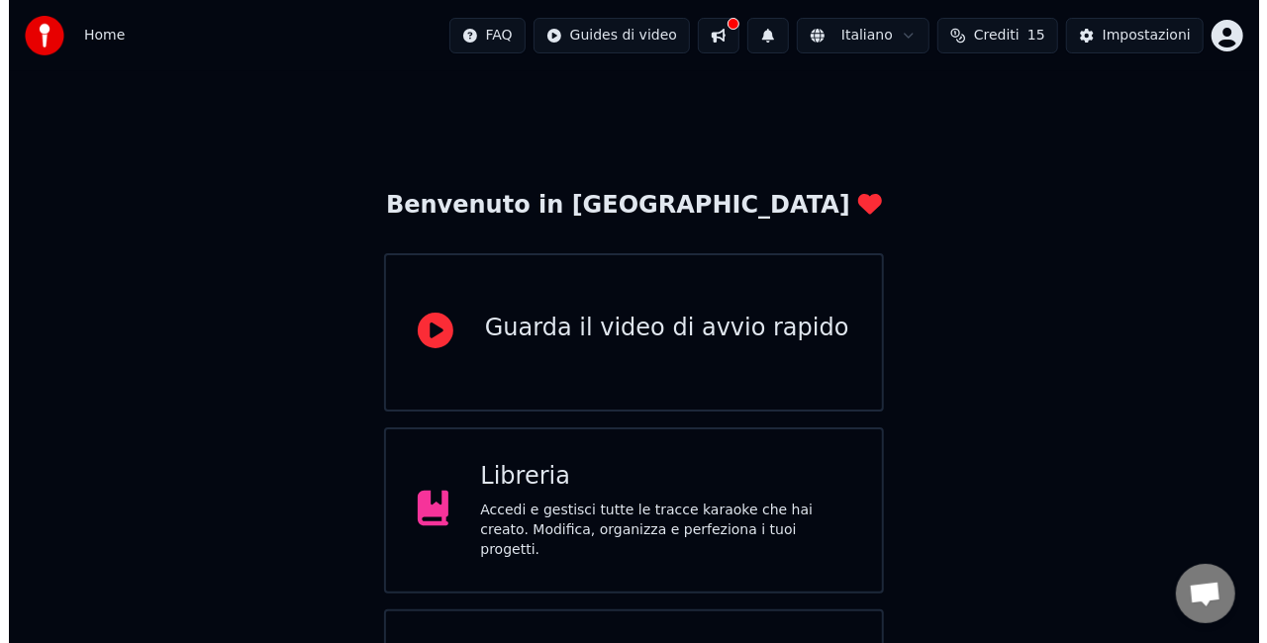
scroll to position [125, 0]
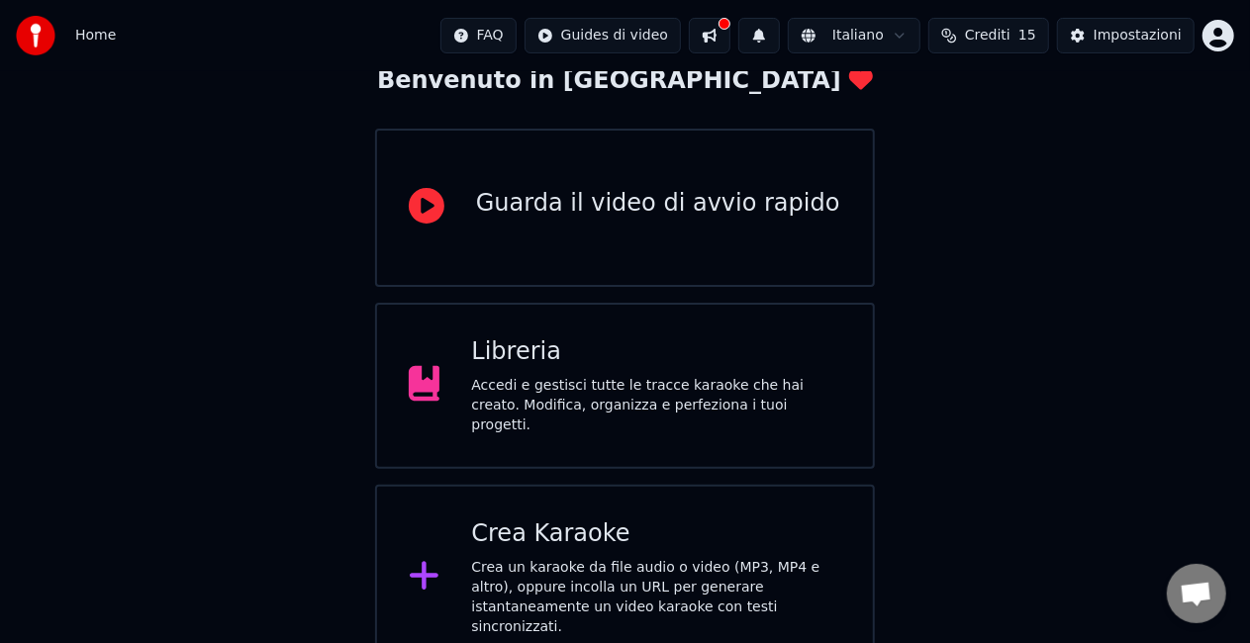
click at [604, 593] on div "Crea un karaoke da file audio o video (MP3, MP4 e altro), oppure incolla un URL…" at bounding box center [656, 597] width 370 height 79
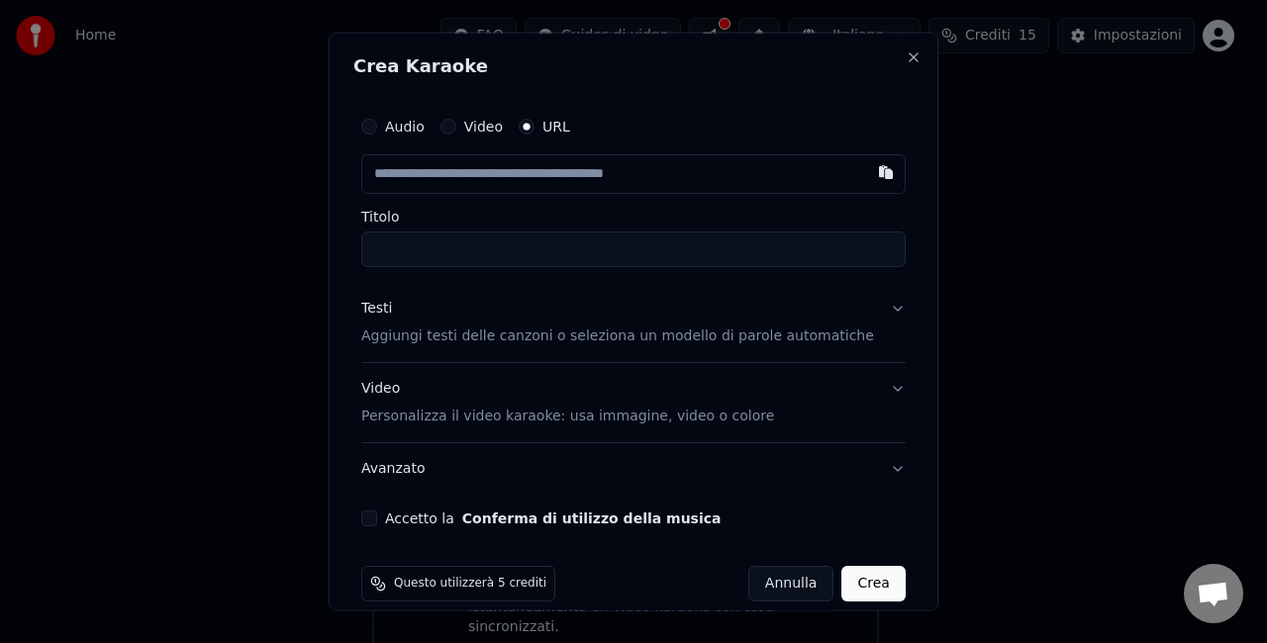
click at [604, 593] on div "Questo utilizzerà 5 crediti [PERSON_NAME]" at bounding box center [633, 583] width 544 height 36
click at [610, 180] on input "text" at bounding box center [633, 174] width 544 height 40
click at [517, 163] on input "text" at bounding box center [633, 174] width 544 height 40
paste input "**********"
type input "**********"
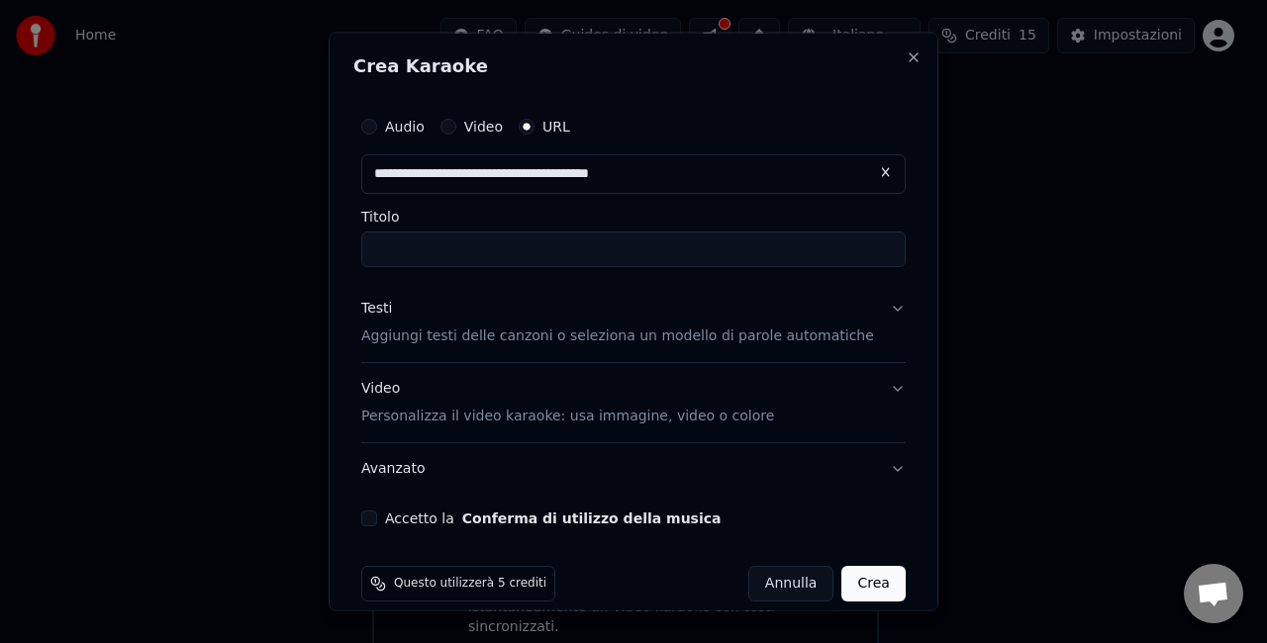
type input "**********"
click at [867, 313] on button "Testi Aggiungi testi delle canzoni o seleziona un modello di parole automatiche" at bounding box center [633, 322] width 544 height 79
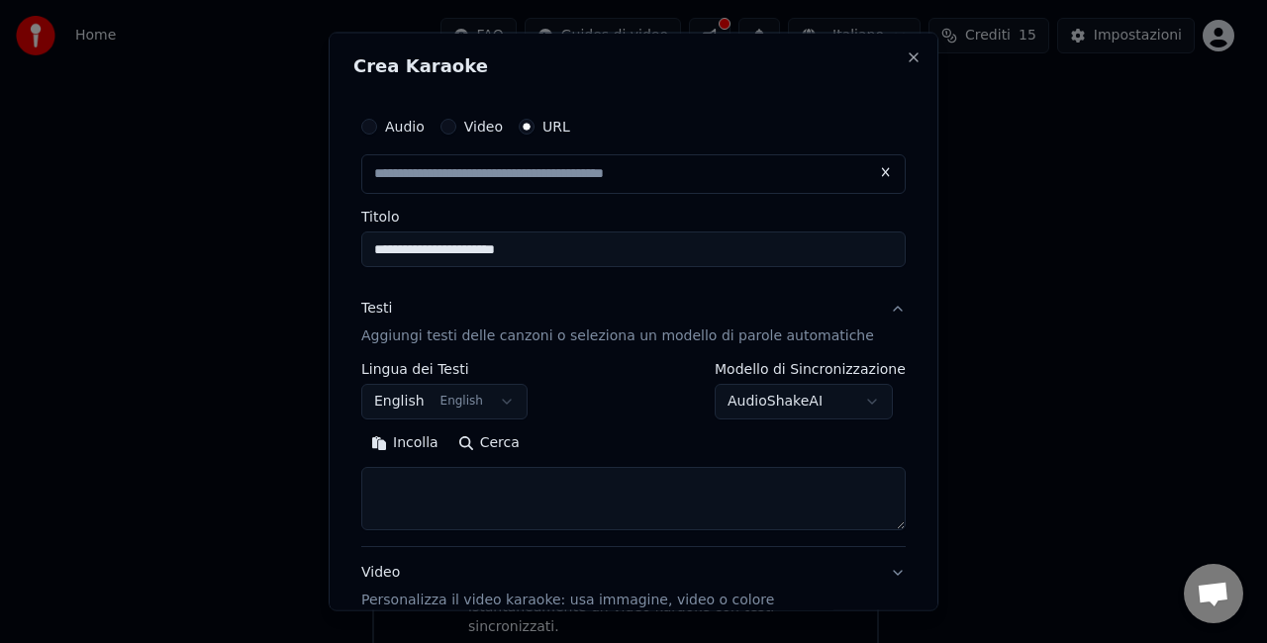
type input "**********"
click at [655, 466] on textarea at bounding box center [633, 497] width 544 height 63
click at [866, 163] on button at bounding box center [886, 172] width 40 height 36
click at [754, 176] on input "text" at bounding box center [633, 174] width 544 height 40
paste input "**********"
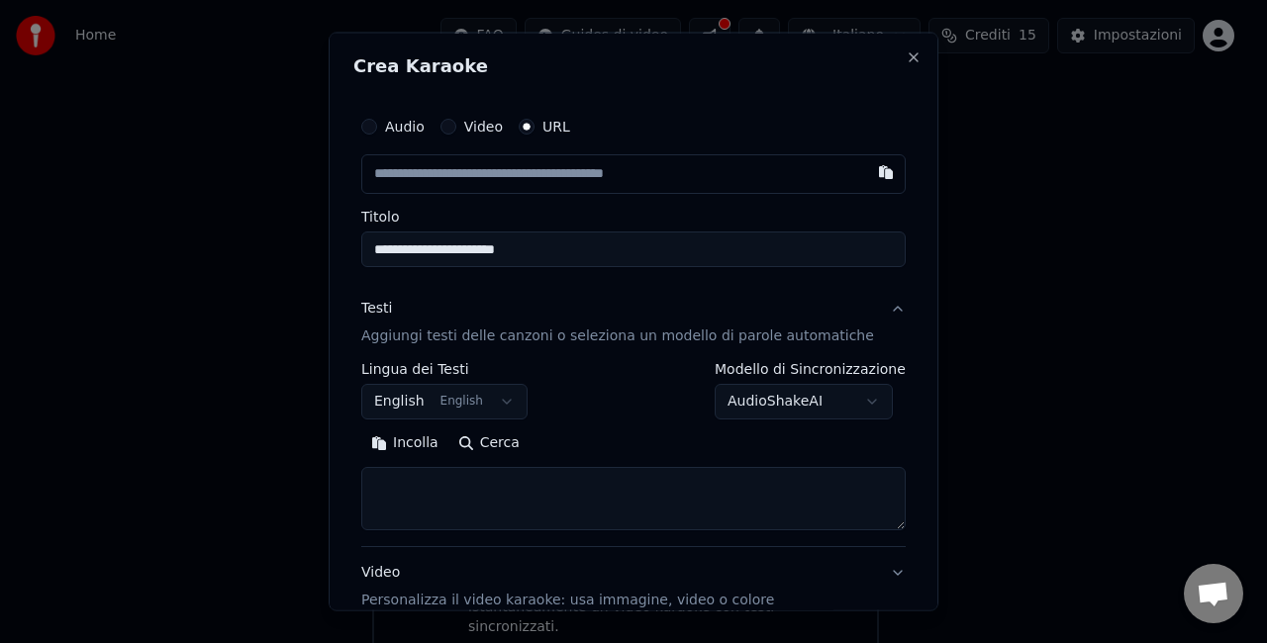
type input "**********"
click at [494, 477] on textarea at bounding box center [633, 497] width 544 height 63
paste textarea "**********"
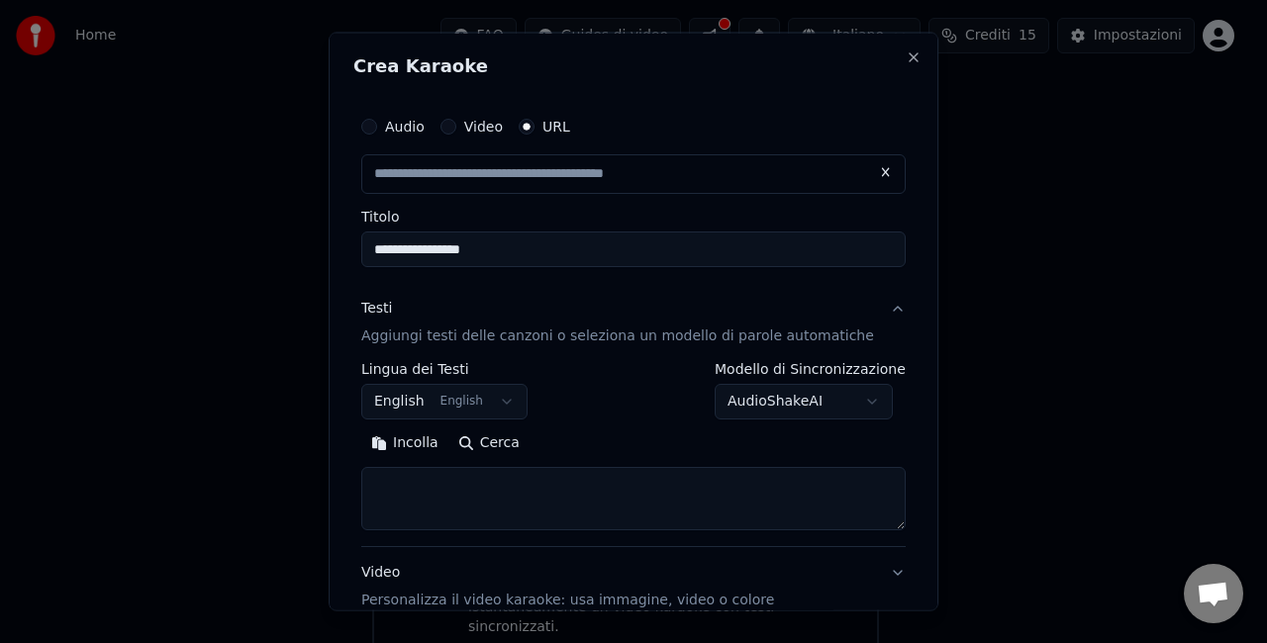
type textarea "**********"
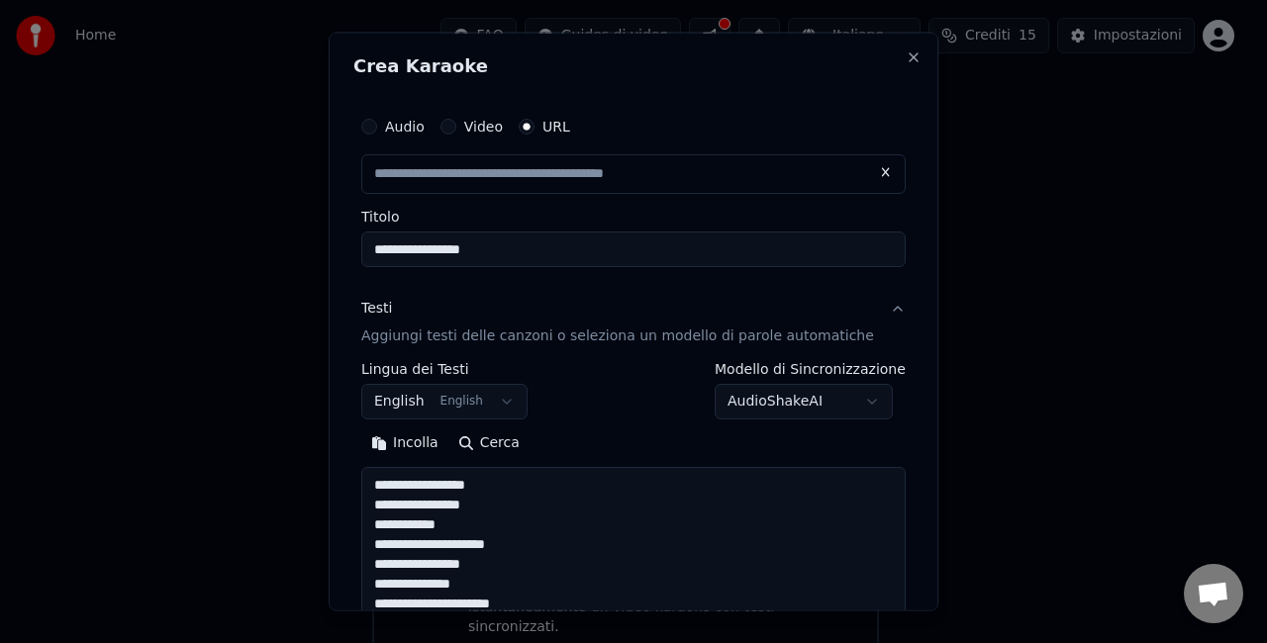
type input "**********"
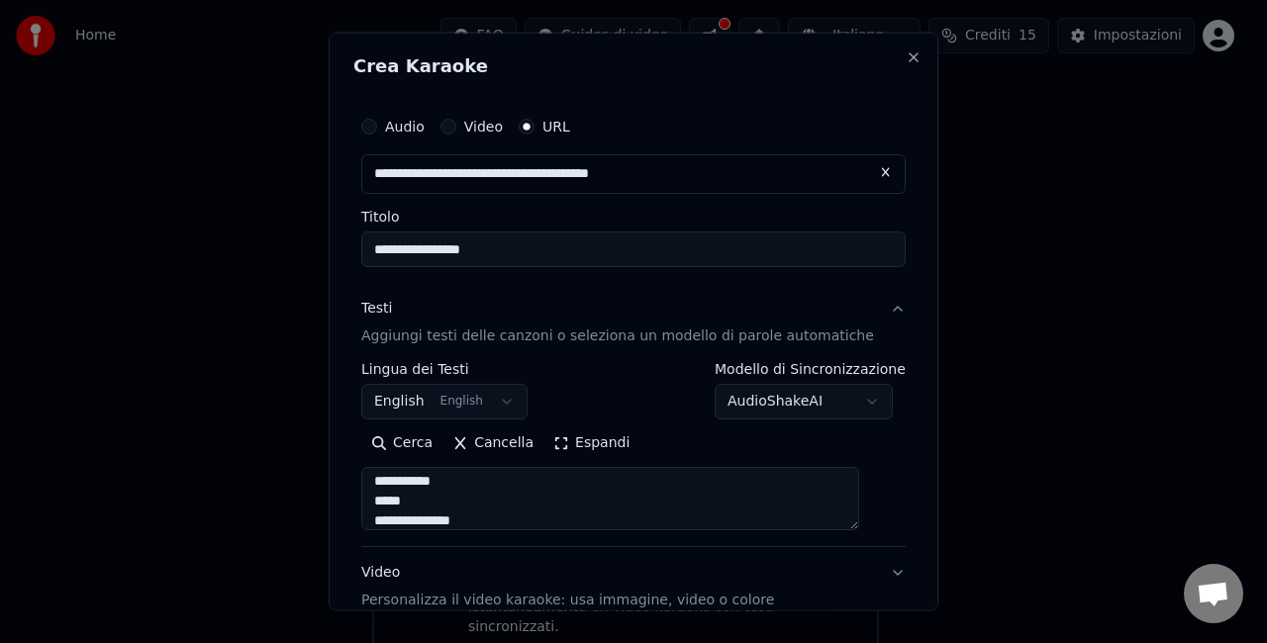
scroll to position [1140, 0]
type textarea "**********"
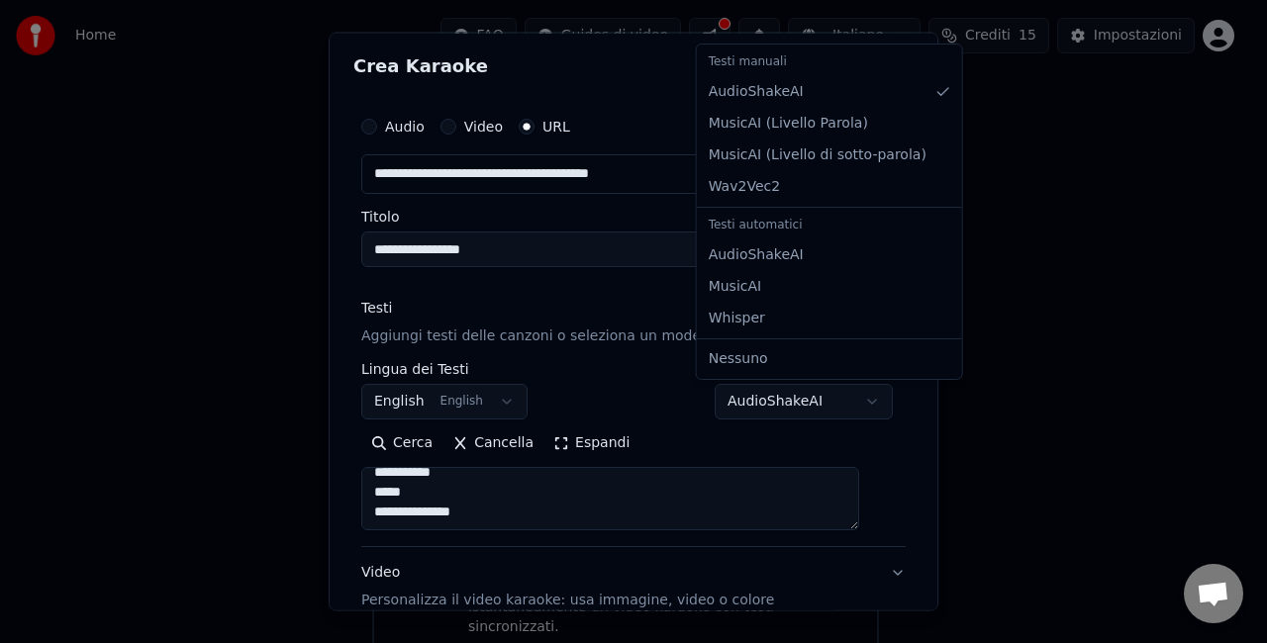
click at [805, 386] on body "**********" at bounding box center [625, 273] width 1250 height 796
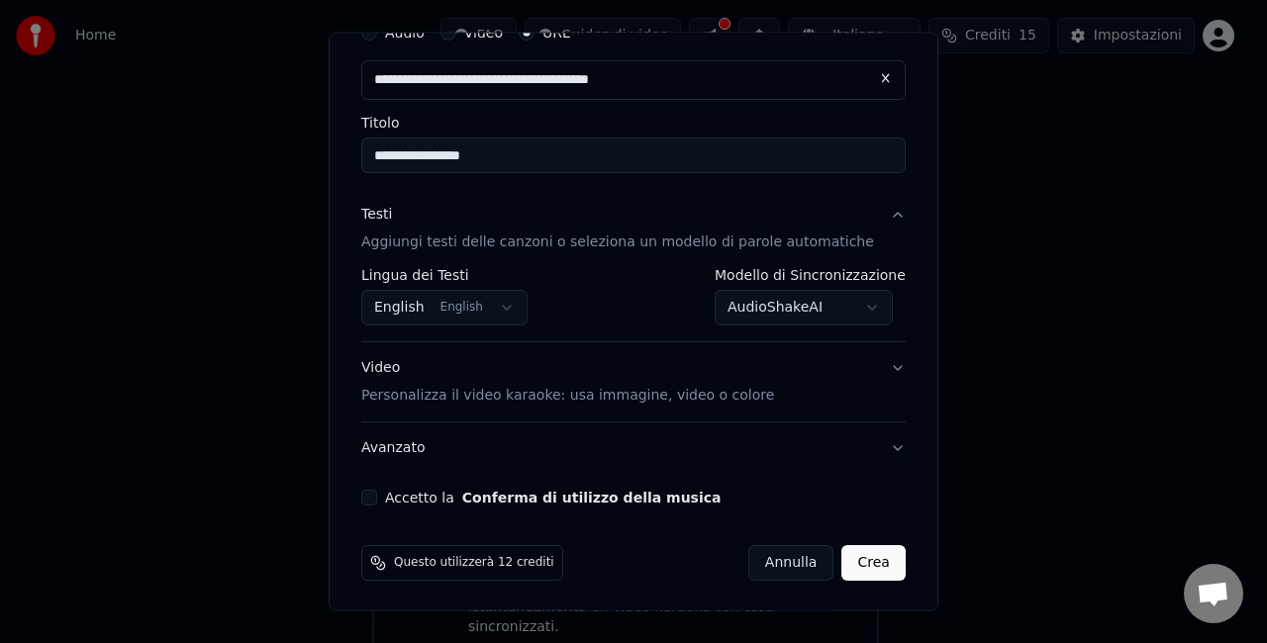
scroll to position [94, 0]
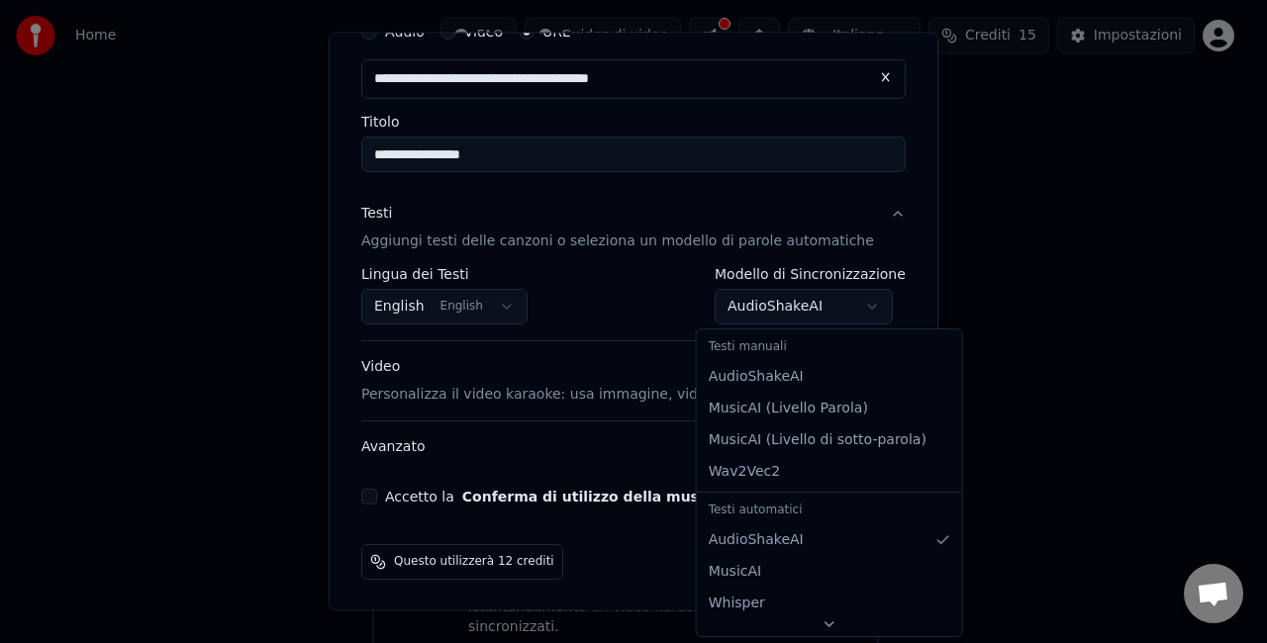
click at [764, 294] on body "**********" at bounding box center [625, 273] width 1250 height 796
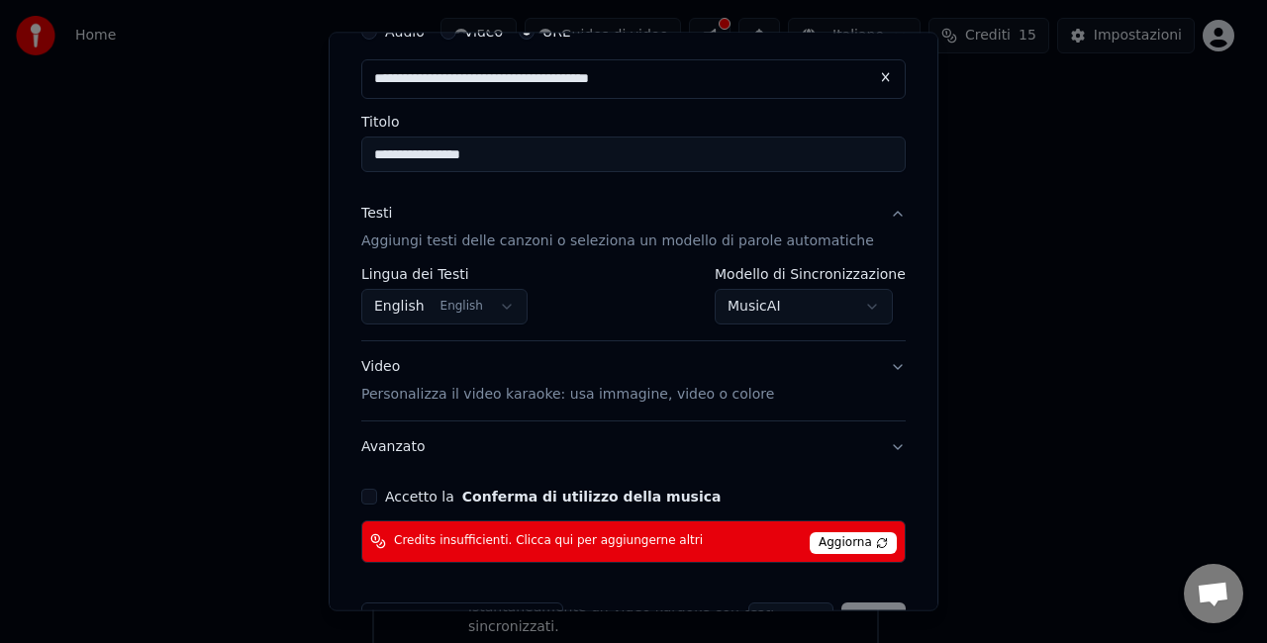
click at [804, 286] on div "**********" at bounding box center [810, 295] width 191 height 57
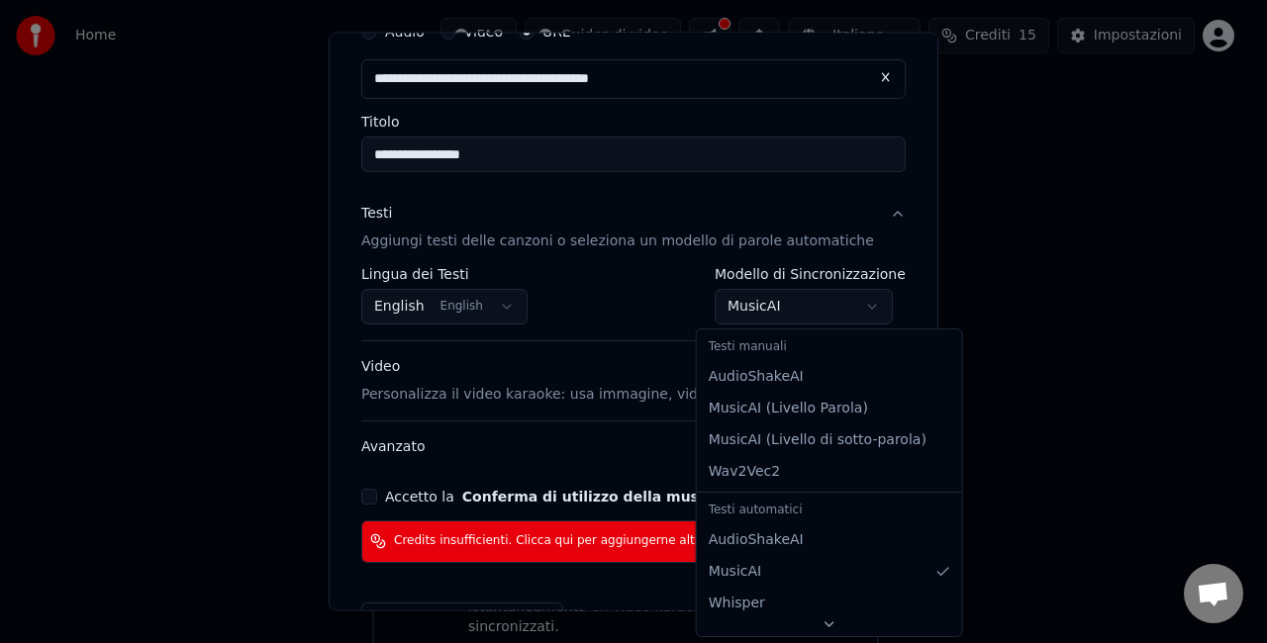
click at [794, 302] on body "**********" at bounding box center [625, 273] width 1250 height 796
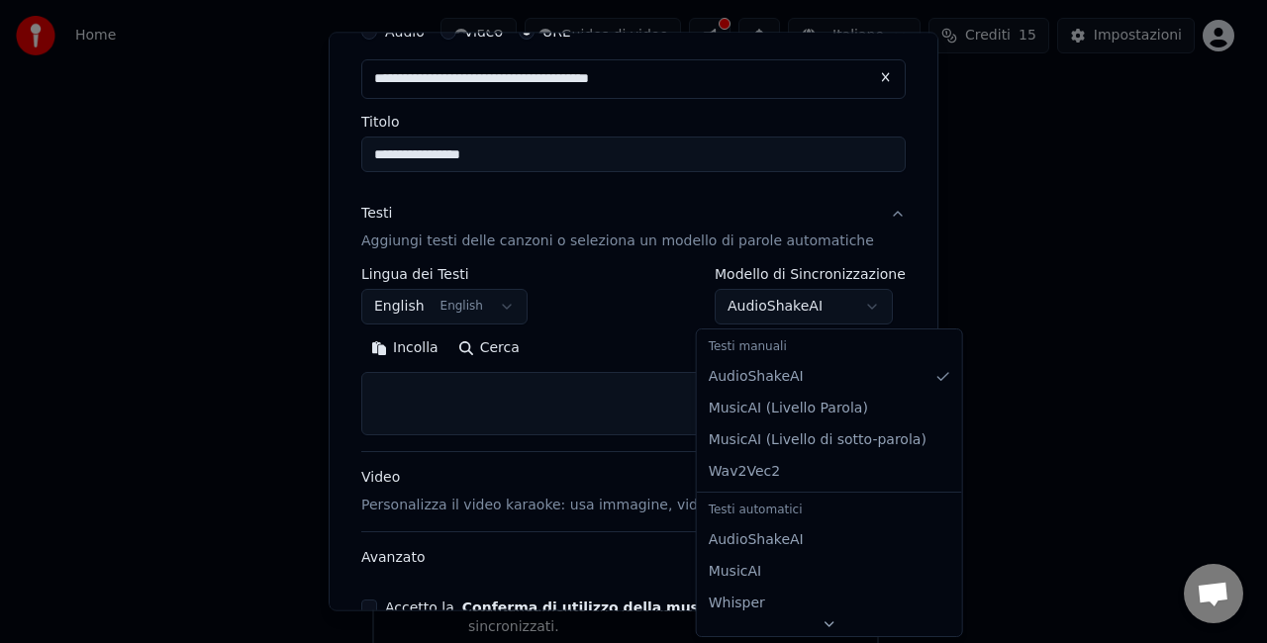
click at [731, 308] on body "**********" at bounding box center [625, 273] width 1250 height 796
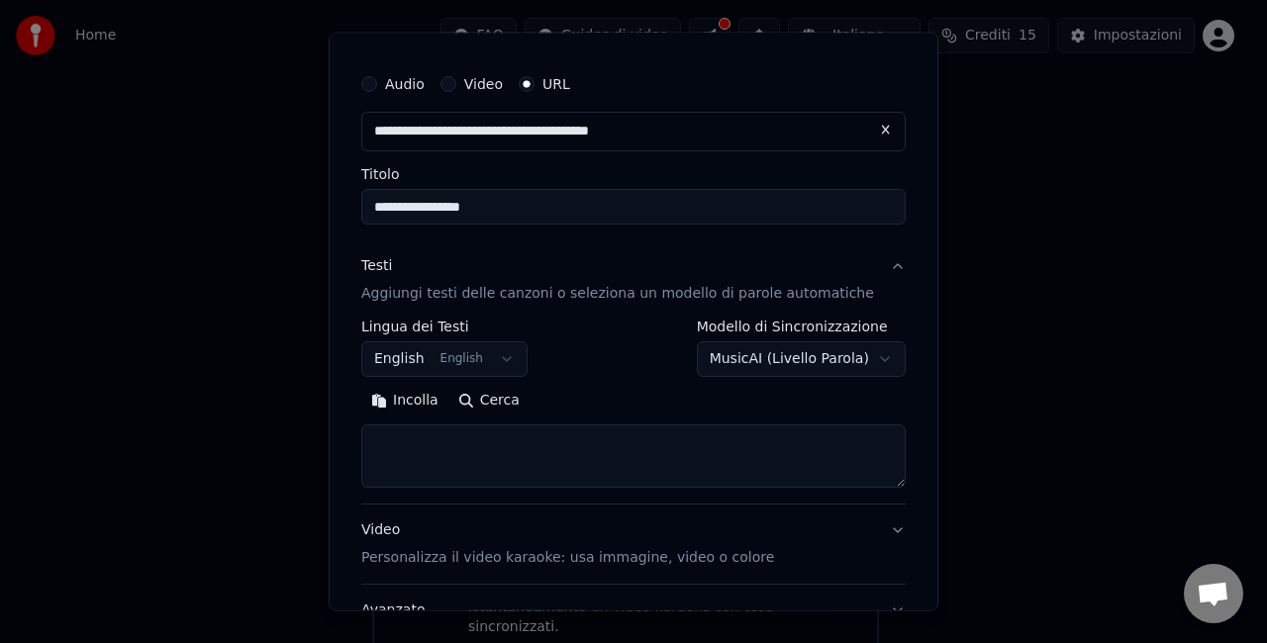
scroll to position [14, 0]
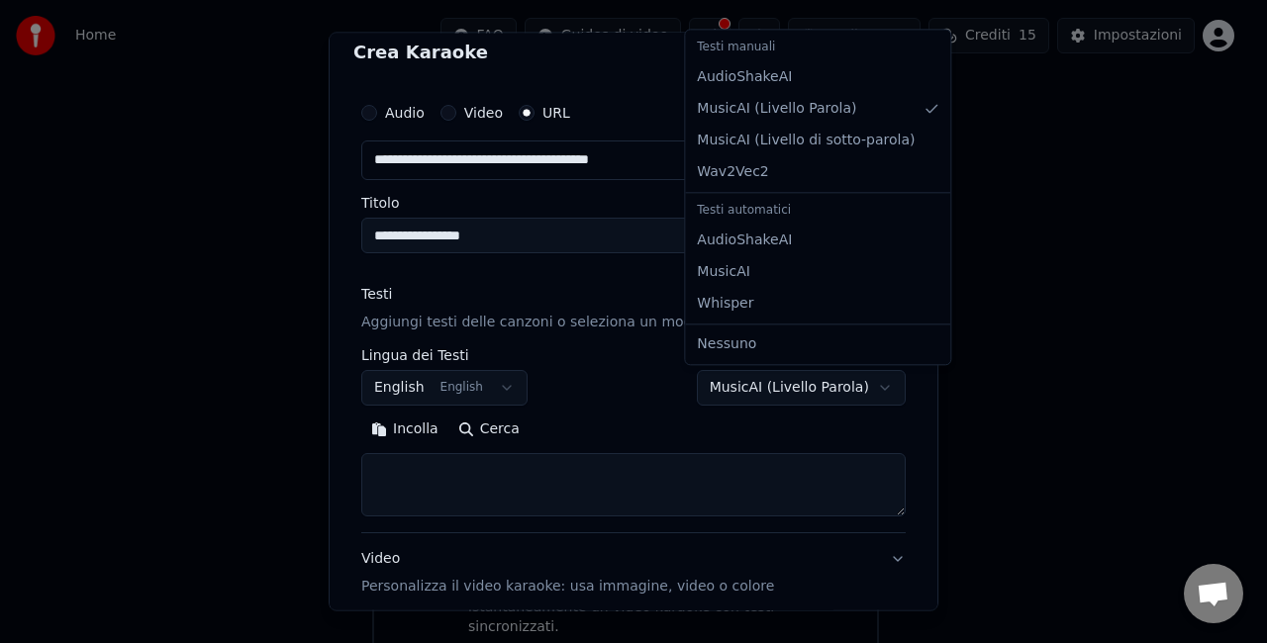
click at [758, 383] on body "**********" at bounding box center [625, 273] width 1250 height 796
select select "**********"
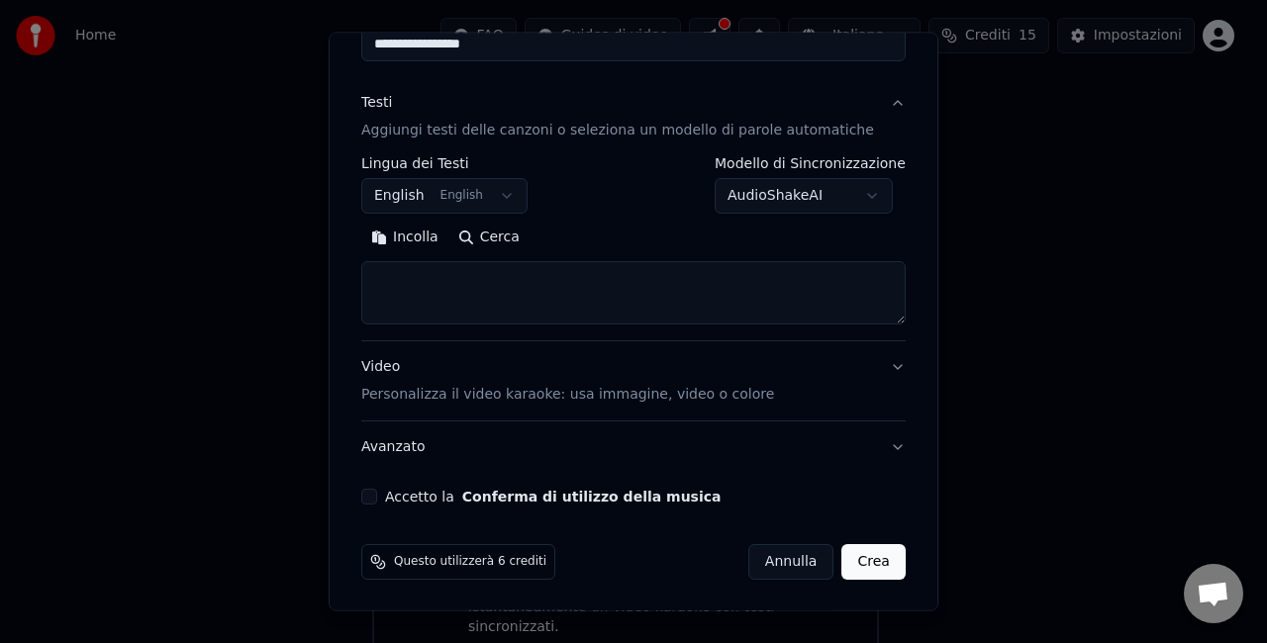
scroll to position [0, 0]
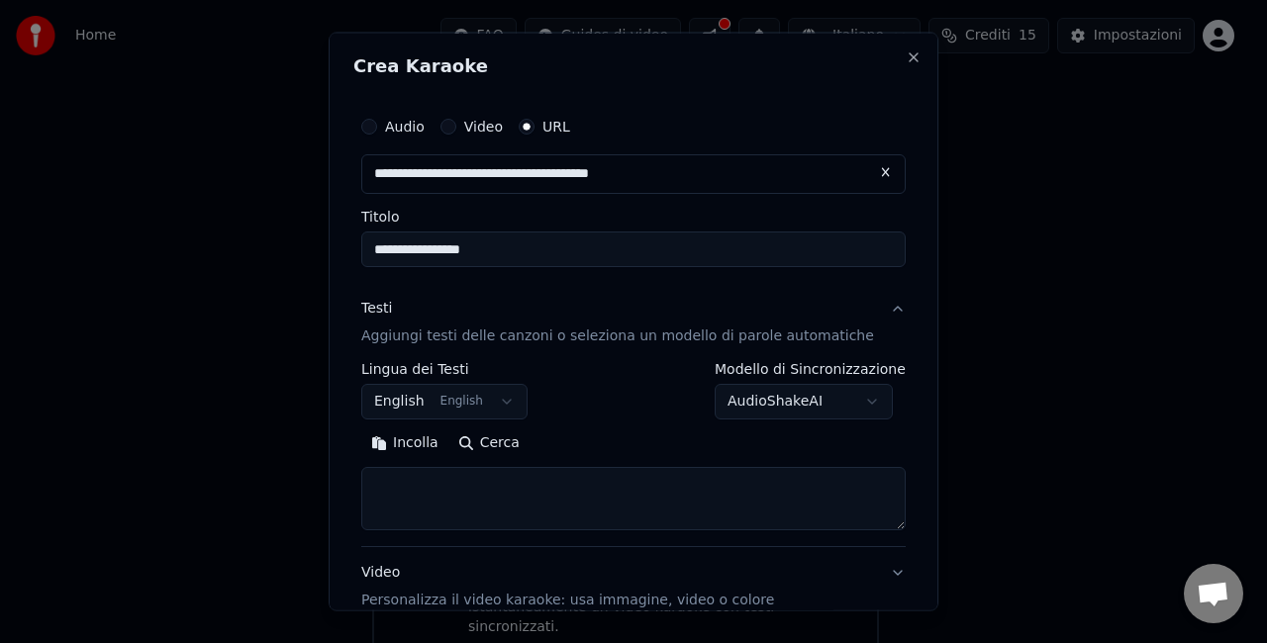
click at [599, 481] on textarea at bounding box center [633, 497] width 544 height 63
paste textarea "**********"
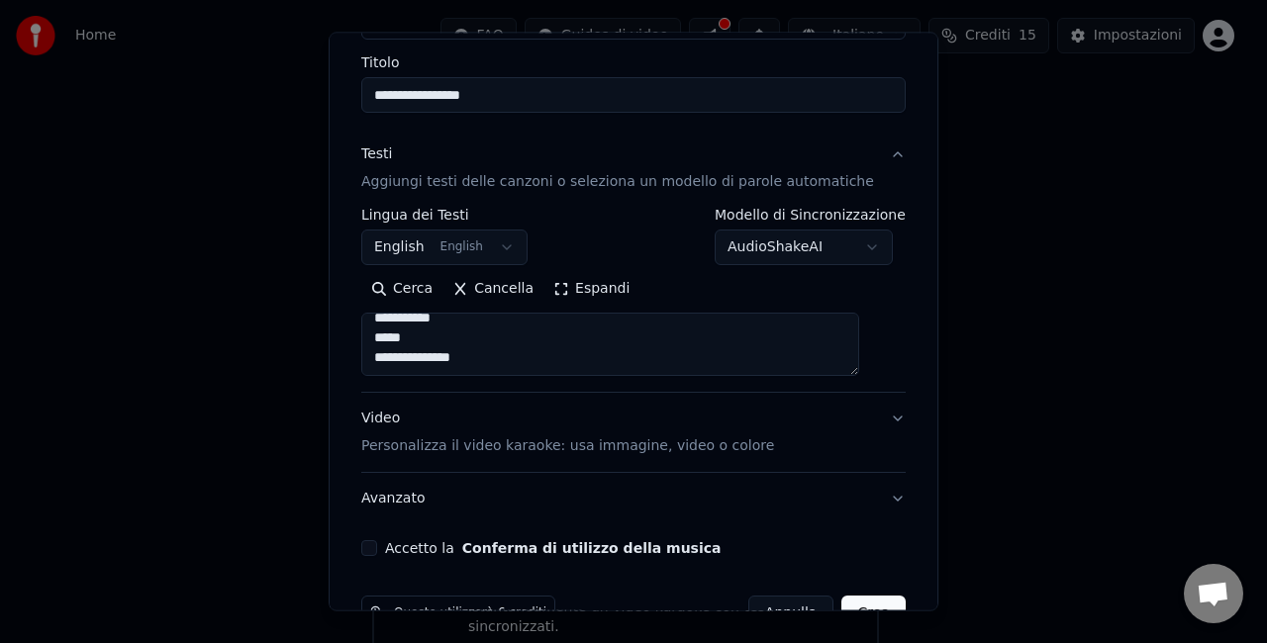
scroll to position [167, 0]
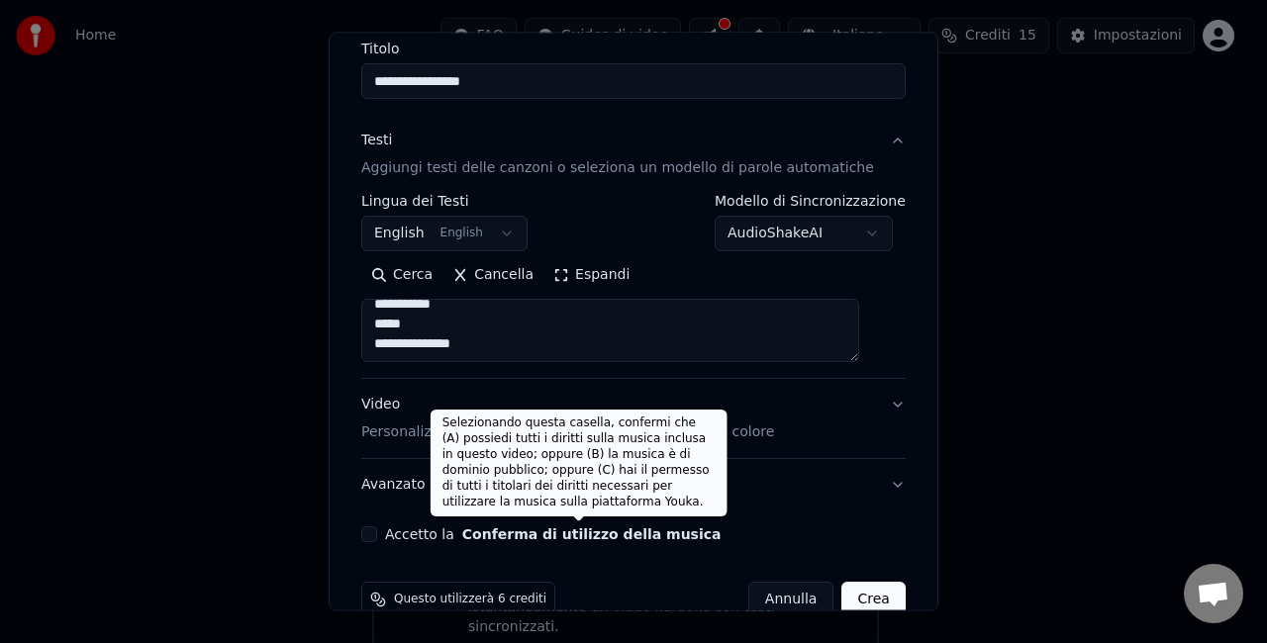
type textarea "**********"
click at [559, 534] on button "Conferma di utilizzo della musica" at bounding box center [591, 535] width 259 height 14
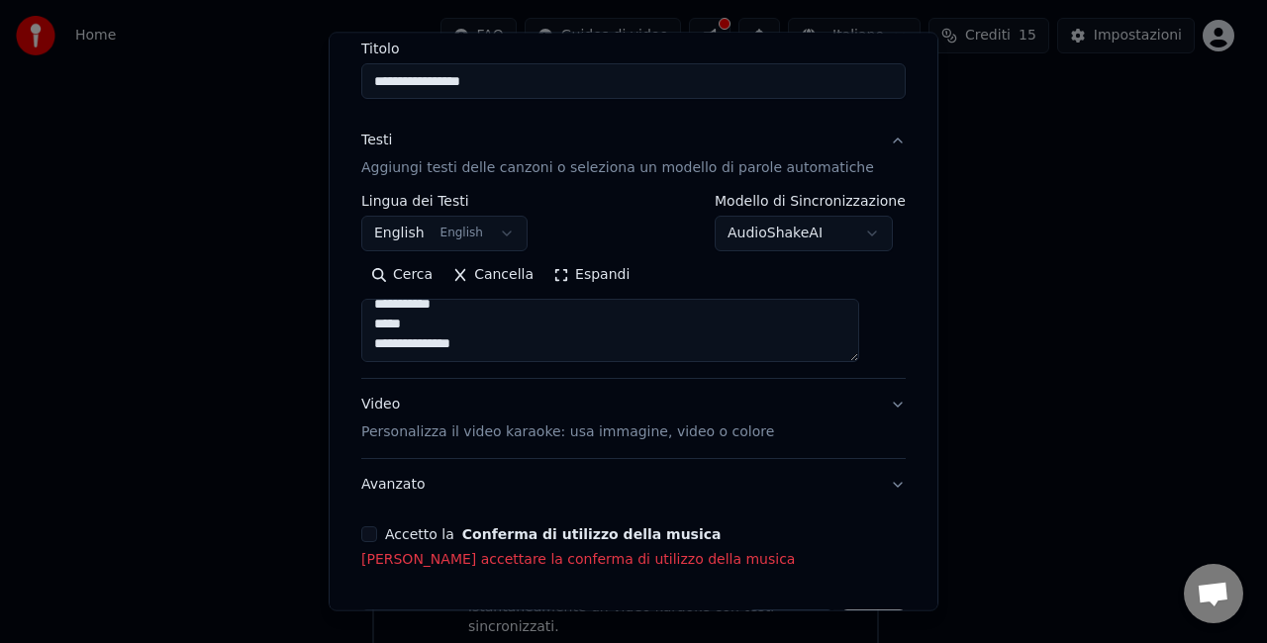
click at [394, 541] on div "Accetto la Conferma di utilizzo della musica" at bounding box center [633, 535] width 544 height 16
click at [377, 535] on button "Accetto la Conferma di utilizzo della musica" at bounding box center [369, 535] width 16 height 16
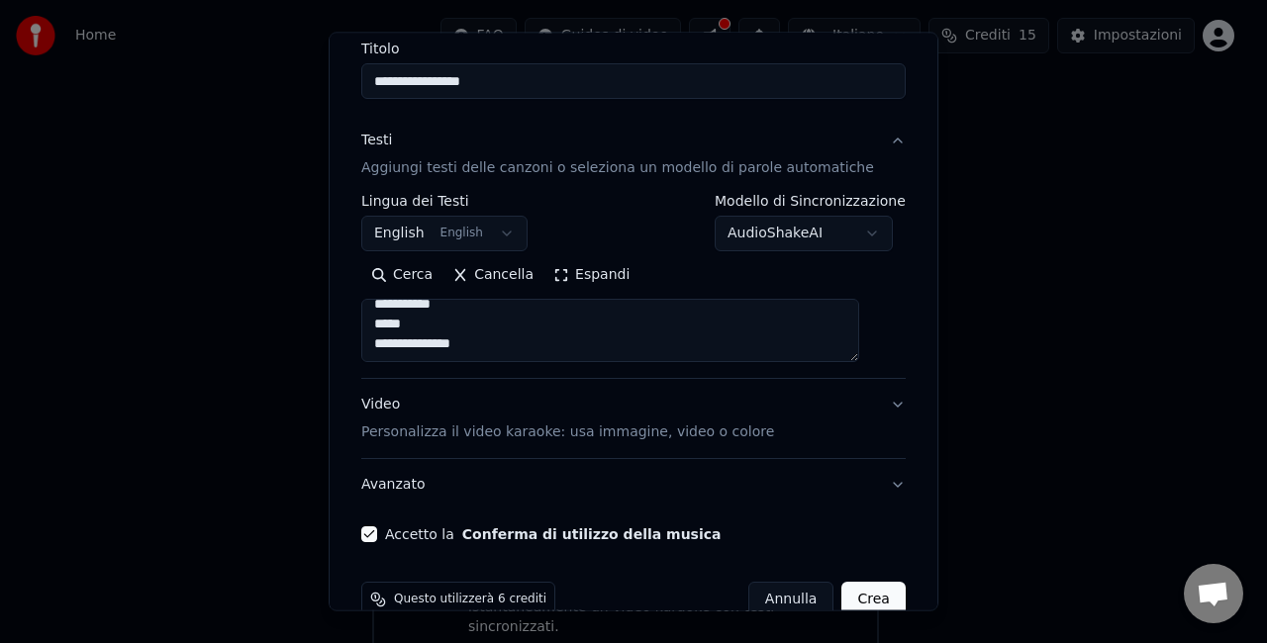
scroll to position [205, 0]
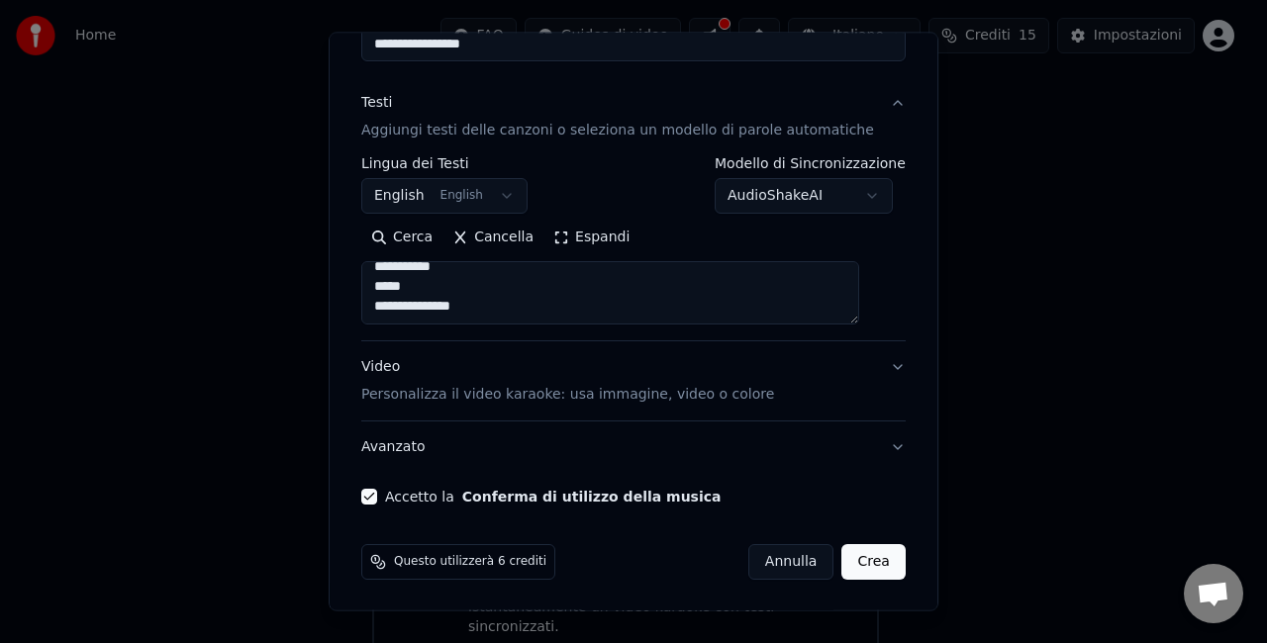
click at [849, 548] on button "Crea" at bounding box center [873, 562] width 63 height 36
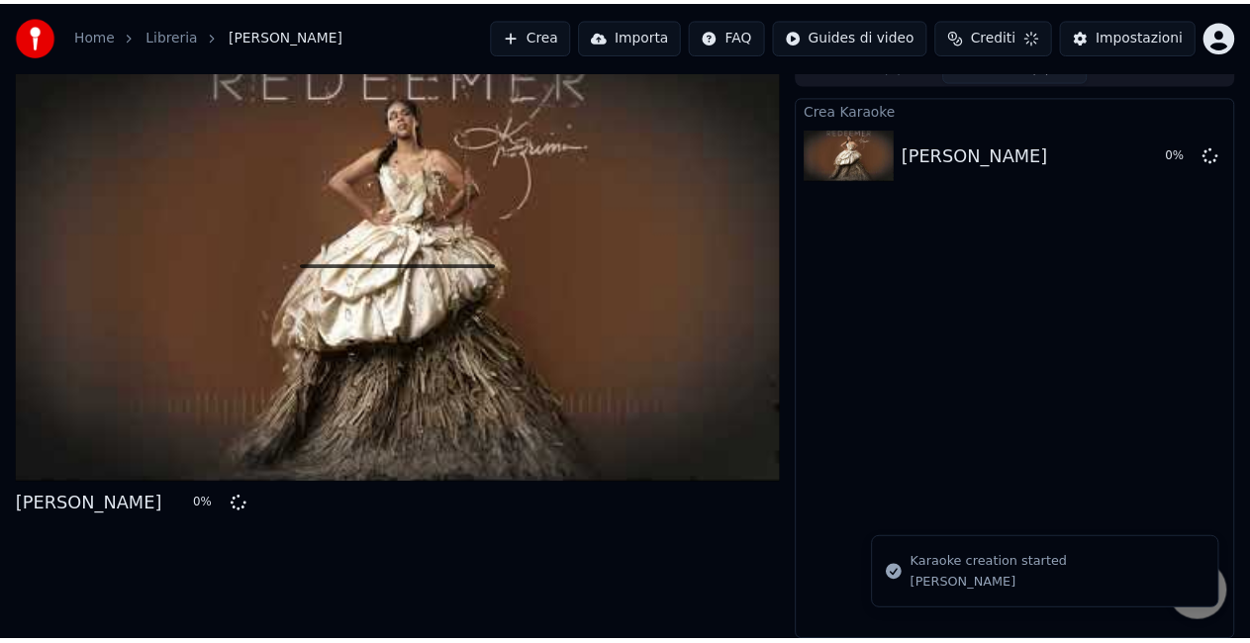
scroll to position [22, 0]
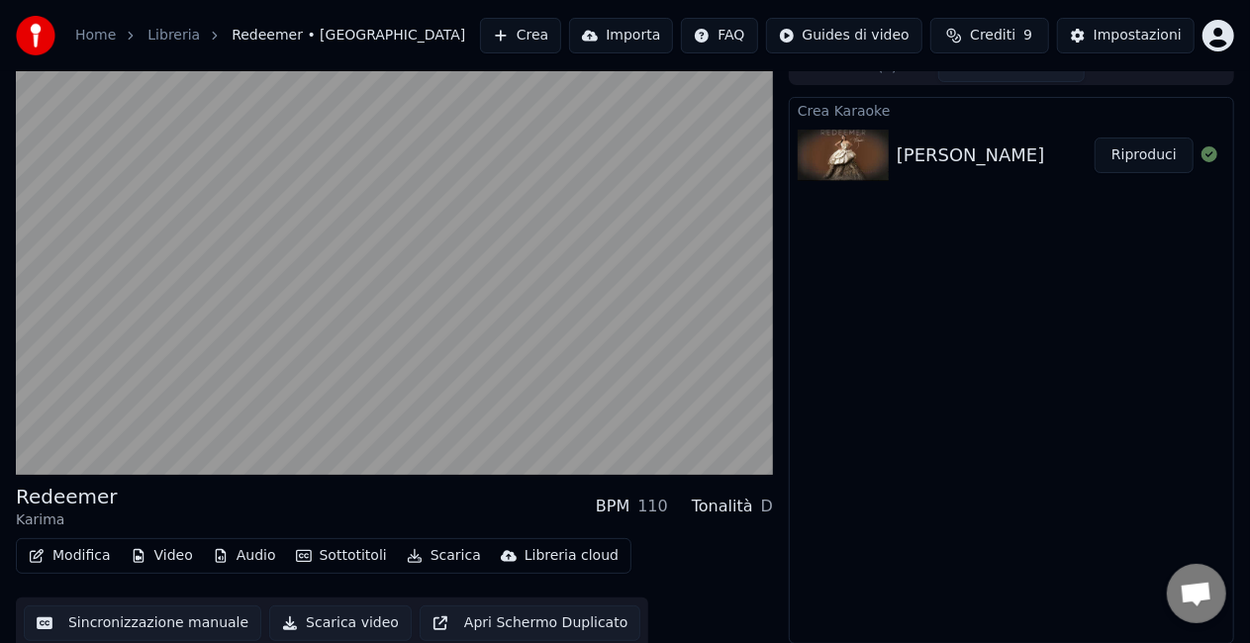
click at [139, 618] on button "Sincronizzazione manuale" at bounding box center [143, 624] width 238 height 36
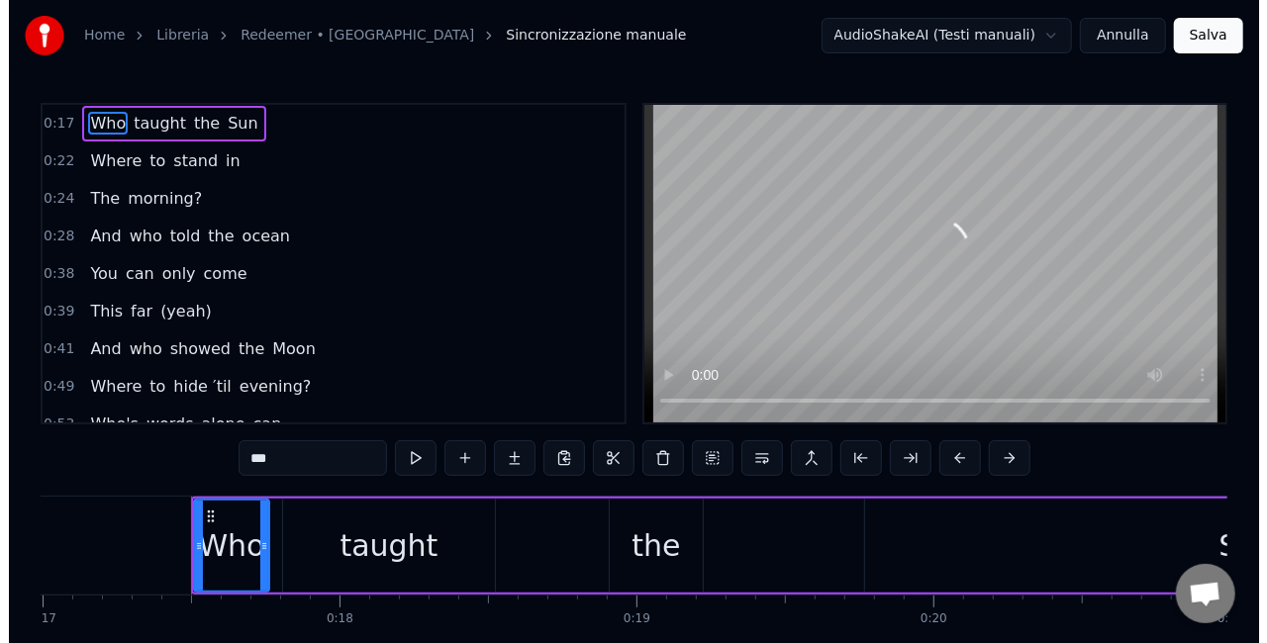
scroll to position [0, 5098]
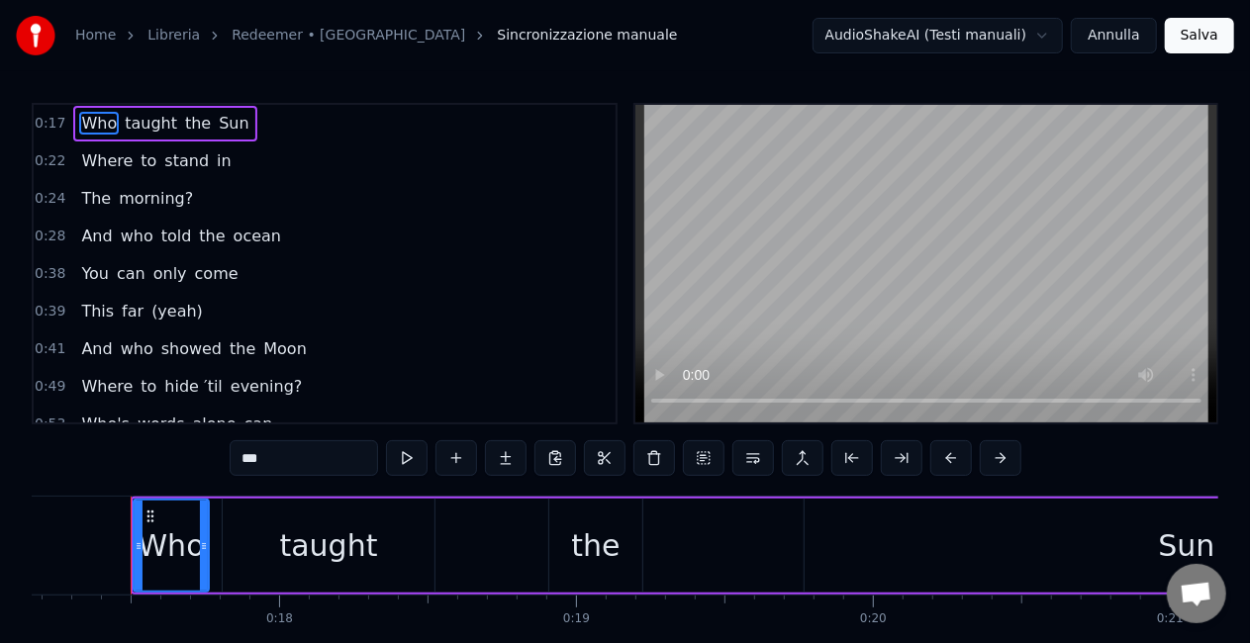
click at [283, 35] on link "Redeemer • [GEOGRAPHIC_DATA]" at bounding box center [349, 36] width 234 height 20
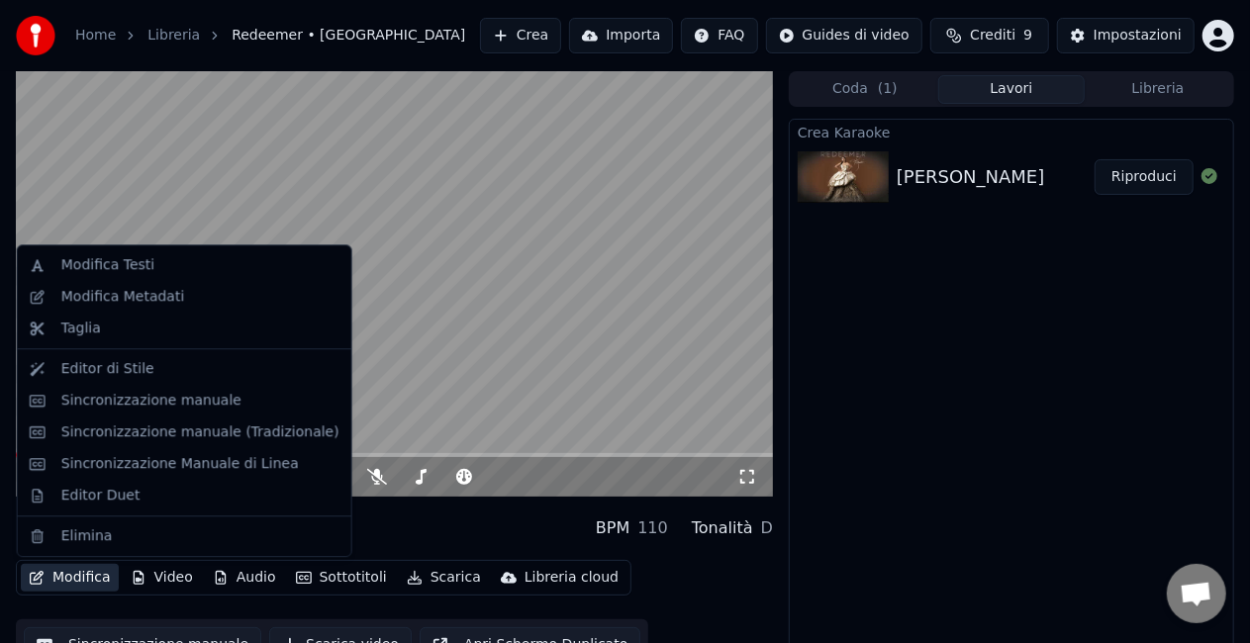
click at [73, 574] on button "Modifica" at bounding box center [70, 578] width 98 height 28
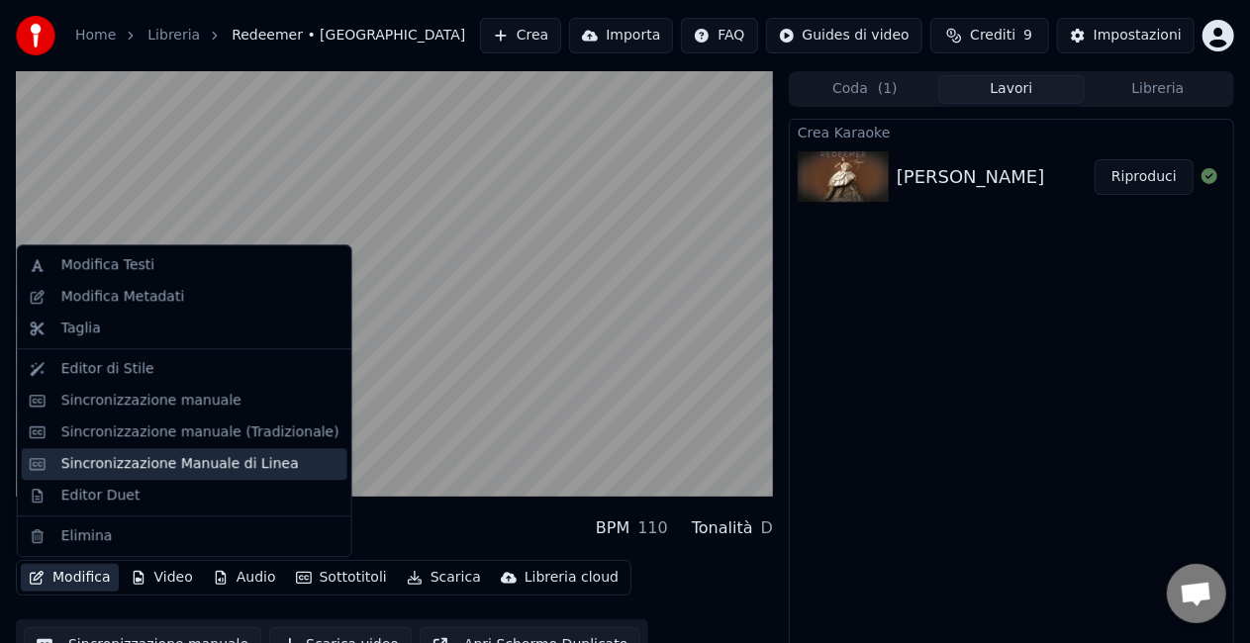
click at [162, 462] on div "Sincronizzazione Manuale di Linea" at bounding box center [180, 464] width 238 height 20
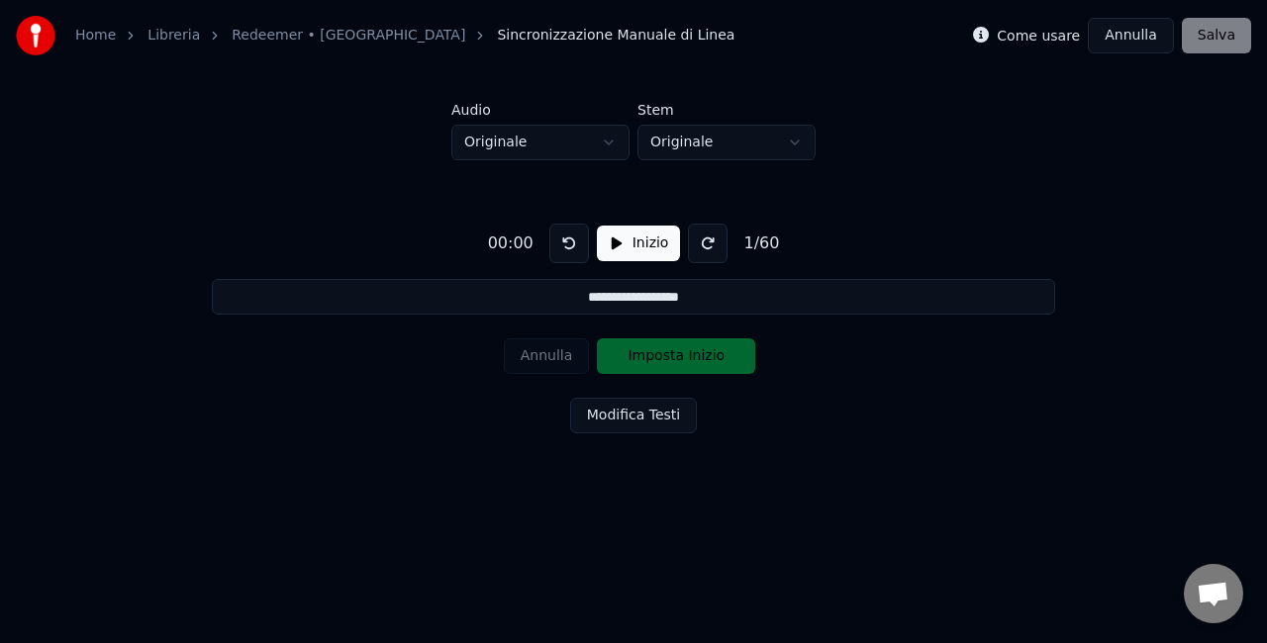
click at [659, 249] on button "Inizio" at bounding box center [639, 244] width 84 height 36
click at [683, 356] on button "Imposta Inizio" at bounding box center [676, 357] width 158 height 36
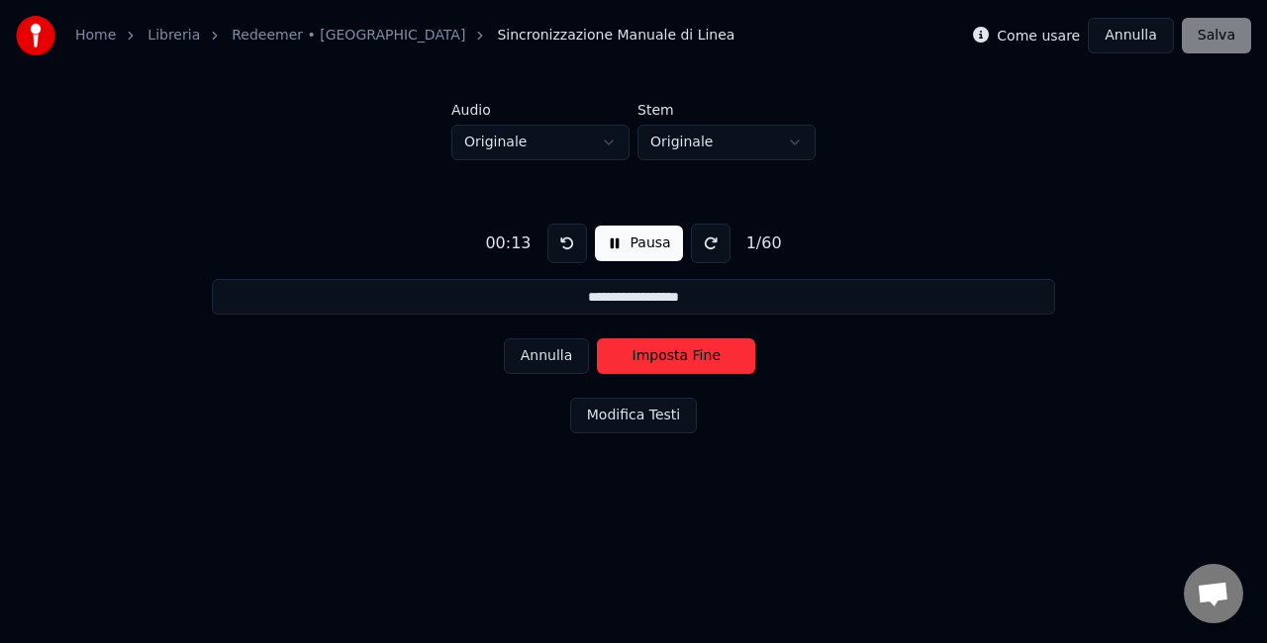
click at [683, 356] on button "Imposta Fine" at bounding box center [676, 357] width 158 height 36
click at [683, 356] on button "Imposta Inizio" at bounding box center [676, 357] width 158 height 36
click at [683, 356] on button "Imposta Fine" at bounding box center [676, 357] width 158 height 36
click at [683, 356] on button "Imposta Inizio" at bounding box center [676, 357] width 158 height 36
click at [683, 356] on button "Imposta Fine" at bounding box center [676, 357] width 158 height 36
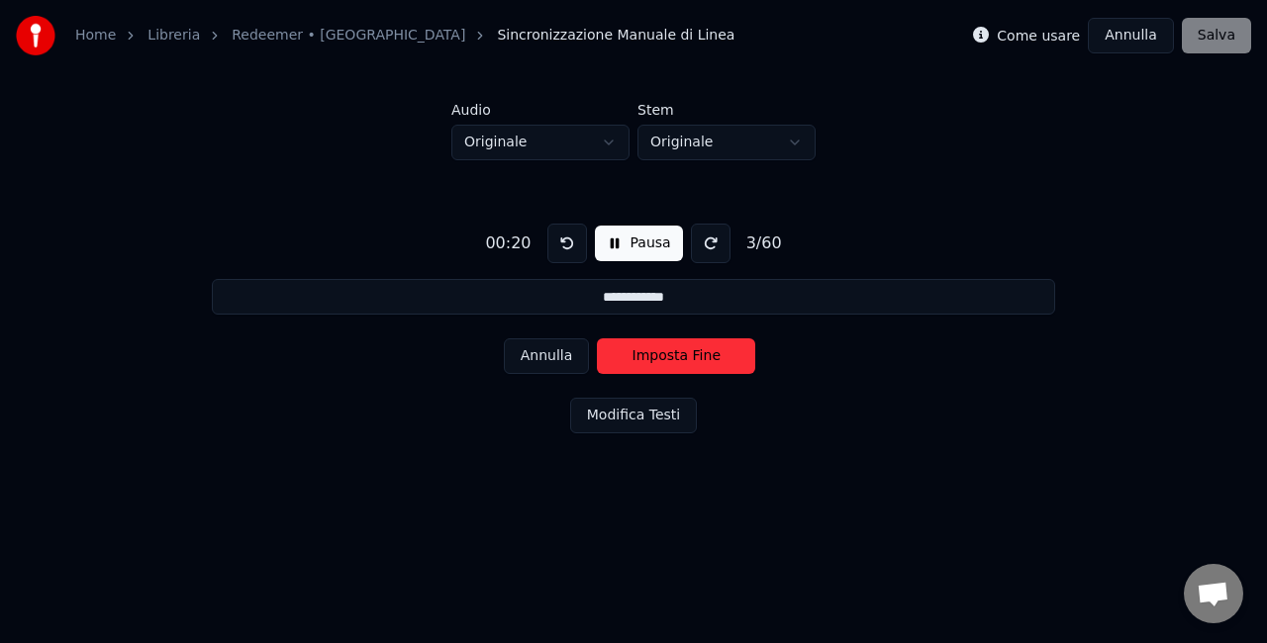
type input "**********"
click at [683, 356] on button "Imposta Inizio" at bounding box center [676, 357] width 158 height 36
click at [683, 356] on button "Imposta Fine" at bounding box center [676, 357] width 158 height 36
click at [683, 356] on button "Imposta Inizio" at bounding box center [676, 357] width 158 height 36
click at [683, 356] on button "Imposta Fine" at bounding box center [676, 357] width 158 height 36
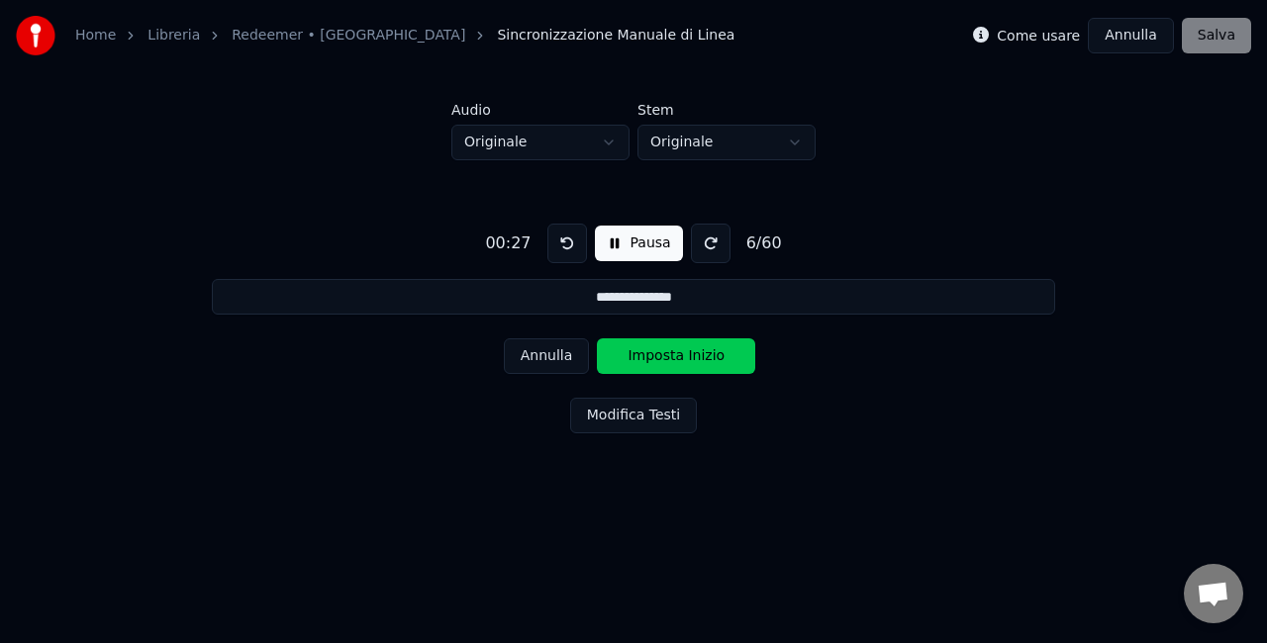
click at [683, 356] on button "Imposta Inizio" at bounding box center [676, 357] width 158 height 36
click at [683, 356] on button "Imposta Fine" at bounding box center [676, 357] width 158 height 36
click at [683, 356] on button "Imposta Inizio" at bounding box center [676, 357] width 158 height 36
click at [683, 356] on button "Imposta Fine" at bounding box center [676, 357] width 158 height 36
click at [683, 356] on button "Imposta Inizio" at bounding box center [676, 357] width 158 height 36
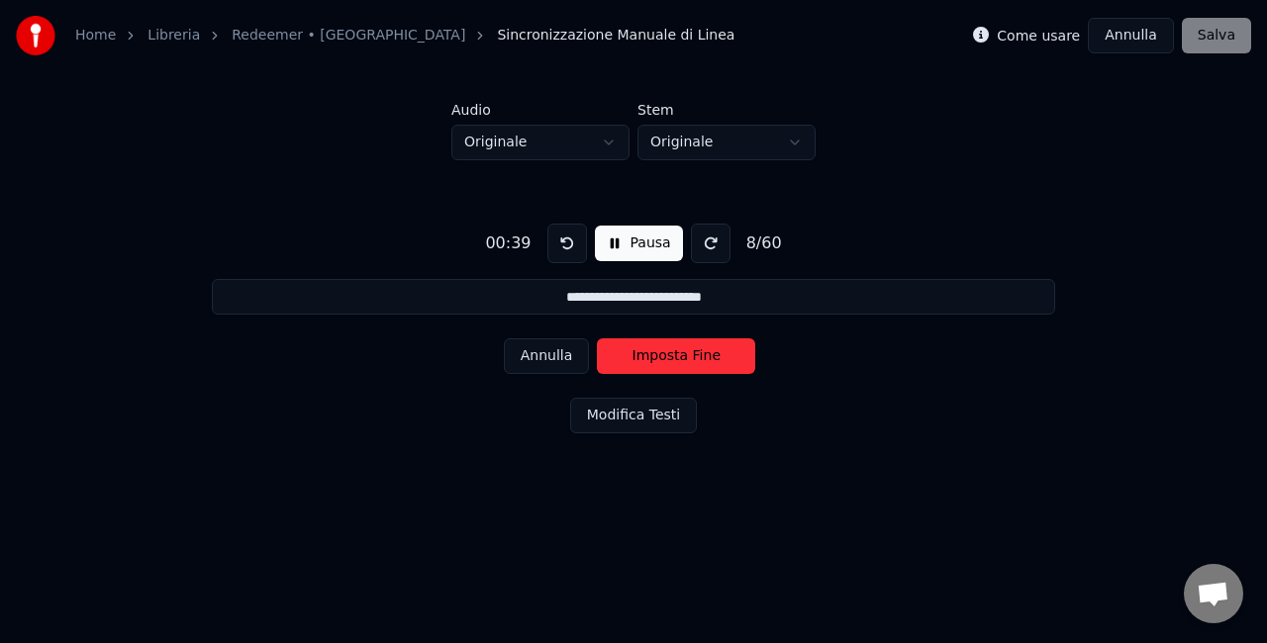
click at [683, 356] on button "Imposta Fine" at bounding box center [676, 357] width 158 height 36
click at [683, 356] on button "Imposta Inizio" at bounding box center [676, 357] width 158 height 36
click at [683, 356] on button "Imposta Fine" at bounding box center [676, 357] width 158 height 36
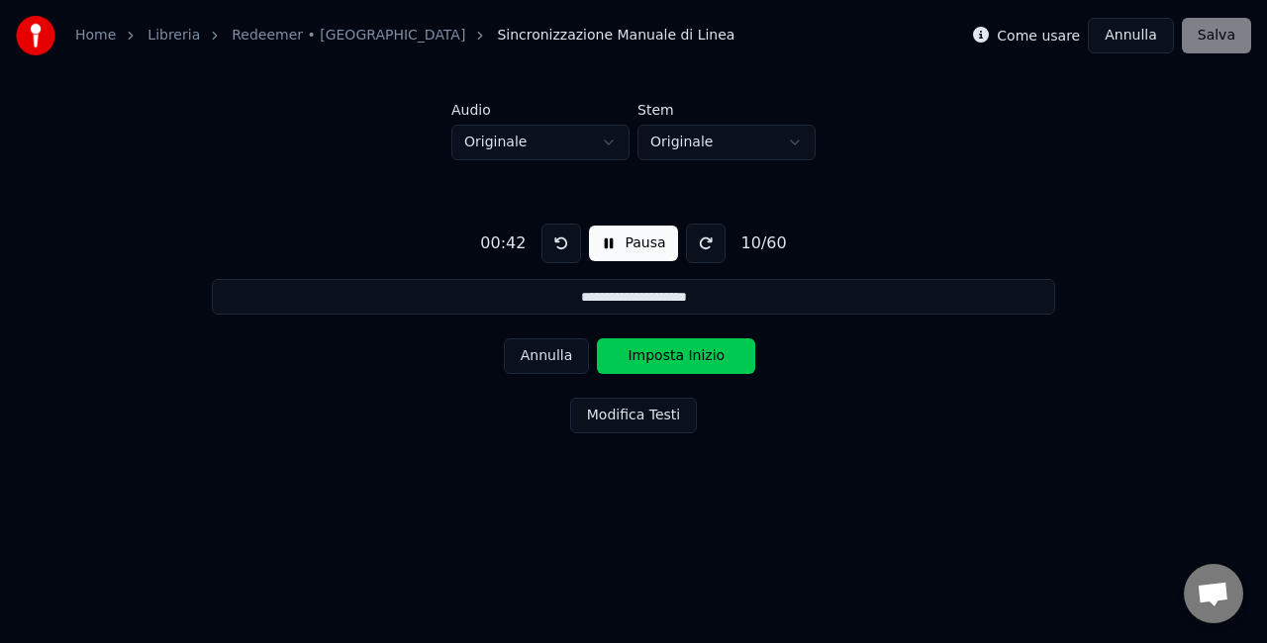
click at [683, 356] on button "Imposta Inizio" at bounding box center [676, 357] width 158 height 36
click at [683, 356] on button "Imposta Fine" at bounding box center [676, 357] width 158 height 36
click at [683, 356] on button "Imposta Inizio" at bounding box center [676, 357] width 158 height 36
click at [683, 356] on button "Imposta Fine" at bounding box center [676, 357] width 158 height 36
click at [683, 356] on button "Imposta Inizio" at bounding box center [676, 357] width 158 height 36
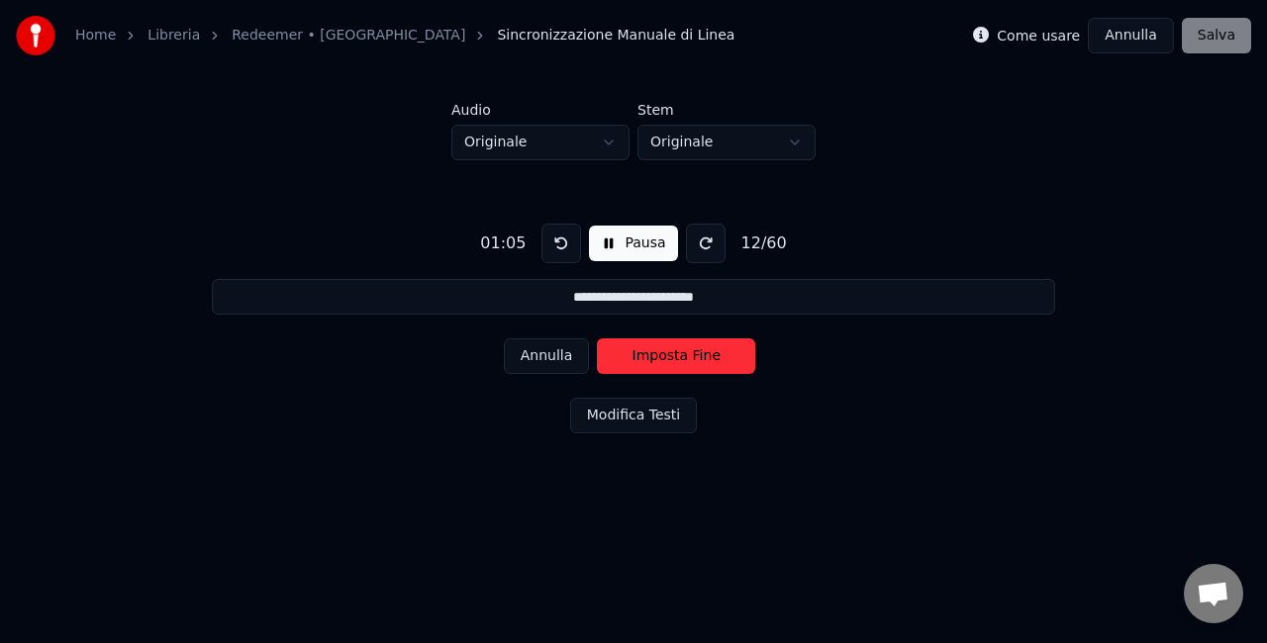
click at [683, 356] on button "Imposta Fine" at bounding box center [676, 357] width 158 height 36
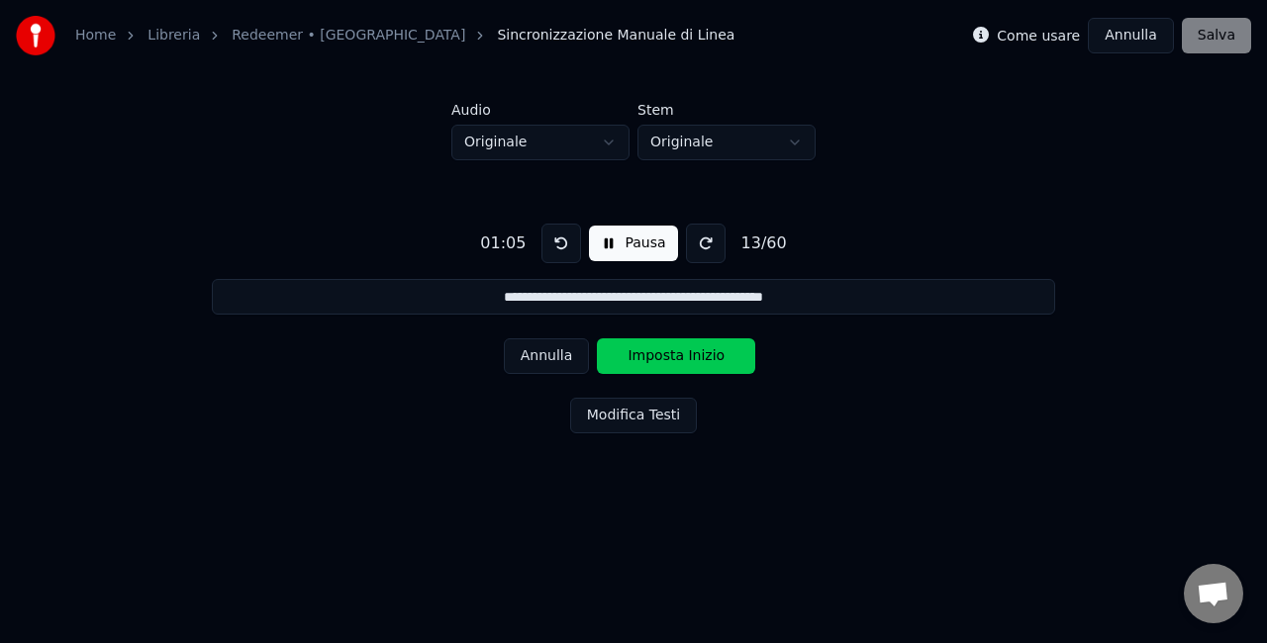
click at [683, 356] on button "Imposta Inizio" at bounding box center [676, 357] width 158 height 36
click at [683, 356] on button "Imposta Fine" at bounding box center [676, 357] width 158 height 36
click at [683, 356] on button "Imposta Inizio" at bounding box center [676, 357] width 158 height 36
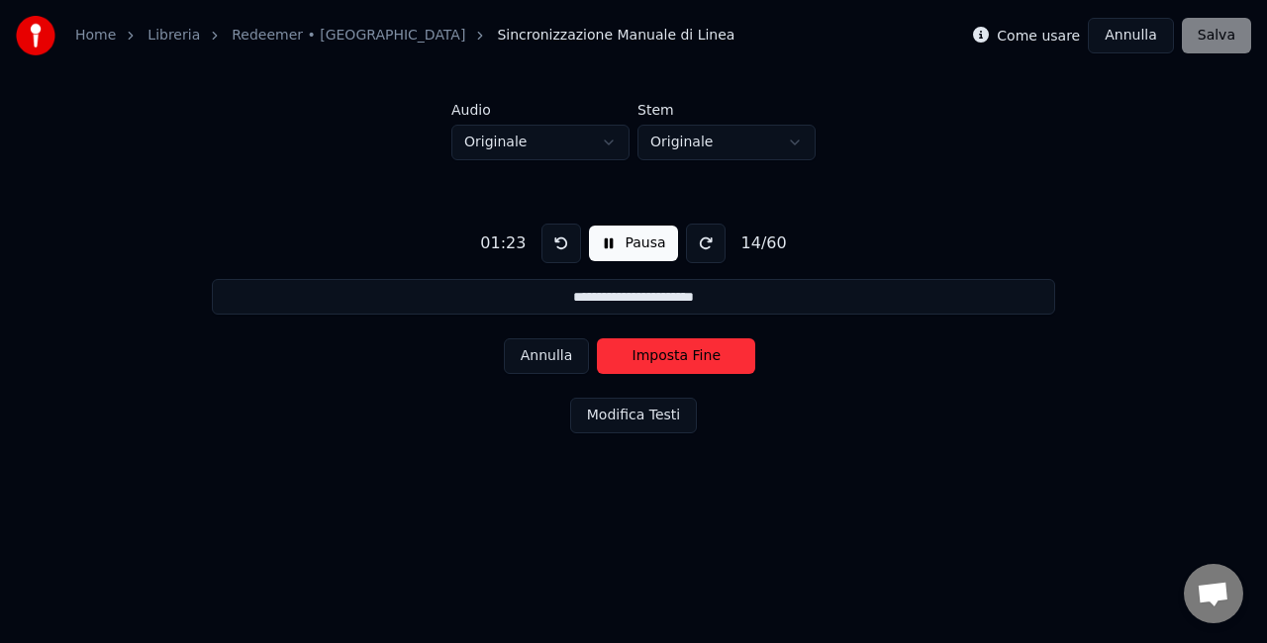
click at [683, 356] on button "Imposta Fine" at bounding box center [676, 357] width 158 height 36
click at [683, 356] on button "Imposta Inizio" at bounding box center [676, 357] width 158 height 36
click at [602, 236] on button "Pausa" at bounding box center [633, 244] width 88 height 36
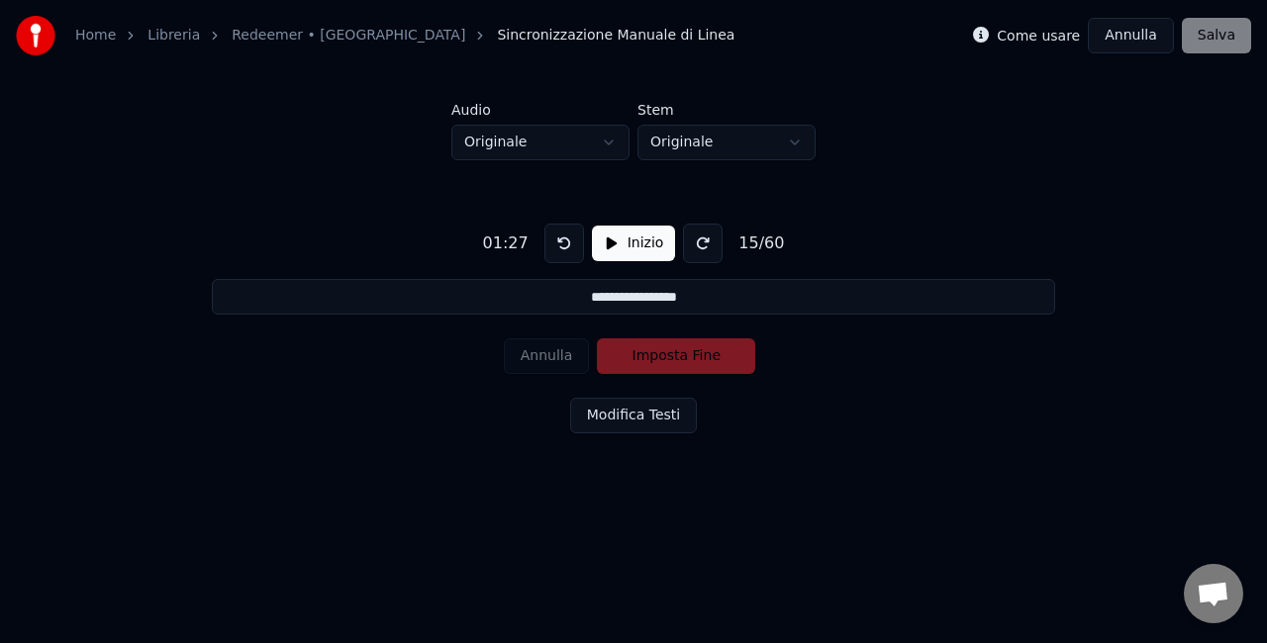
click at [556, 240] on button at bounding box center [564, 244] width 40 height 40
click at [554, 345] on div "Annulla Imposta Inizio" at bounding box center [634, 356] width 260 height 51
click at [604, 247] on button "Inizio" at bounding box center [634, 244] width 84 height 36
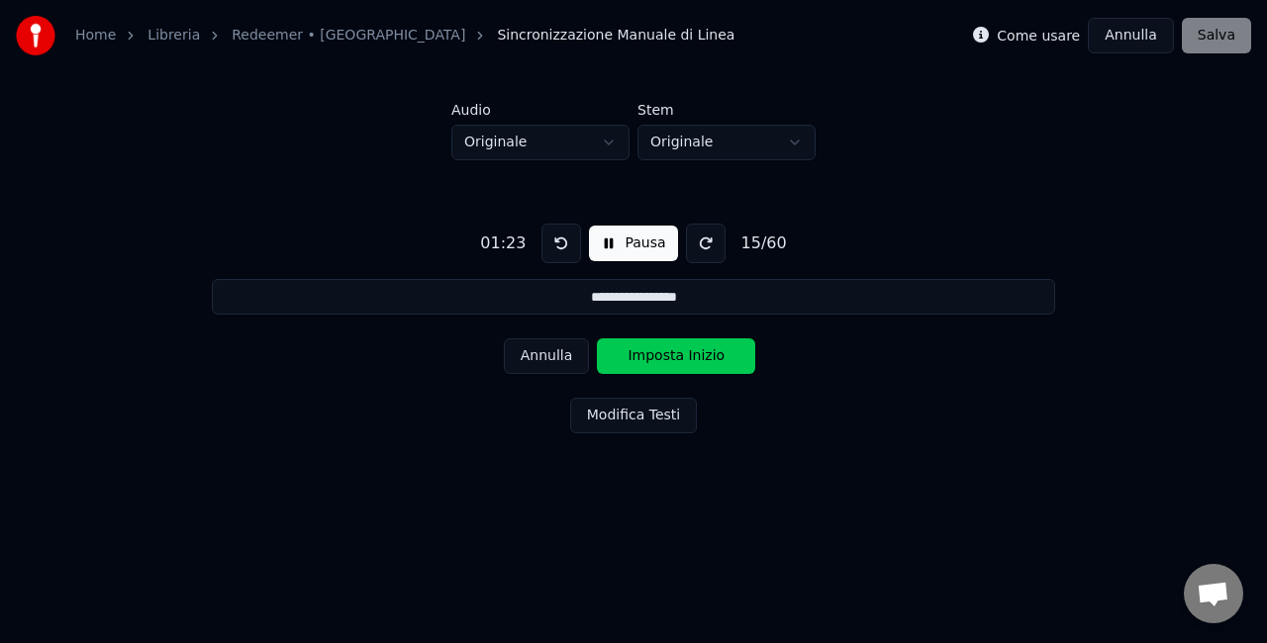
click at [565, 247] on button at bounding box center [562, 244] width 40 height 40
click at [550, 234] on button at bounding box center [562, 244] width 40 height 40
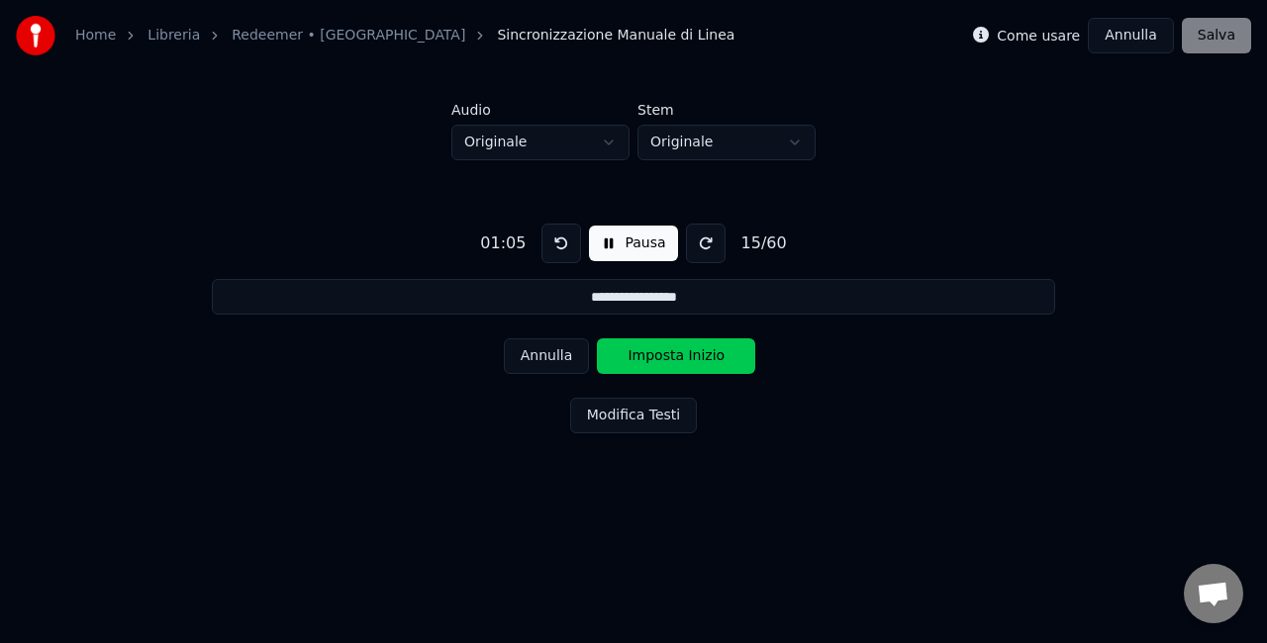
click at [561, 362] on button "Annulla" at bounding box center [547, 357] width 86 height 36
click at [632, 249] on button "Pausa" at bounding box center [633, 244] width 88 height 36
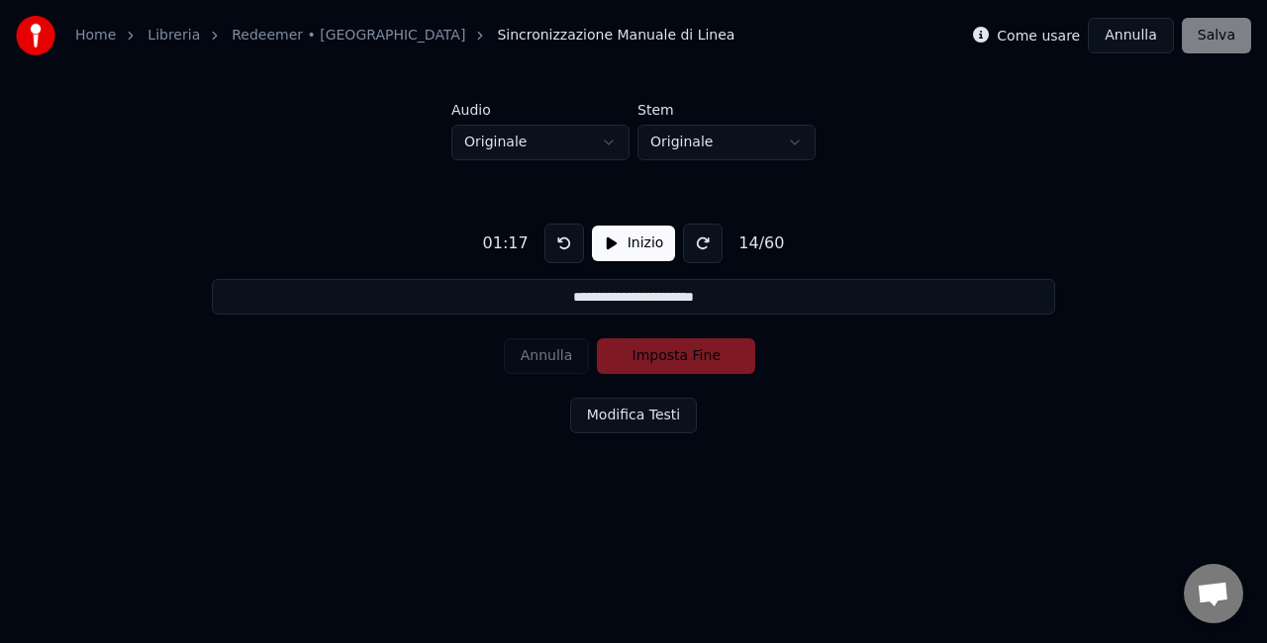
click at [562, 232] on button at bounding box center [564, 244] width 40 height 40
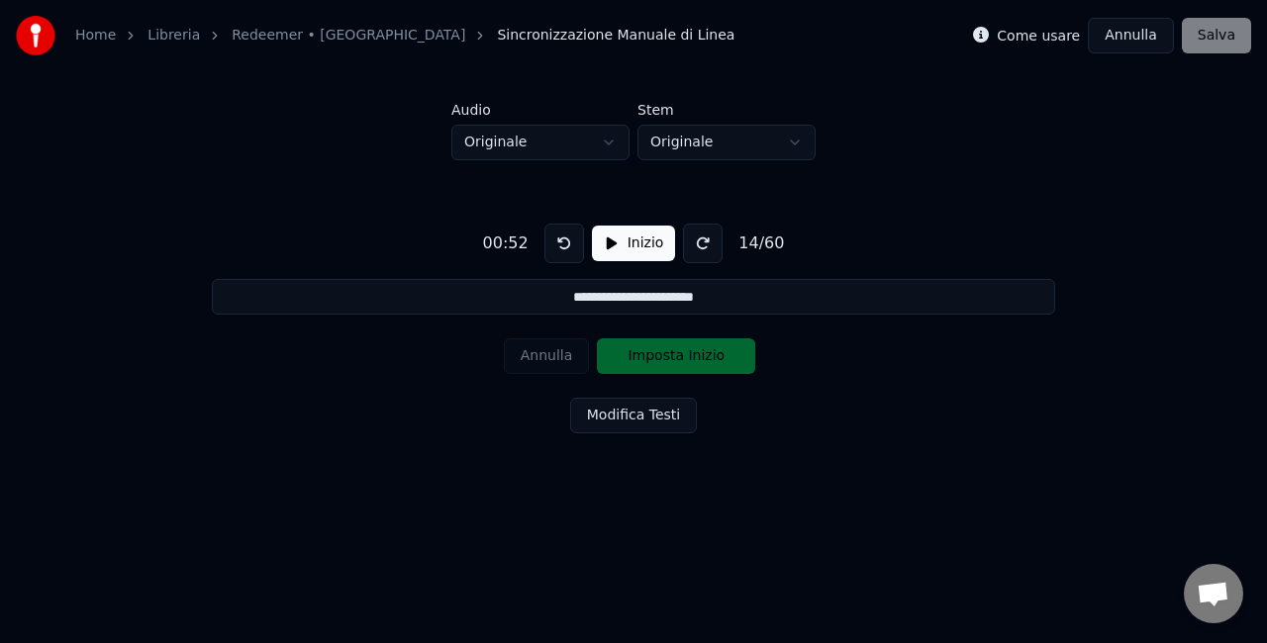
click at [562, 232] on button at bounding box center [564, 244] width 40 height 40
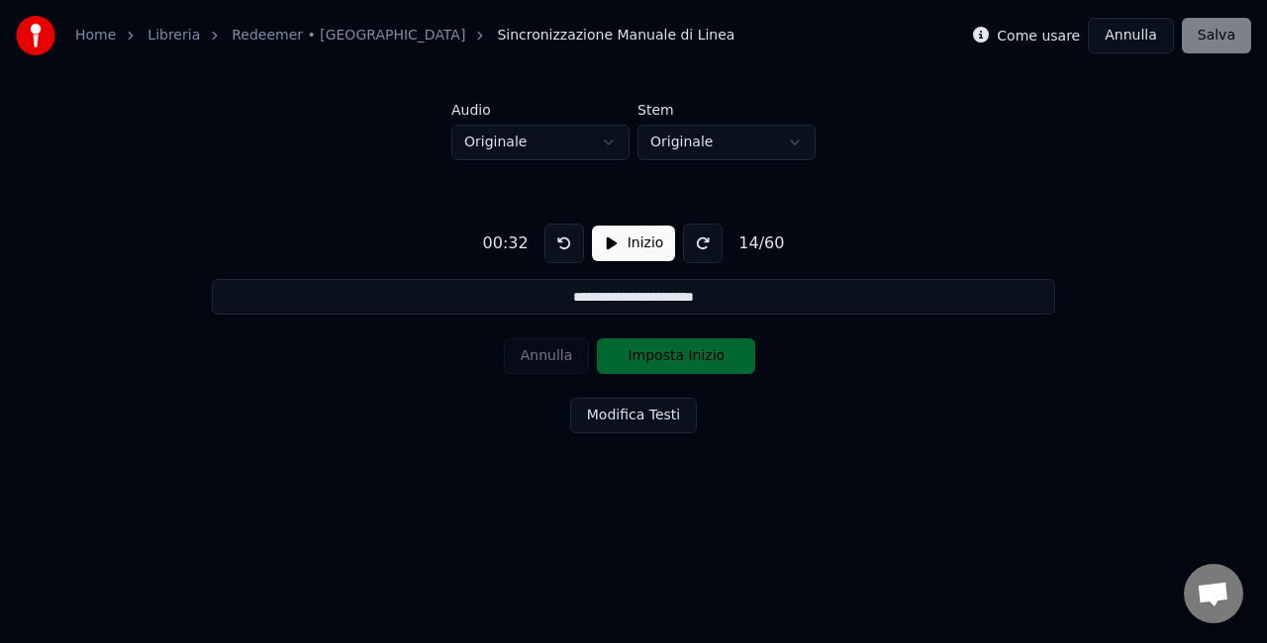
click at [562, 232] on button at bounding box center [564, 244] width 40 height 40
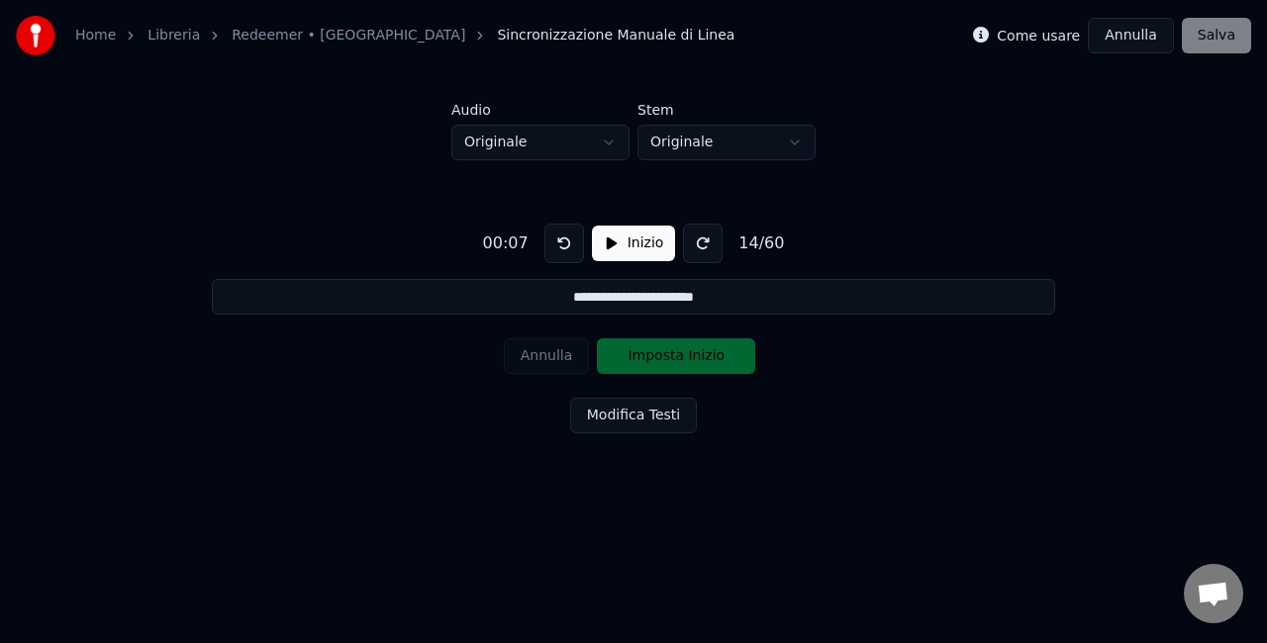
click at [562, 232] on button at bounding box center [564, 244] width 40 height 40
click at [563, 352] on div "Annulla Imposta Inizio" at bounding box center [634, 356] width 260 height 51
click at [635, 244] on button "Inizio" at bounding box center [634, 244] width 84 height 36
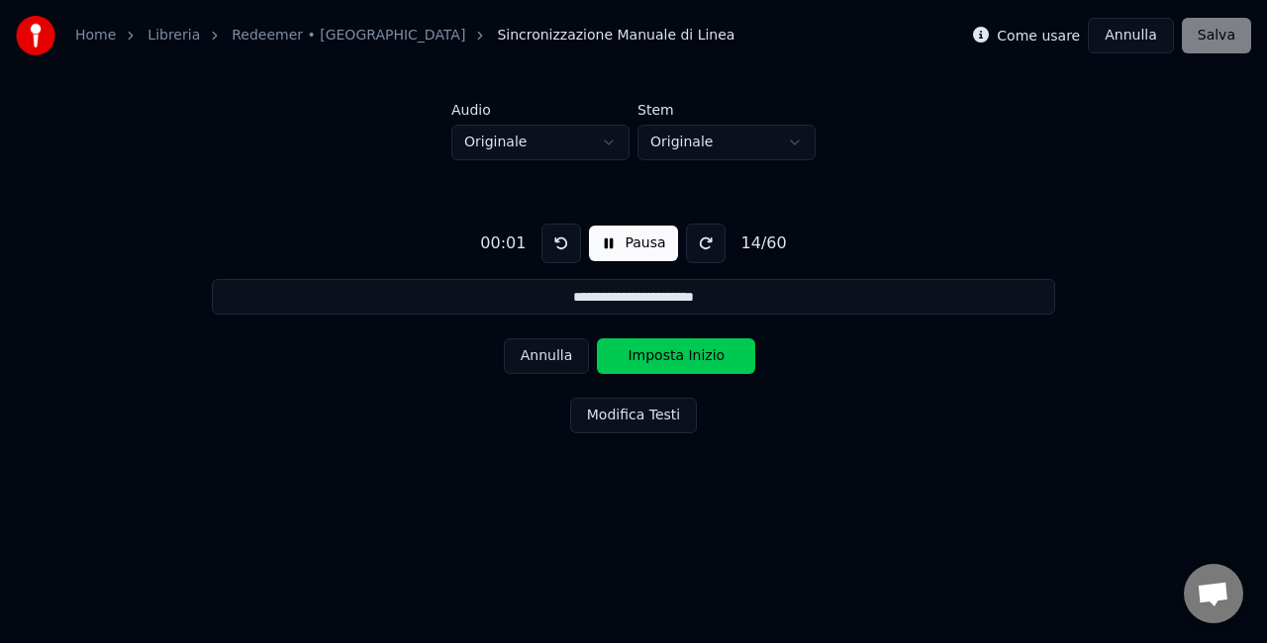
click at [538, 356] on button "Annulla" at bounding box center [547, 357] width 86 height 36
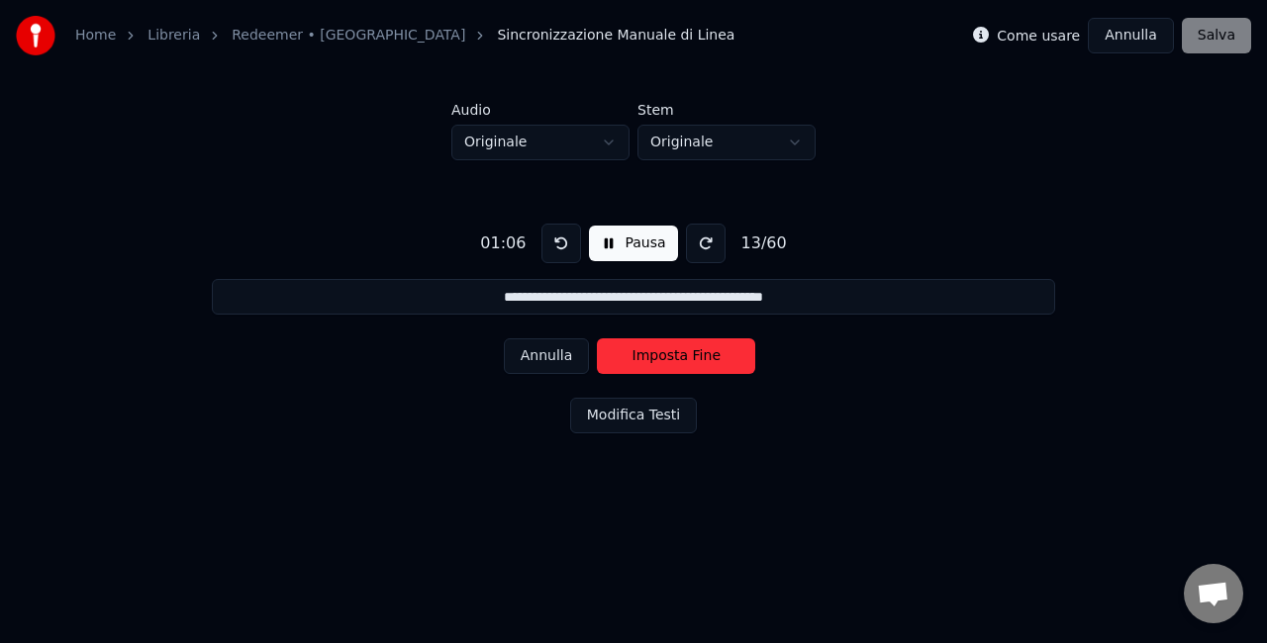
click at [538, 356] on button "Annulla" at bounding box center [547, 357] width 86 height 36
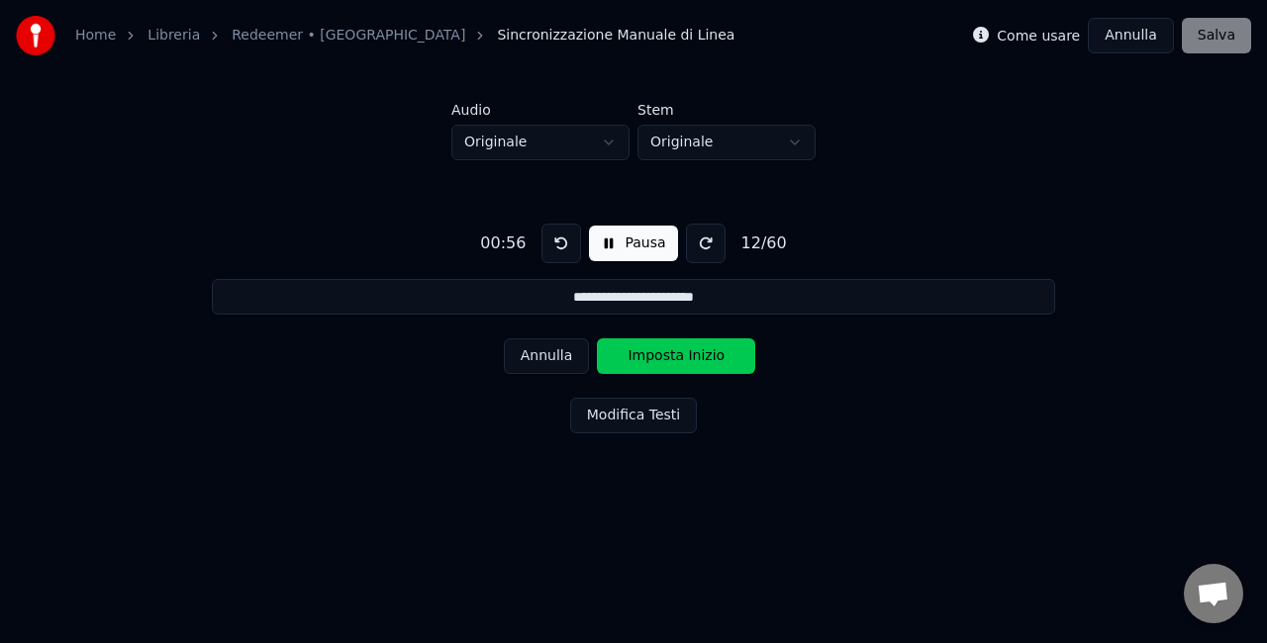
click at [538, 356] on button "Annulla" at bounding box center [547, 357] width 86 height 36
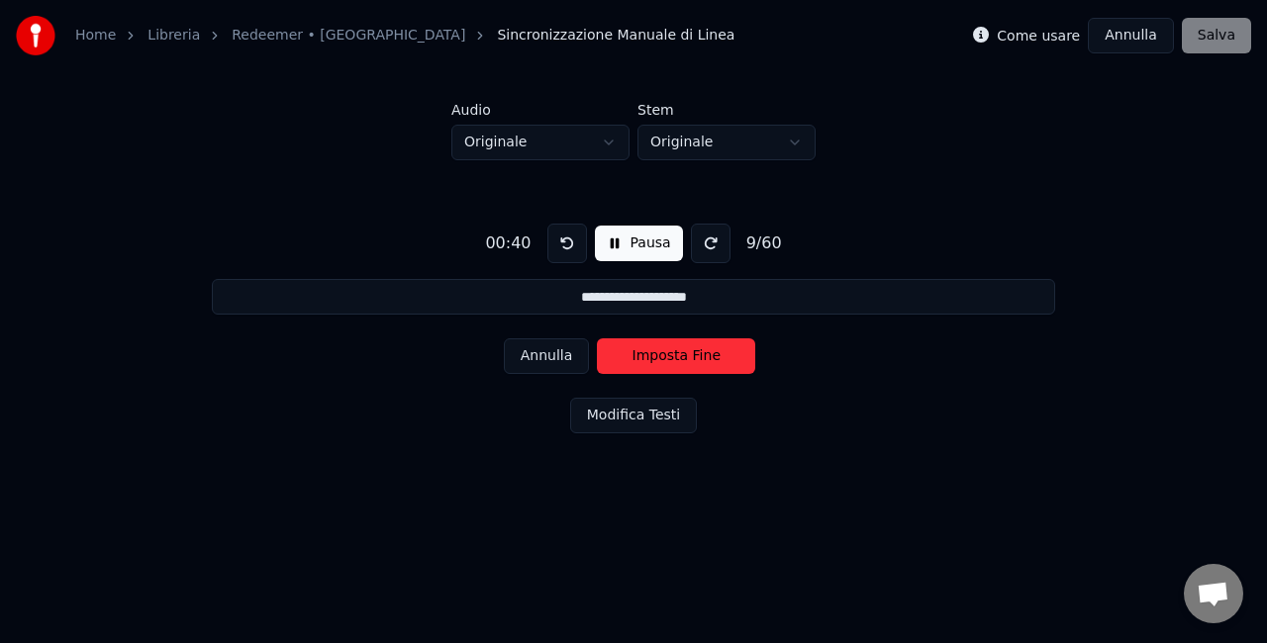
click at [538, 356] on button "Annulla" at bounding box center [547, 357] width 86 height 36
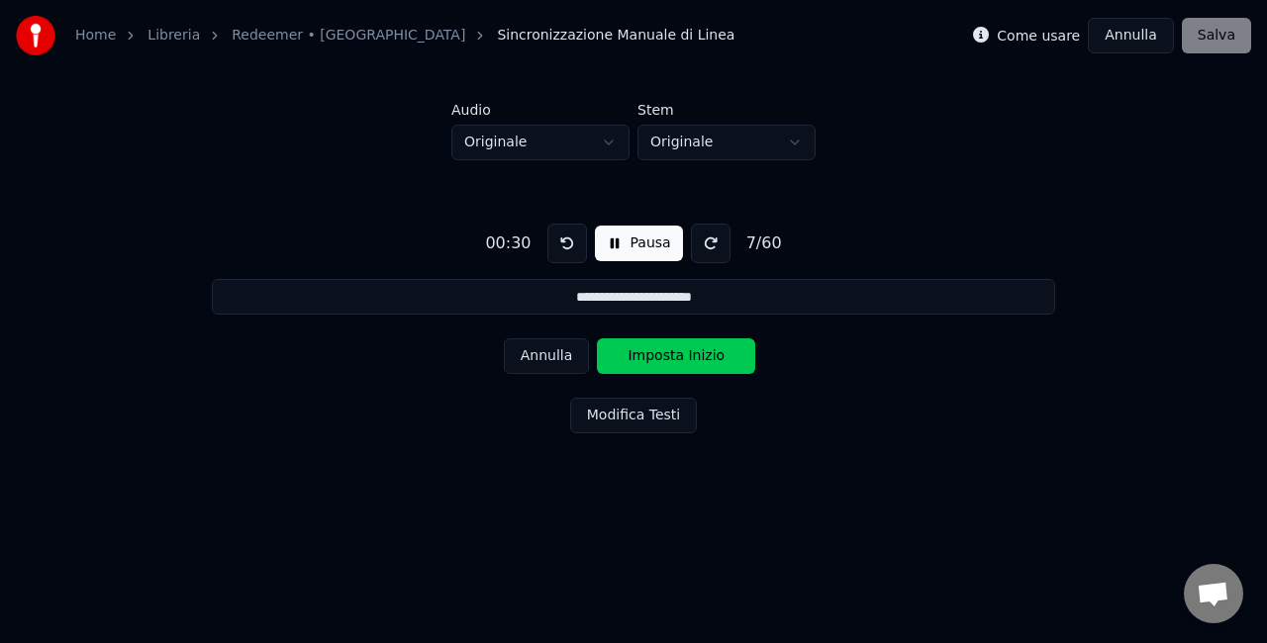
click at [538, 356] on button "Annulla" at bounding box center [547, 357] width 86 height 36
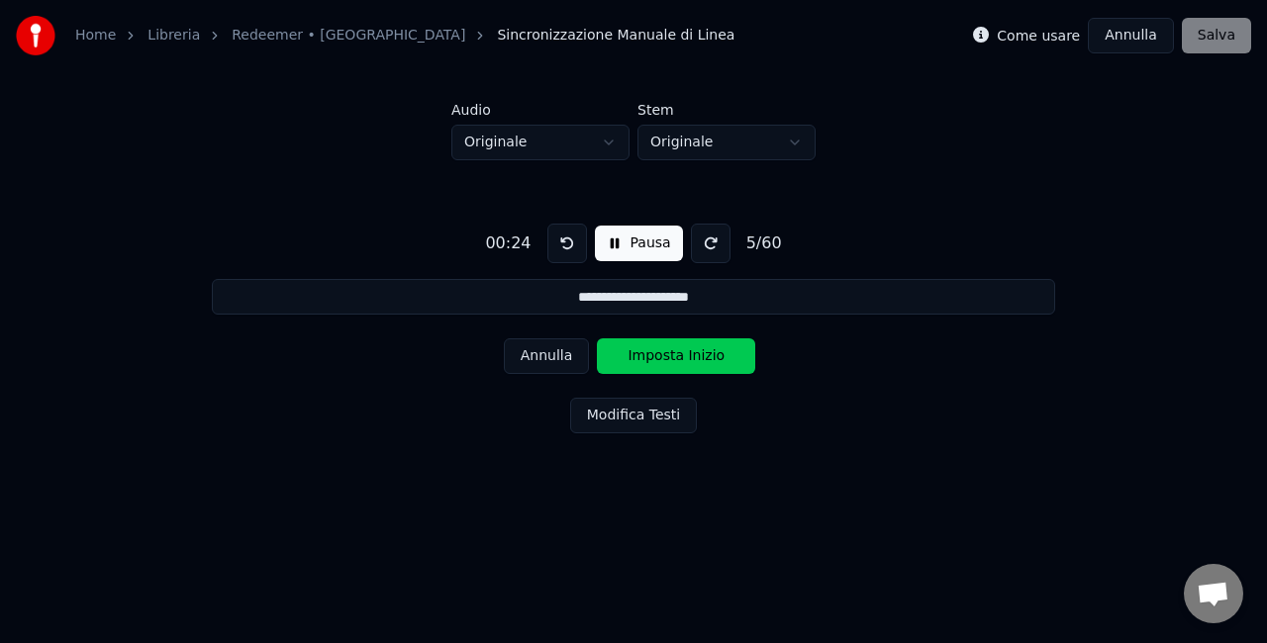
click at [538, 356] on button "Annulla" at bounding box center [547, 357] width 86 height 36
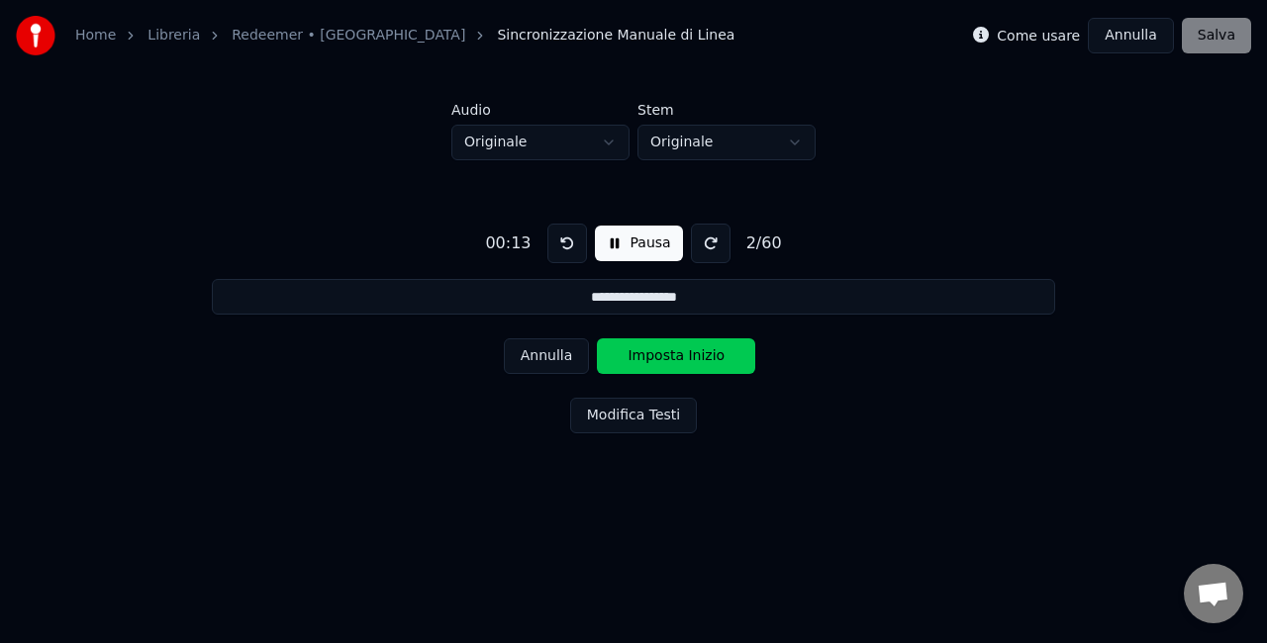
click at [538, 356] on button "Annulla" at bounding box center [547, 357] width 86 height 36
type input "**********"
click at [538, 356] on button "Annulla" at bounding box center [547, 357] width 86 height 36
click at [570, 249] on button at bounding box center [567, 244] width 40 height 40
click at [567, 247] on button at bounding box center [567, 244] width 40 height 40
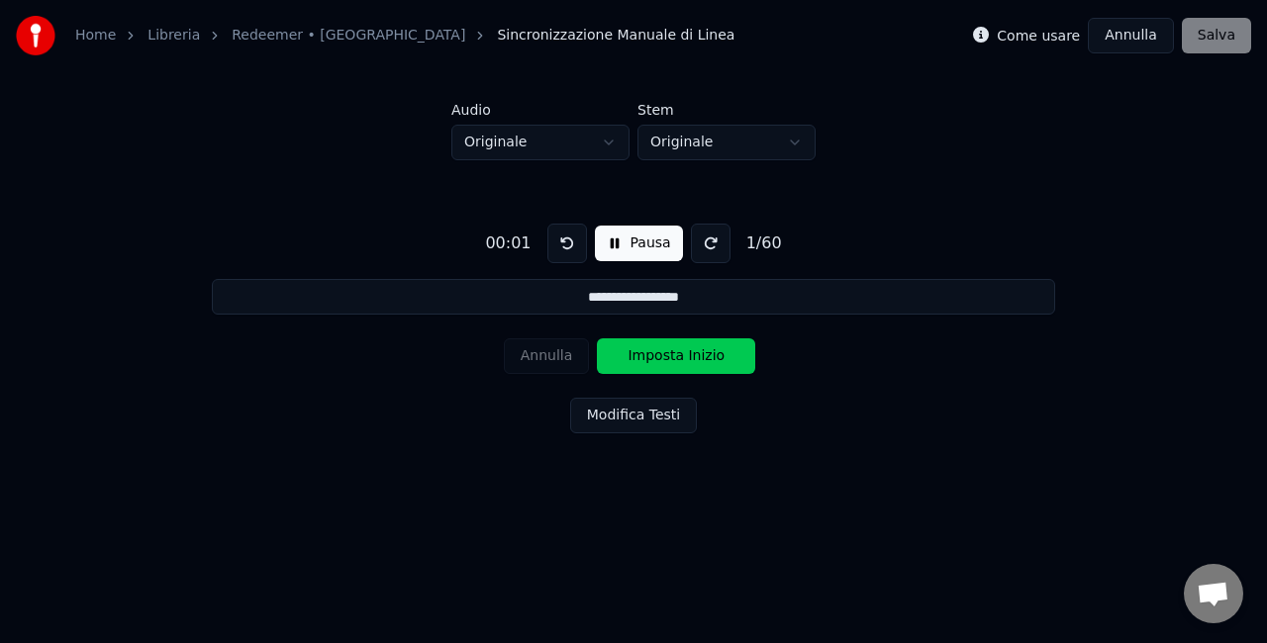
click at [567, 247] on button at bounding box center [567, 244] width 40 height 40
click at [705, 348] on button "Imposta Inizio" at bounding box center [676, 357] width 158 height 36
click at [705, 348] on button "Imposta Fine" at bounding box center [676, 357] width 158 height 36
click at [705, 348] on button "Imposta Inizio" at bounding box center [676, 357] width 158 height 36
click at [705, 348] on button "Imposta Fine" at bounding box center [676, 357] width 158 height 36
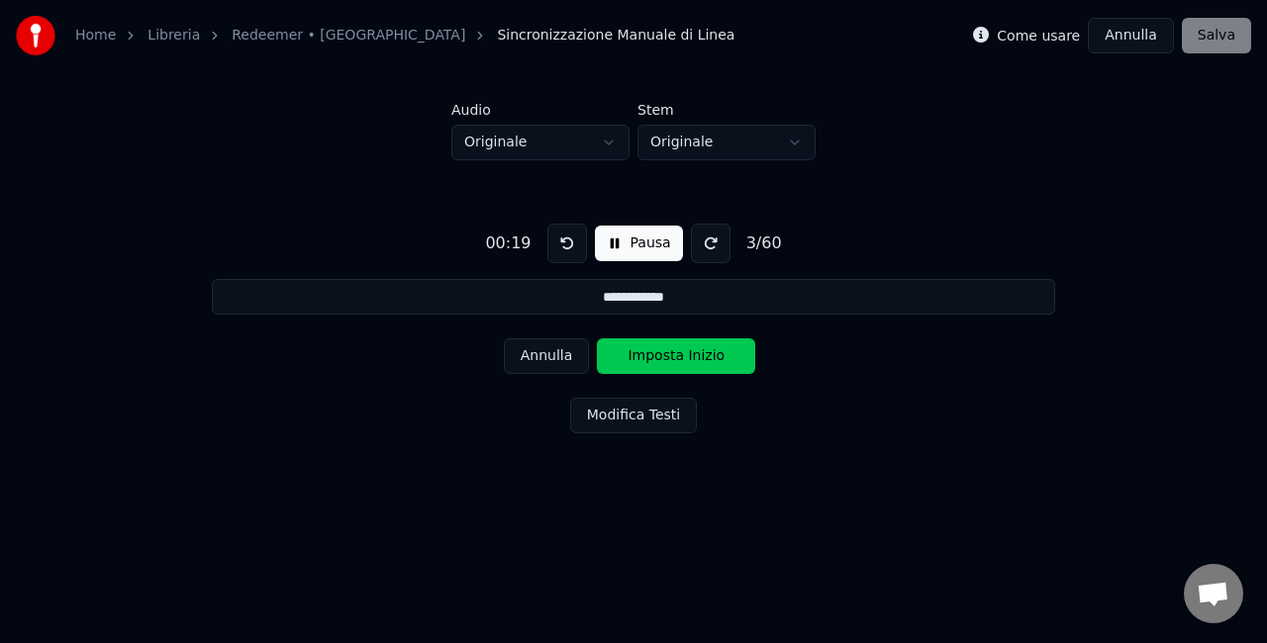
click at [705, 348] on button "Imposta Inizio" at bounding box center [676, 357] width 158 height 36
click at [705, 348] on button "Imposta Fine" at bounding box center [676, 357] width 158 height 36
click at [705, 348] on button "Imposta Inizio" at bounding box center [676, 357] width 158 height 36
click at [705, 348] on button "Imposta Fine" at bounding box center [676, 357] width 158 height 36
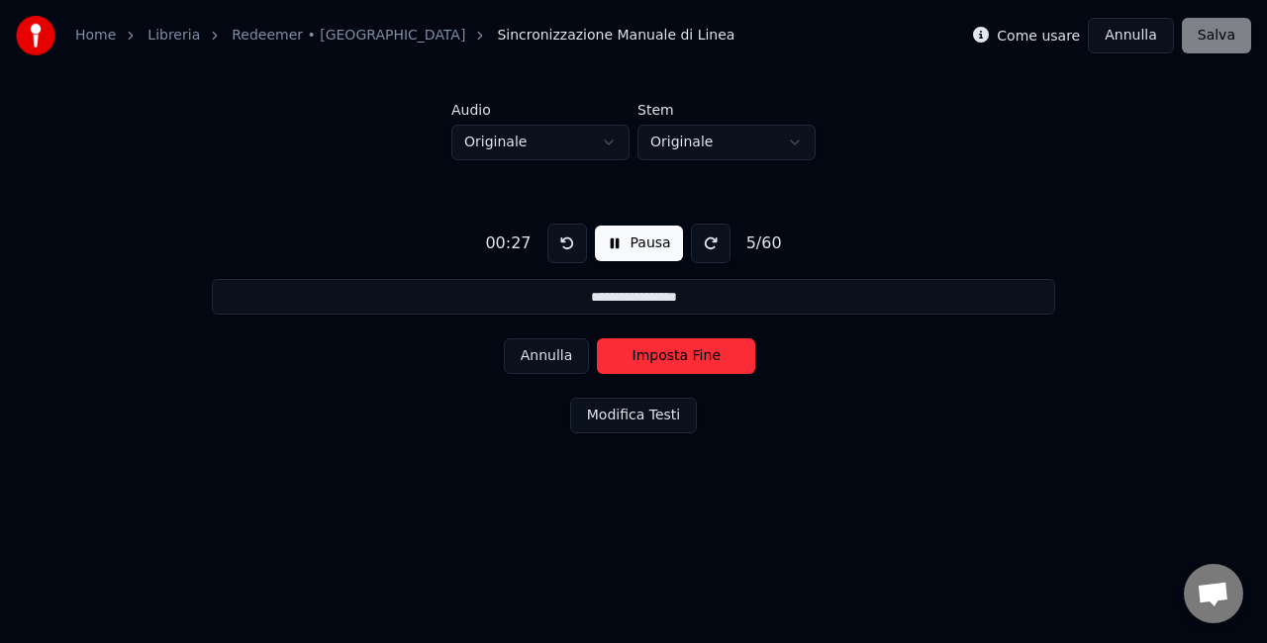
click at [705, 348] on button "Imposta Fine" at bounding box center [676, 357] width 158 height 36
click at [705, 348] on button "Imposta Inizio" at bounding box center [676, 357] width 158 height 36
click at [705, 348] on button "Imposta Fine" at bounding box center [676, 357] width 158 height 36
click at [705, 348] on button "Imposta Inizio" at bounding box center [676, 357] width 158 height 36
click at [705, 348] on button "Imposta Fine" at bounding box center [676, 357] width 158 height 36
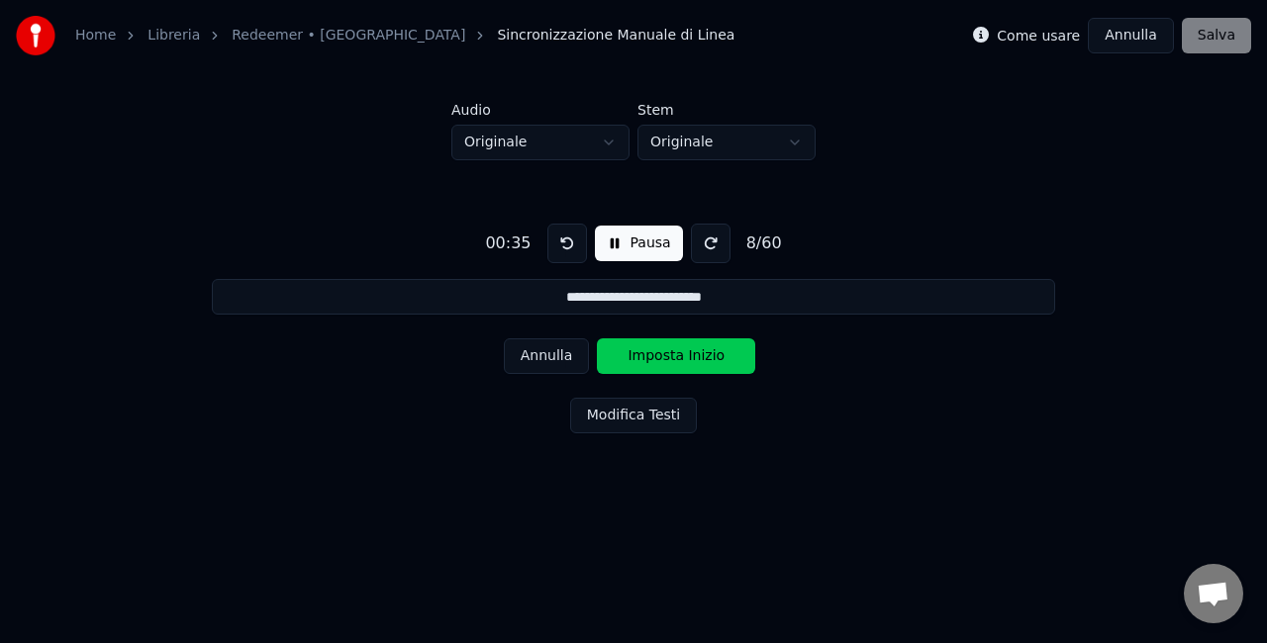
click at [705, 348] on button "Imposta Inizio" at bounding box center [676, 357] width 158 height 36
click at [705, 348] on button "Imposta Fine" at bounding box center [676, 357] width 158 height 36
click at [705, 348] on button "Imposta Inizio" at bounding box center [676, 357] width 158 height 36
click at [705, 348] on button "Imposta Fine" at bounding box center [676, 357] width 158 height 36
click at [705, 348] on button "Imposta Inizio" at bounding box center [676, 357] width 158 height 36
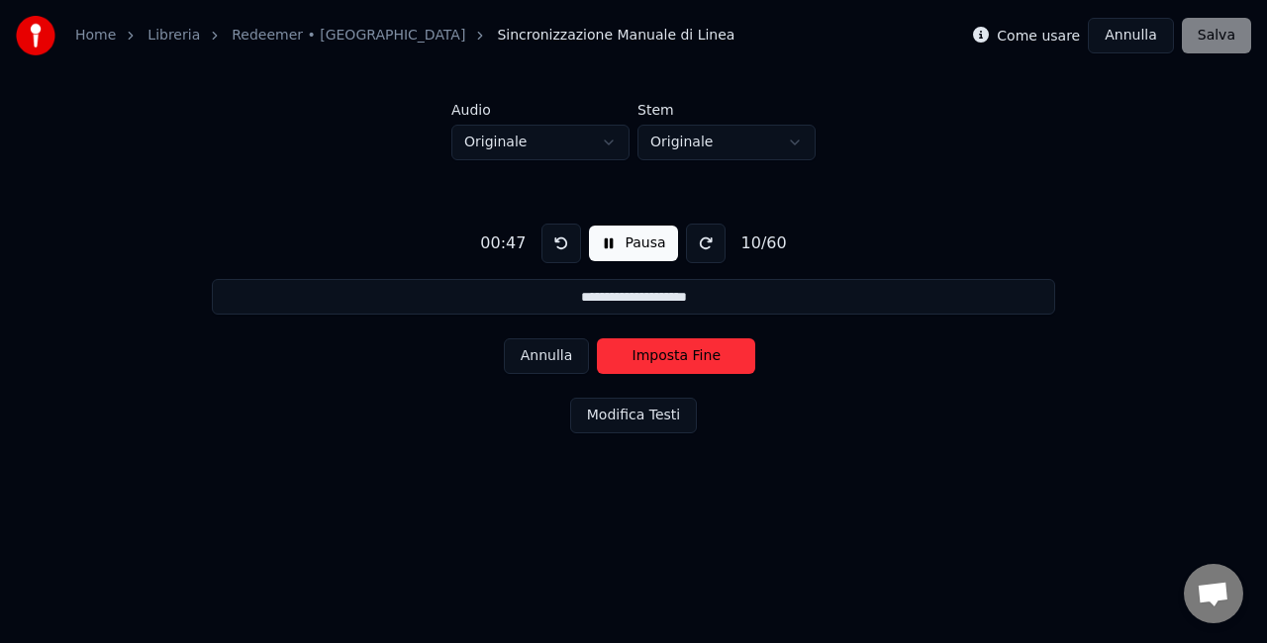
click at [705, 348] on button "Imposta Fine" at bounding box center [676, 357] width 158 height 36
click at [705, 348] on button "Imposta Inizio" at bounding box center [676, 357] width 158 height 36
click at [705, 348] on button "Imposta Fine" at bounding box center [676, 357] width 158 height 36
click at [705, 348] on button "Imposta Inizio" at bounding box center [676, 357] width 158 height 36
click at [705, 348] on button "Imposta Fine" at bounding box center [676, 357] width 158 height 36
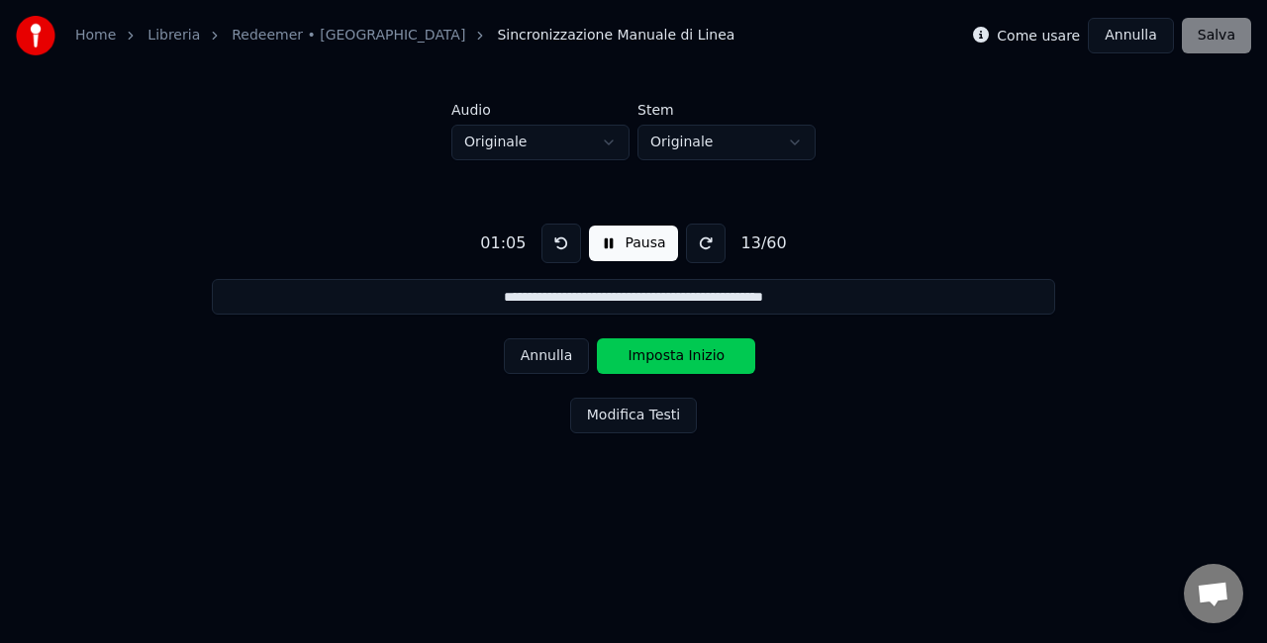
click at [705, 348] on button "Imposta Inizio" at bounding box center [676, 357] width 158 height 36
click at [705, 348] on button "Imposta Fine" at bounding box center [676, 357] width 158 height 36
click at [705, 348] on button "Imposta Inizio" at bounding box center [676, 357] width 158 height 36
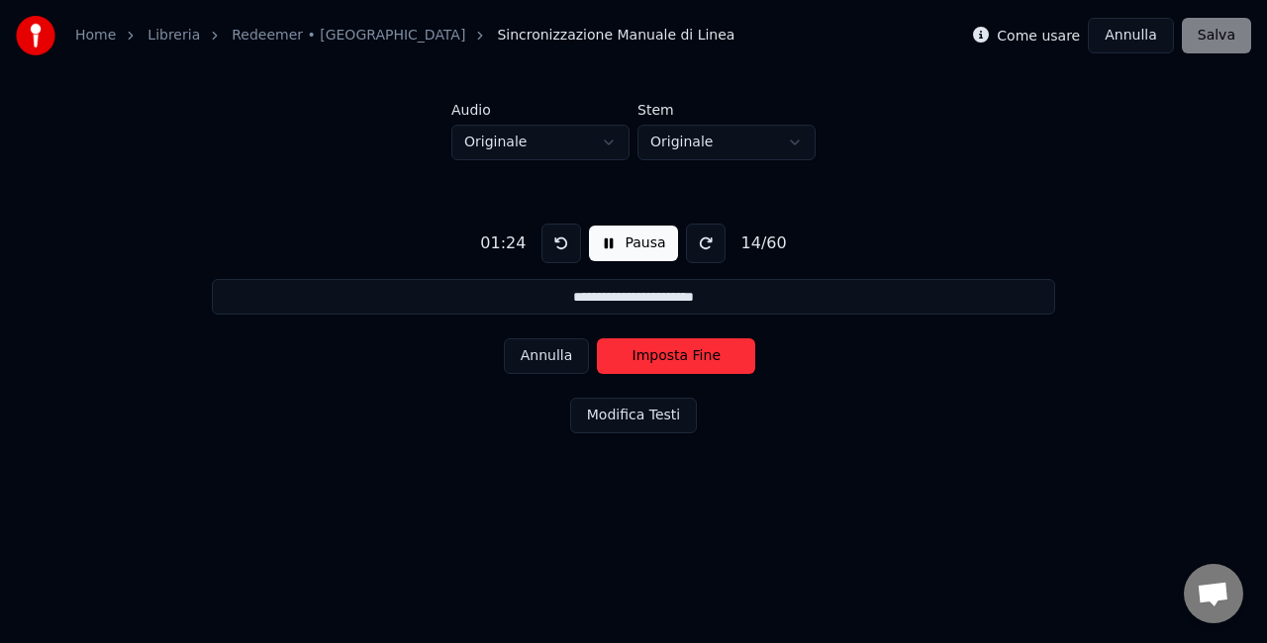
click at [705, 348] on button "Imposta Fine" at bounding box center [676, 357] width 158 height 36
click at [705, 348] on button "Imposta Inizio" at bounding box center [676, 357] width 158 height 36
click at [705, 348] on button "Imposta Fine" at bounding box center [676, 357] width 158 height 36
click at [705, 348] on button "Imposta Inizio" at bounding box center [676, 357] width 158 height 36
click at [705, 348] on button "Imposta Fine" at bounding box center [676, 357] width 158 height 36
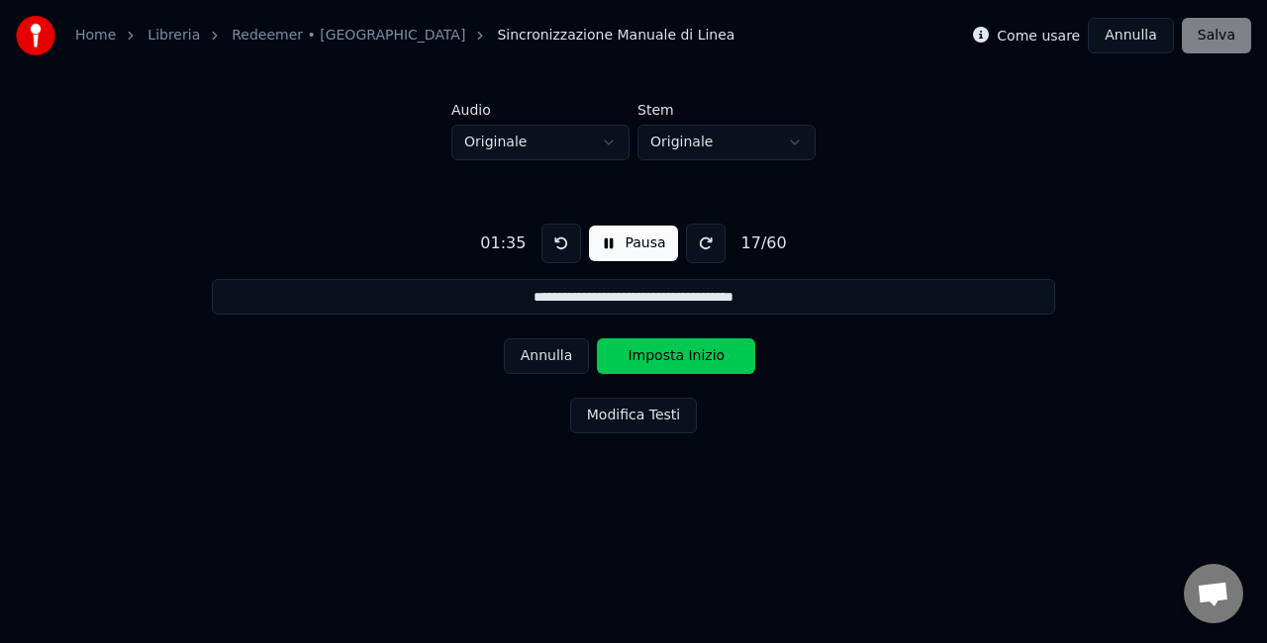
click at [705, 348] on button "Imposta Inizio" at bounding box center [676, 357] width 158 height 36
click at [705, 348] on button "Imposta Fine" at bounding box center [676, 357] width 158 height 36
click at [705, 348] on button "Imposta Inizio" at bounding box center [676, 357] width 158 height 36
click at [705, 348] on button "Imposta Fine" at bounding box center [676, 357] width 158 height 36
click at [705, 348] on button "Imposta Inizio" at bounding box center [676, 357] width 158 height 36
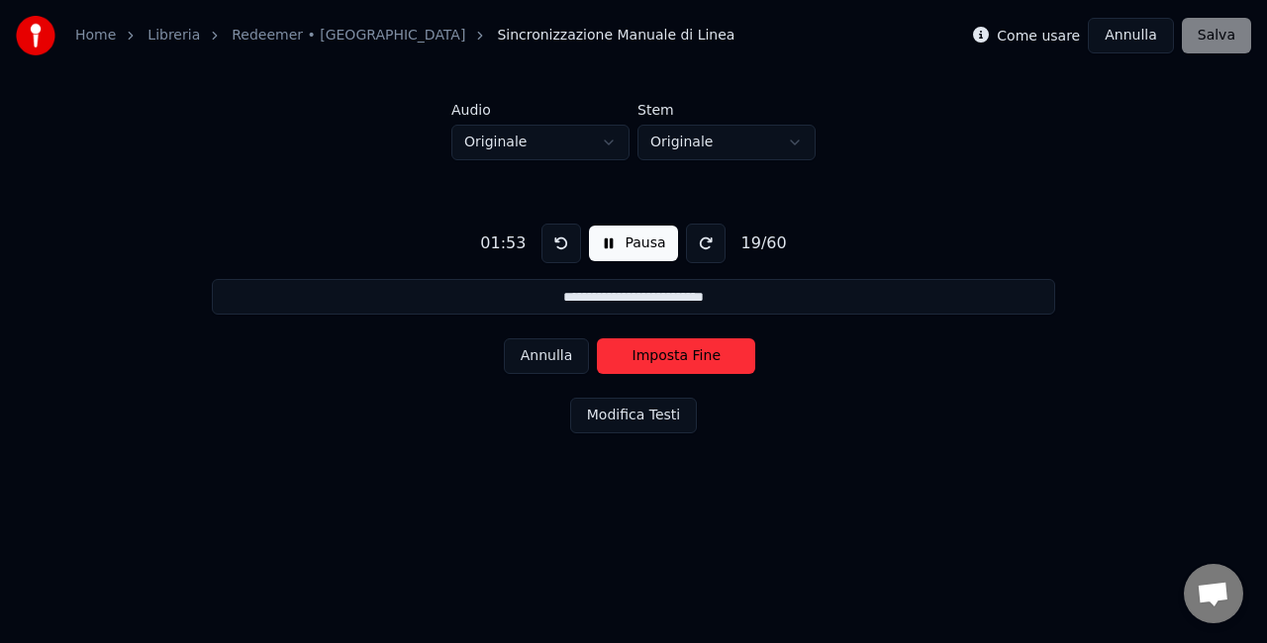
click at [705, 348] on button "Imposta Fine" at bounding box center [676, 357] width 158 height 36
click at [705, 348] on button "Imposta Inizio" at bounding box center [676, 357] width 158 height 36
click at [610, 247] on button "Pausa" at bounding box center [633, 244] width 88 height 36
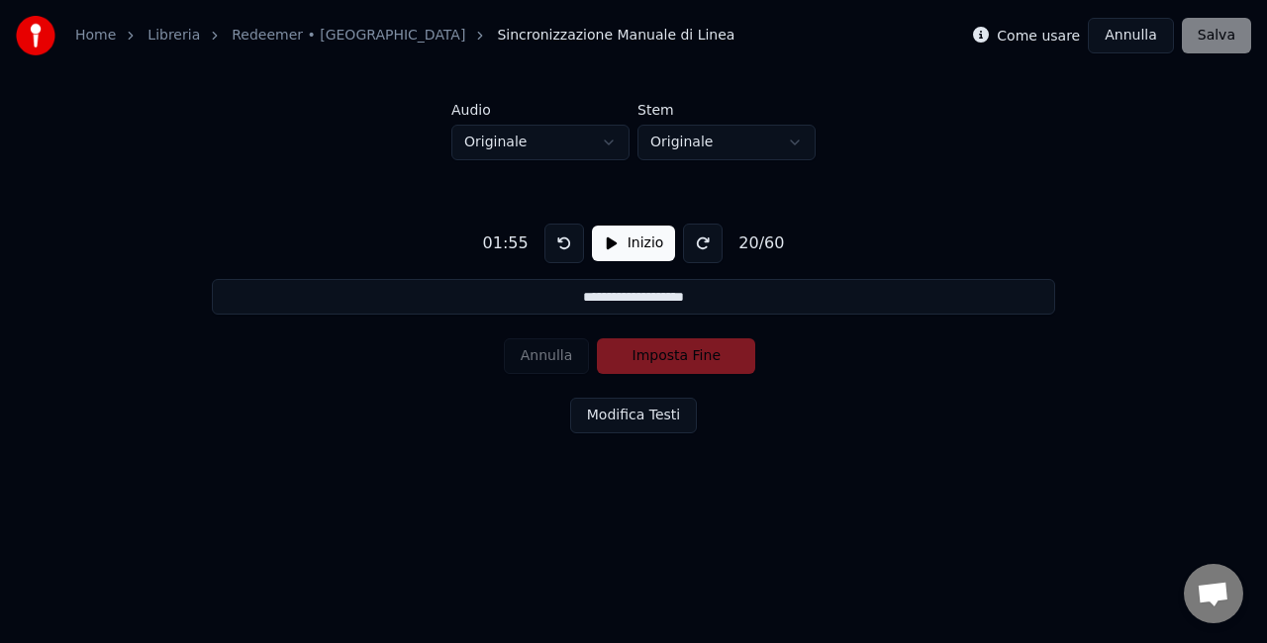
click at [610, 247] on button "Inizio" at bounding box center [634, 244] width 84 height 36
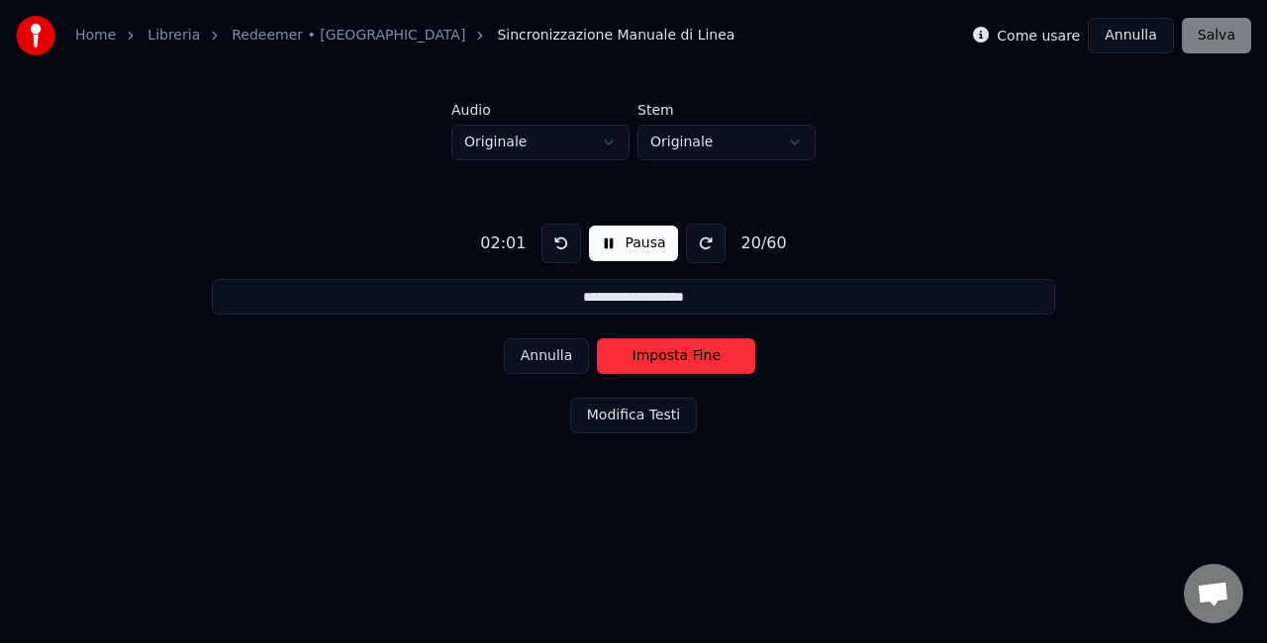
click at [701, 358] on button "Imposta Fine" at bounding box center [676, 357] width 158 height 36
click at [701, 358] on button "Imposta Inizio" at bounding box center [676, 357] width 158 height 36
click at [557, 232] on button at bounding box center [562, 244] width 40 height 40
click at [565, 244] on button at bounding box center [562, 244] width 40 height 40
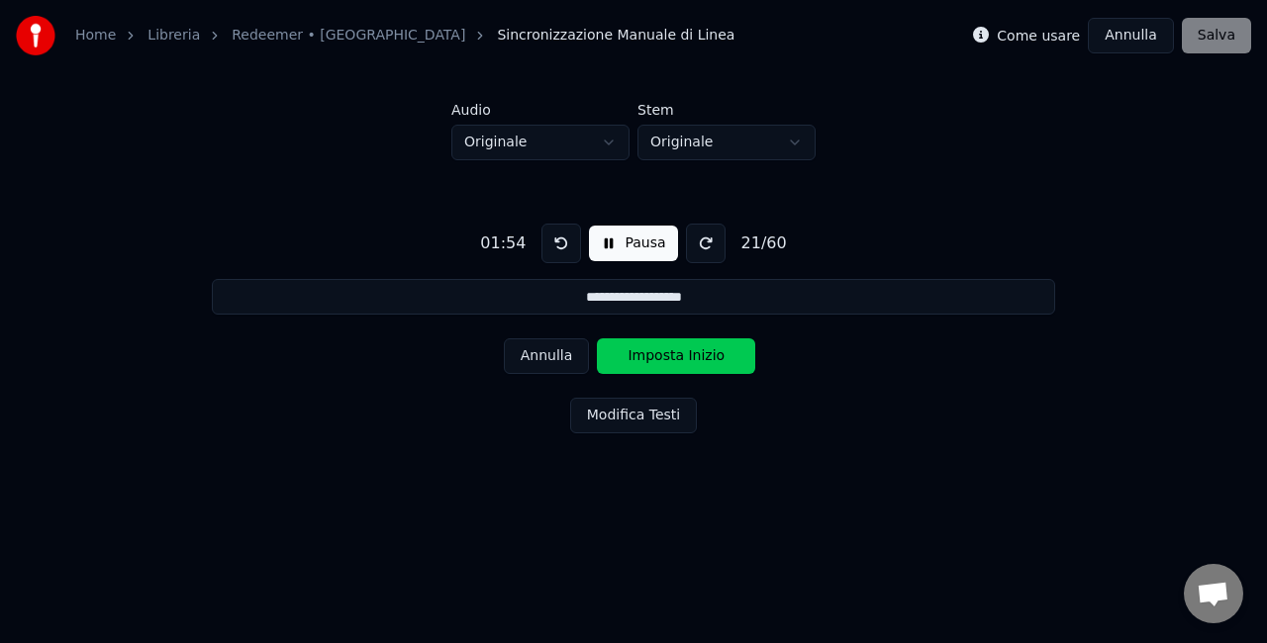
click at [565, 244] on button at bounding box center [562, 244] width 40 height 40
drag, startPoint x: 565, startPoint y: 244, endPoint x: 556, endPoint y: 378, distance: 134.9
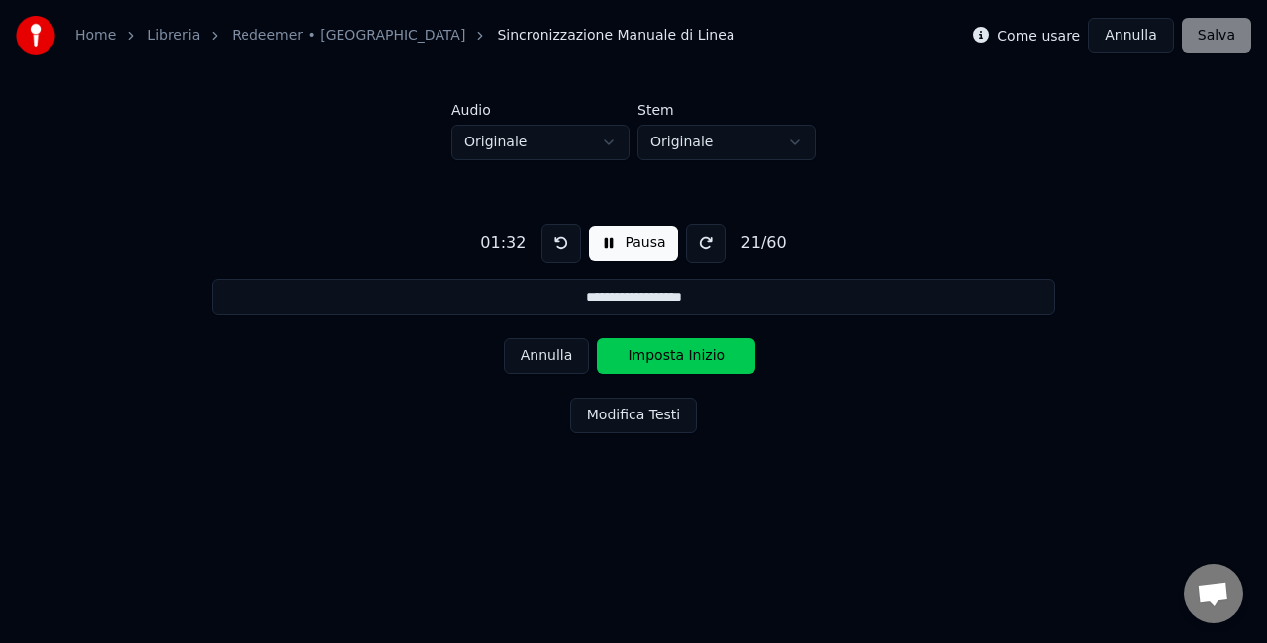
click at [556, 378] on div "**********" at bounding box center [634, 324] width 1204 height 329
click at [554, 366] on button "Annulla" at bounding box center [547, 357] width 86 height 36
click at [573, 234] on button at bounding box center [562, 244] width 40 height 40
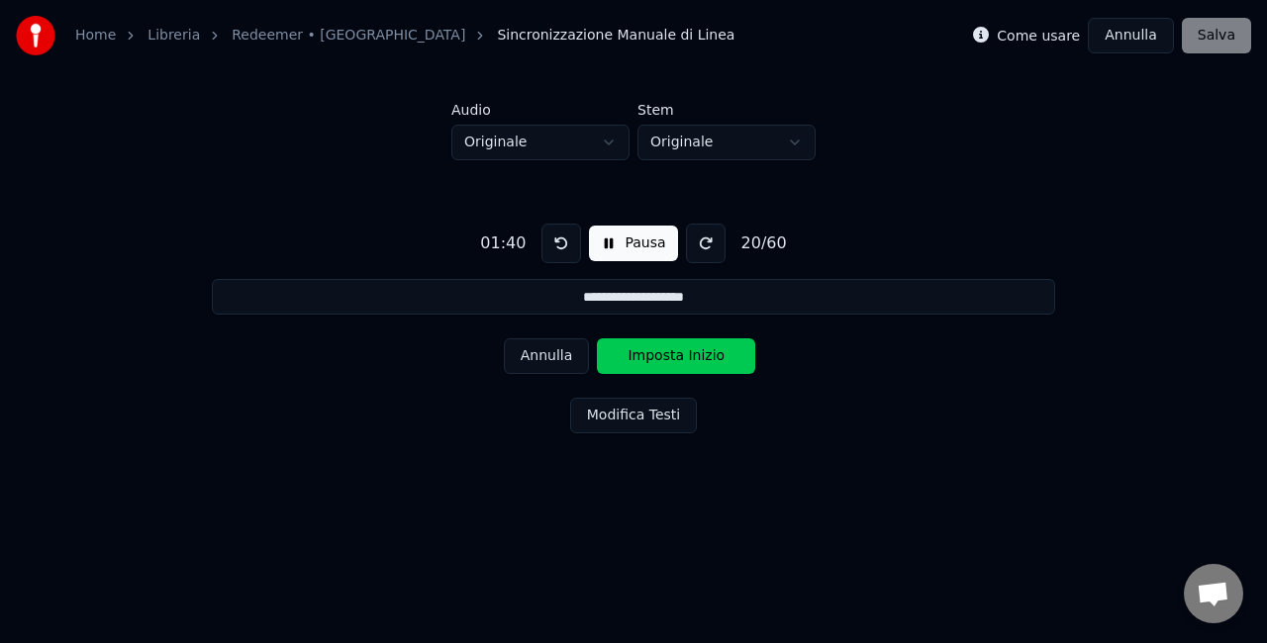
click at [573, 234] on button at bounding box center [562, 244] width 40 height 40
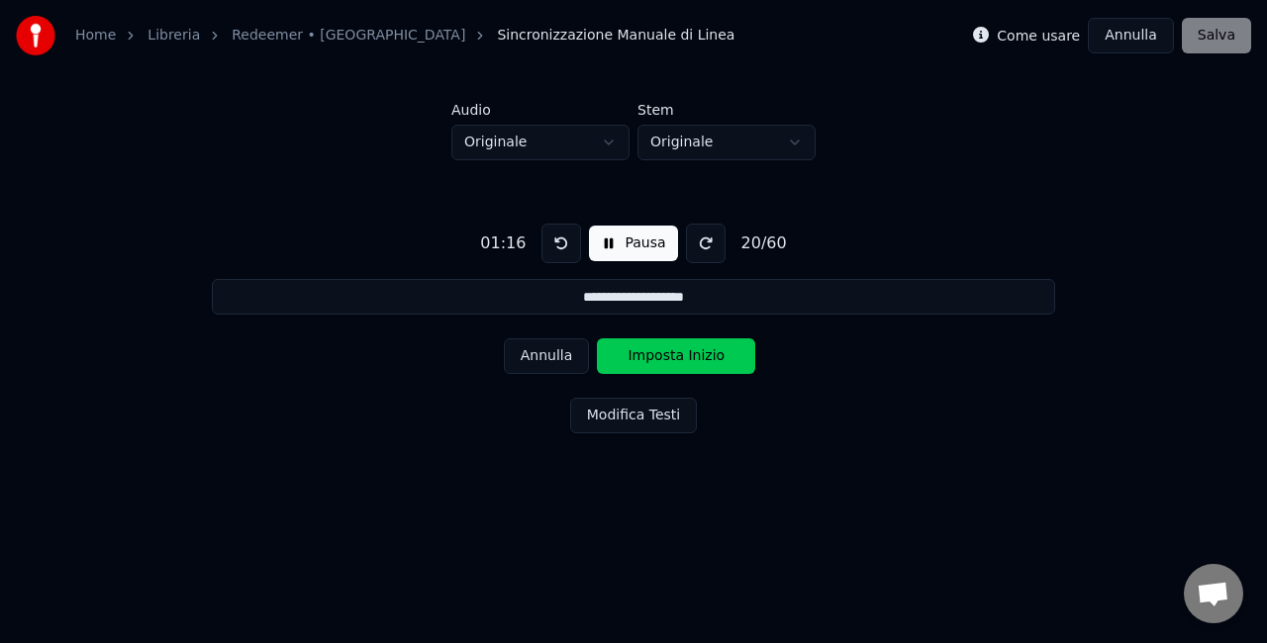
click at [573, 234] on button at bounding box center [562, 244] width 40 height 40
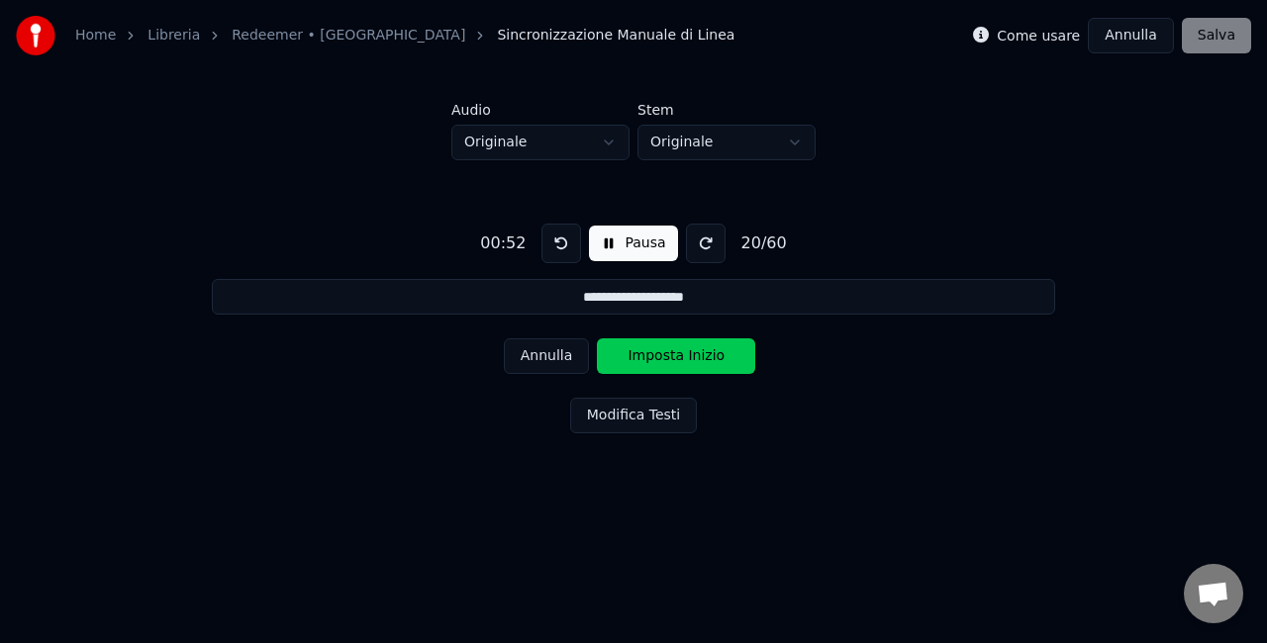
click at [573, 234] on button at bounding box center [562, 244] width 40 height 40
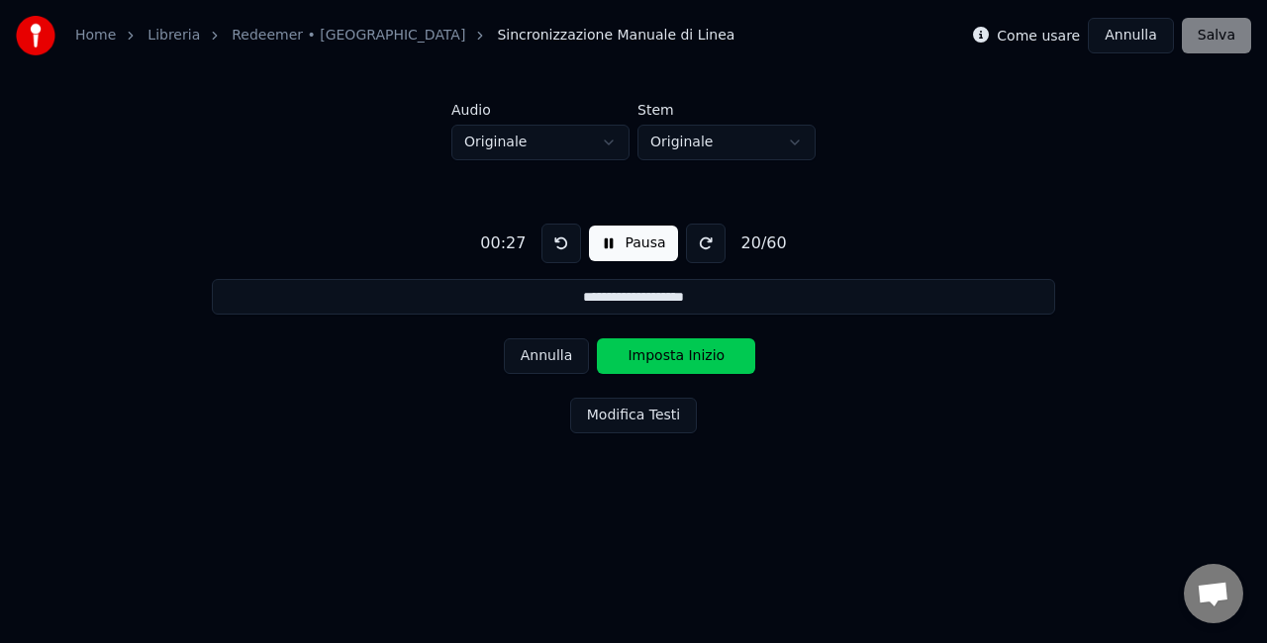
click at [573, 234] on button at bounding box center [562, 244] width 40 height 40
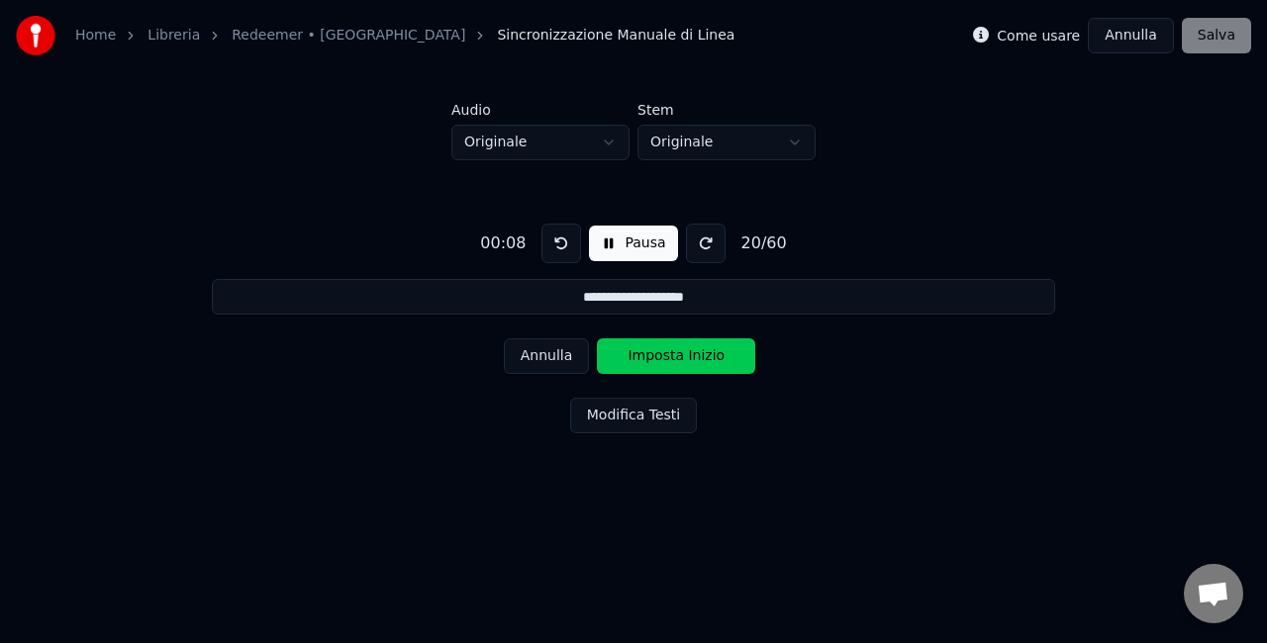
click at [573, 234] on button at bounding box center [562, 244] width 40 height 40
click at [560, 251] on button at bounding box center [562, 244] width 40 height 40
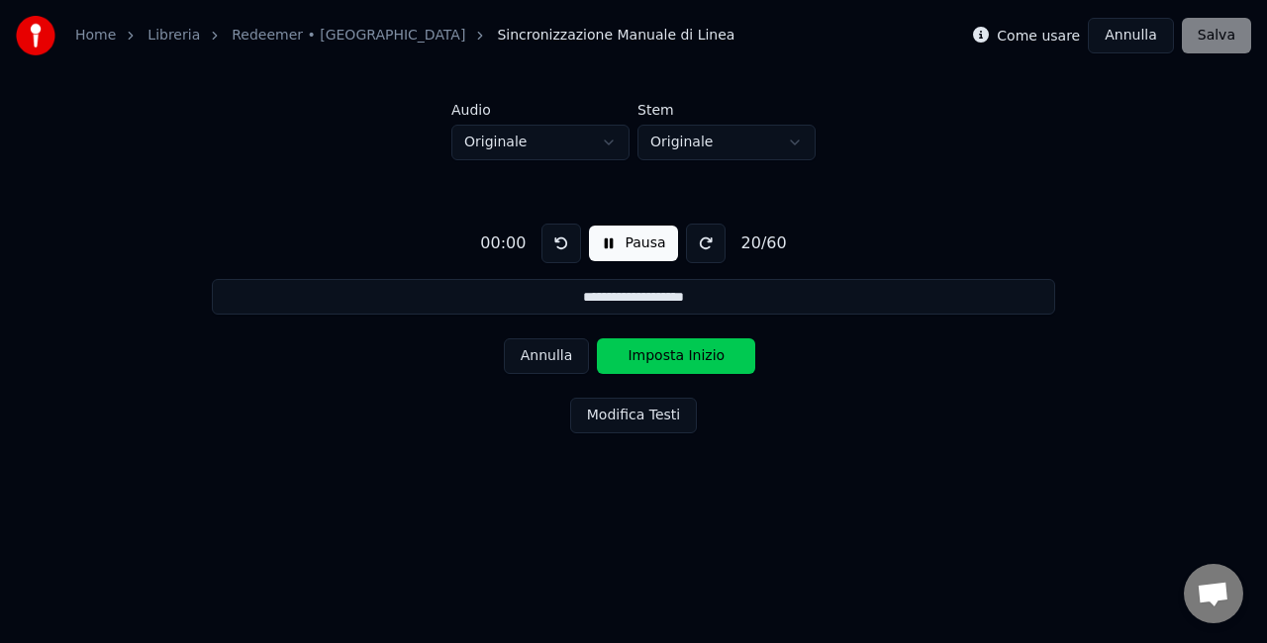
click at [560, 251] on button at bounding box center [562, 244] width 40 height 40
click at [560, 354] on button "Annulla" at bounding box center [547, 357] width 86 height 36
click at [558, 246] on button at bounding box center [562, 244] width 40 height 40
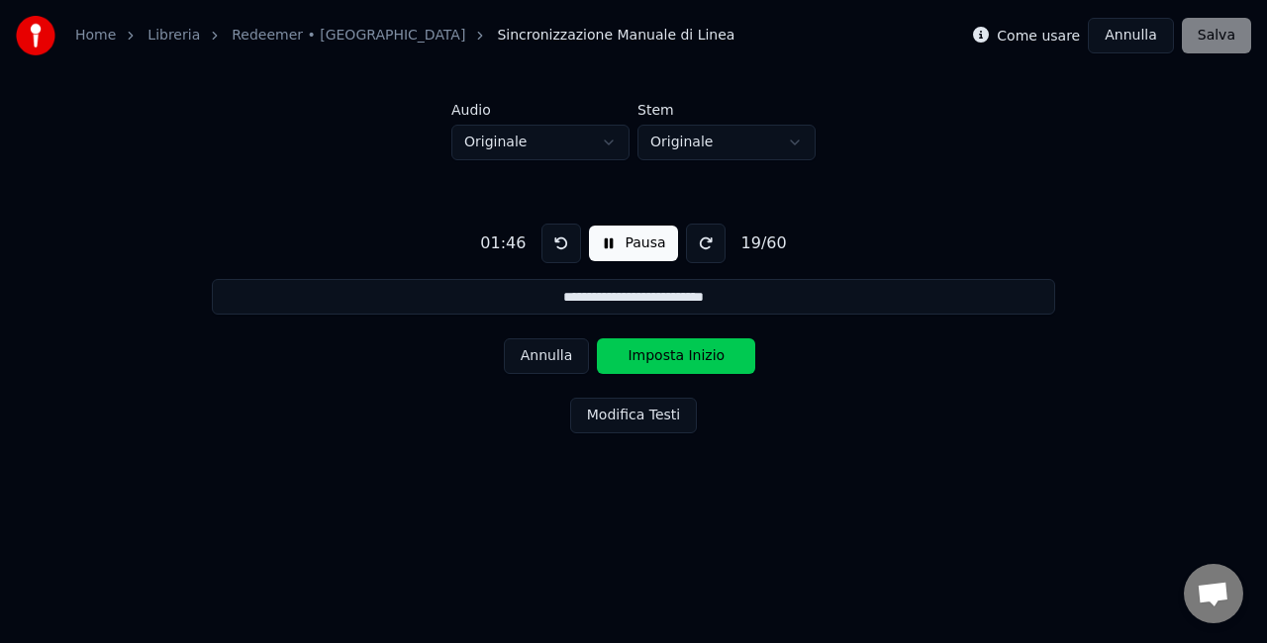
click at [558, 246] on button at bounding box center [562, 244] width 40 height 40
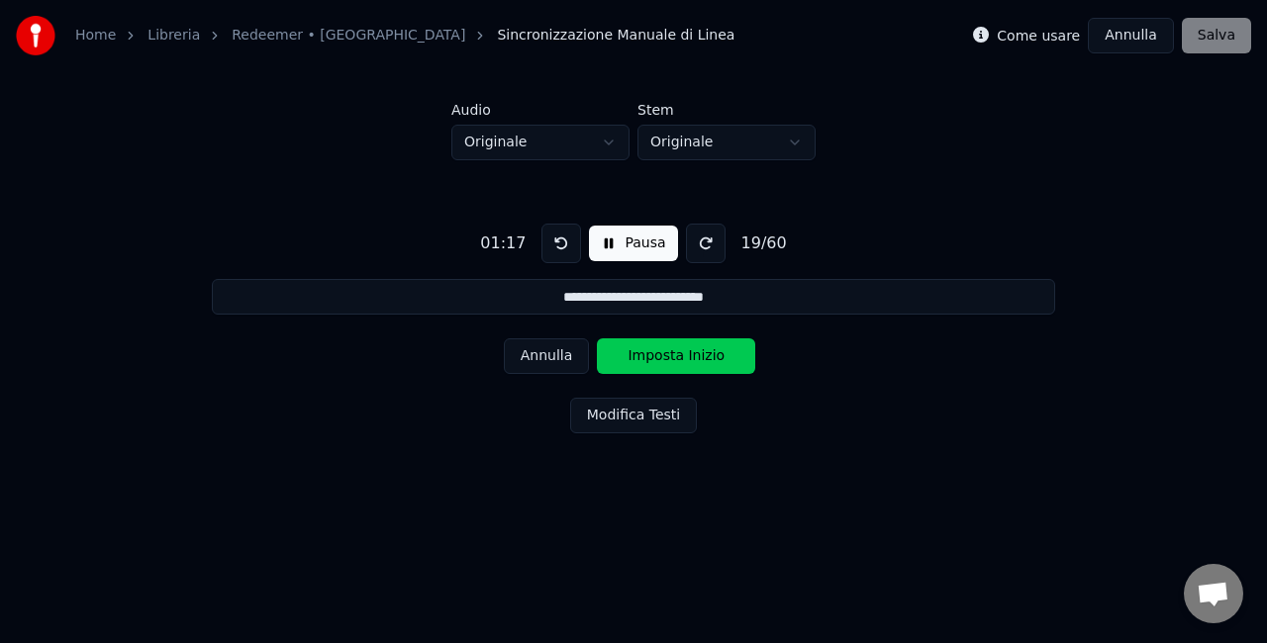
click at [558, 246] on button at bounding box center [562, 244] width 40 height 40
drag, startPoint x: 558, startPoint y: 246, endPoint x: 603, endPoint y: 246, distance: 44.5
click at [603, 246] on div "01:02 Pausa 19 / 60" at bounding box center [633, 244] width 322 height 40
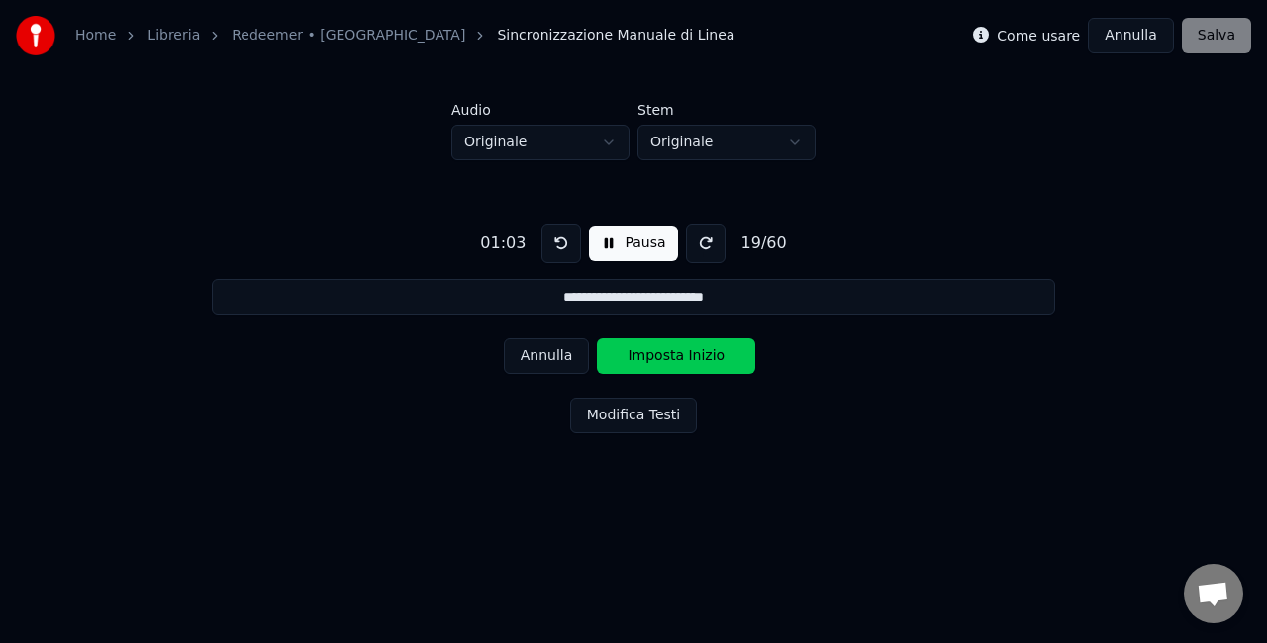
click at [603, 246] on button "Pausa" at bounding box center [633, 244] width 88 height 36
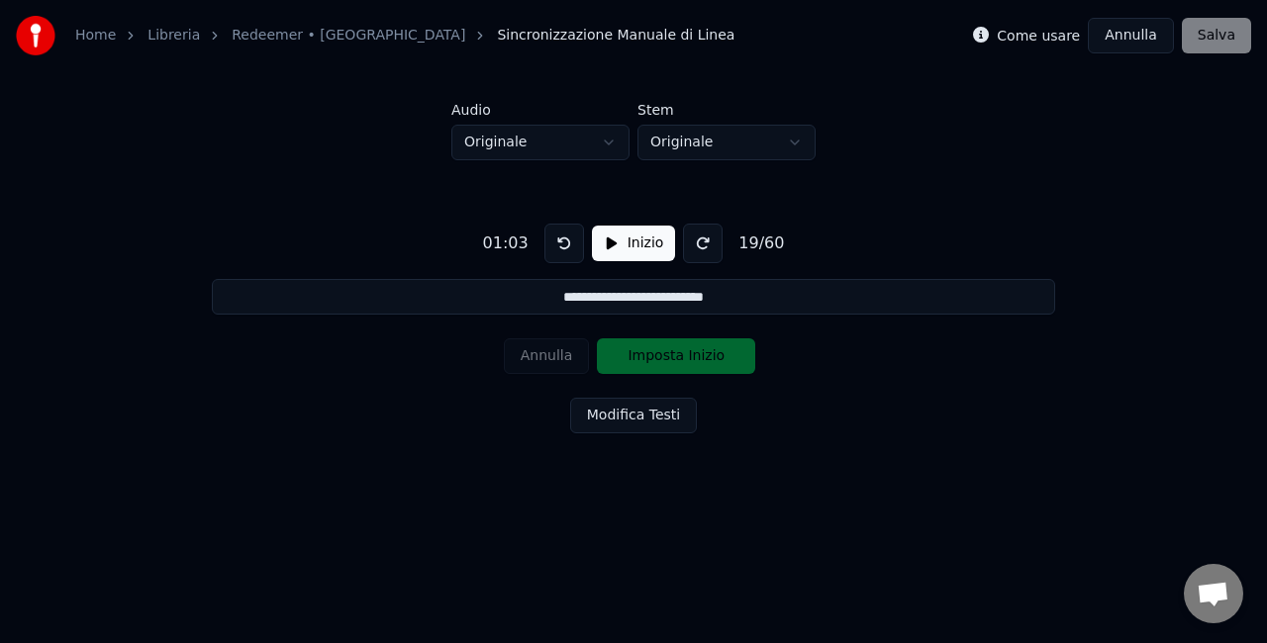
click at [557, 244] on button at bounding box center [564, 244] width 40 height 40
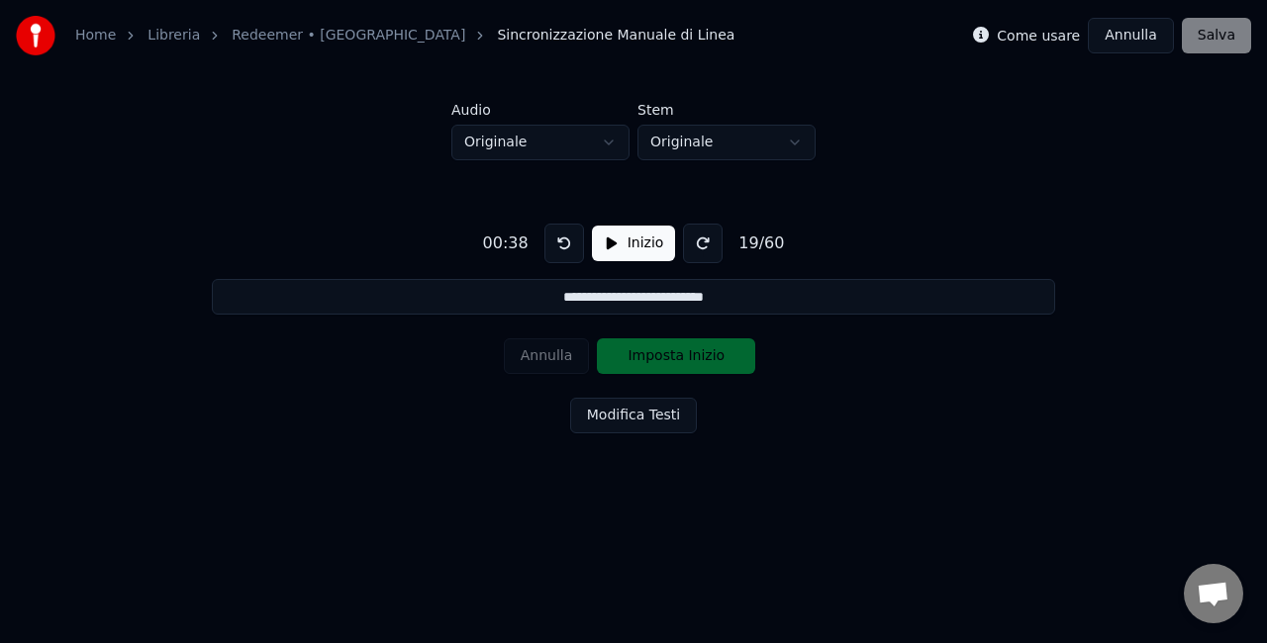
click at [557, 244] on button at bounding box center [564, 244] width 40 height 40
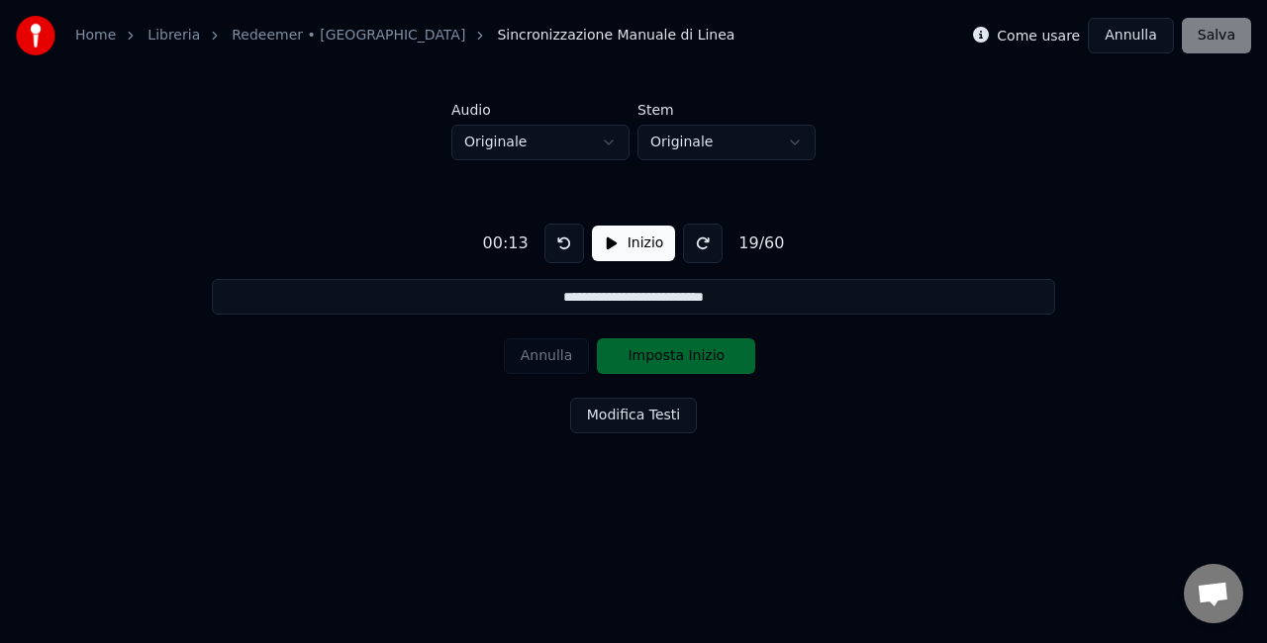
click at [557, 244] on button at bounding box center [564, 244] width 40 height 40
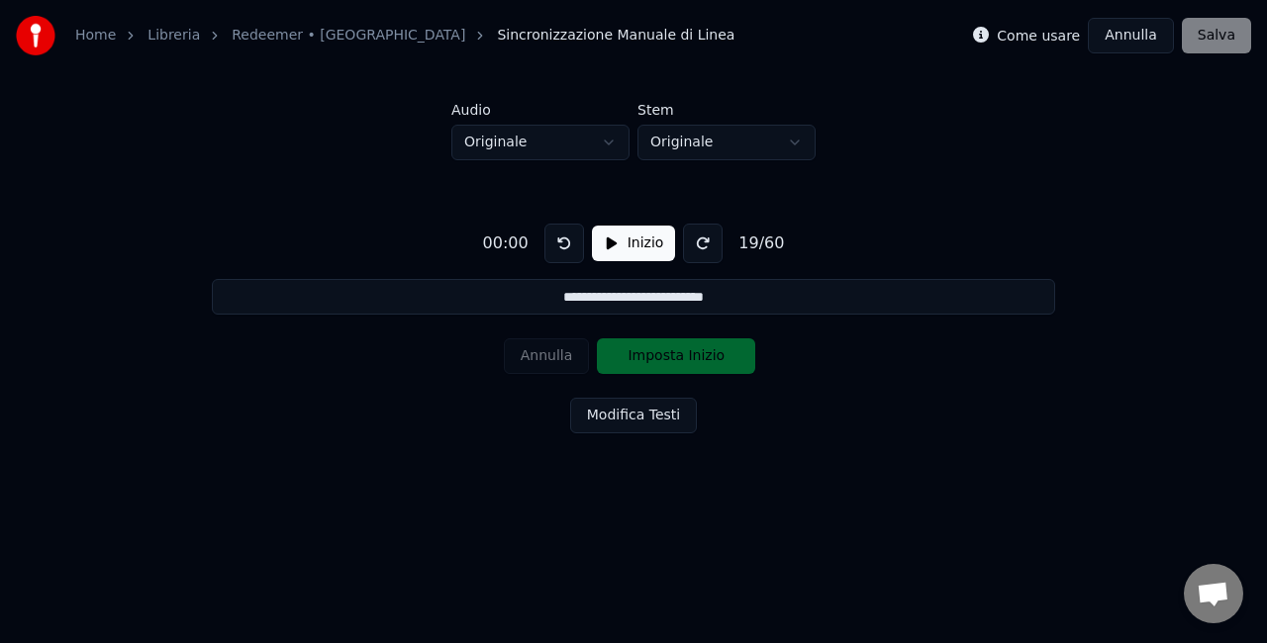
click at [566, 344] on div "Annulla Imposta Inizio" at bounding box center [634, 356] width 260 height 51
click at [621, 353] on div "Annulla Imposta Inizio" at bounding box center [634, 356] width 260 height 51
click at [607, 238] on button "Inizio" at bounding box center [634, 244] width 84 height 36
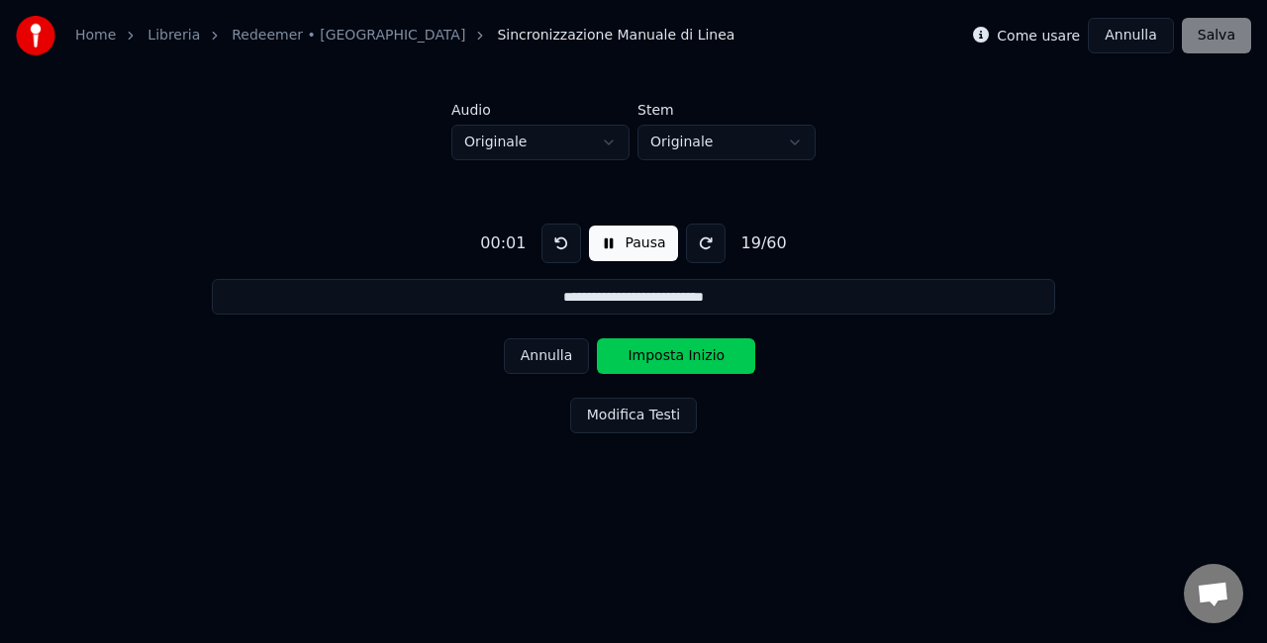
click at [554, 247] on button at bounding box center [562, 244] width 40 height 40
drag, startPoint x: 554, startPoint y: 247, endPoint x: 574, endPoint y: 354, distance: 108.7
click at [574, 354] on div "**********" at bounding box center [634, 324] width 1204 height 329
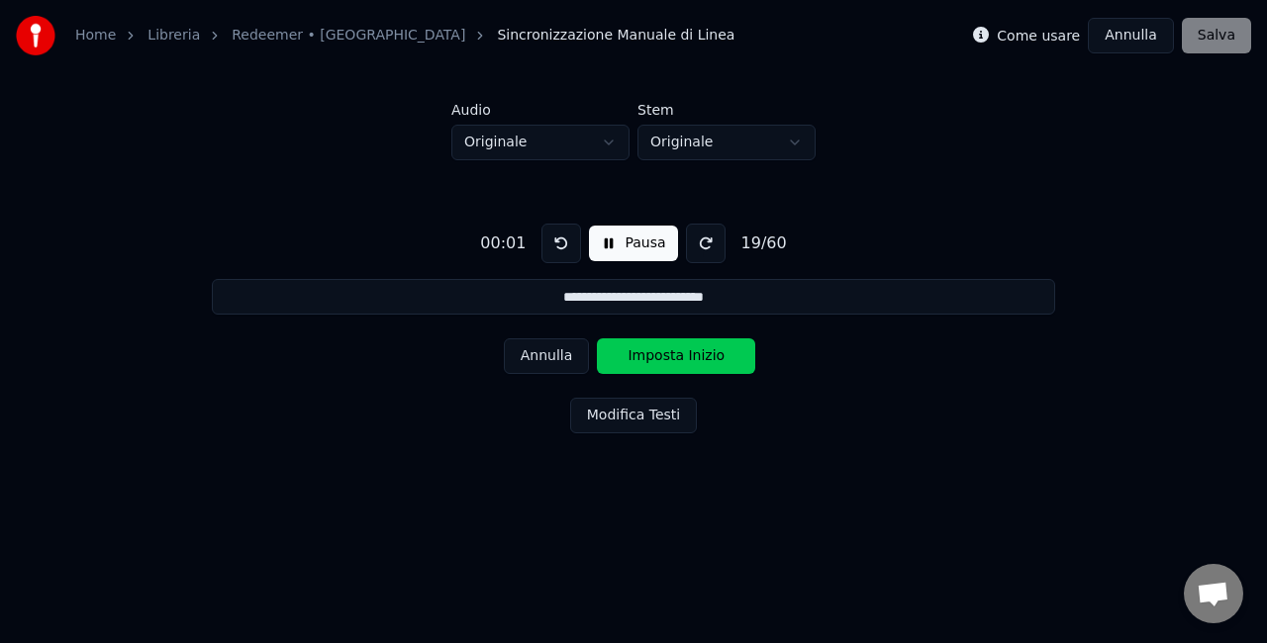
click at [574, 354] on button "Annulla" at bounding box center [547, 357] width 86 height 36
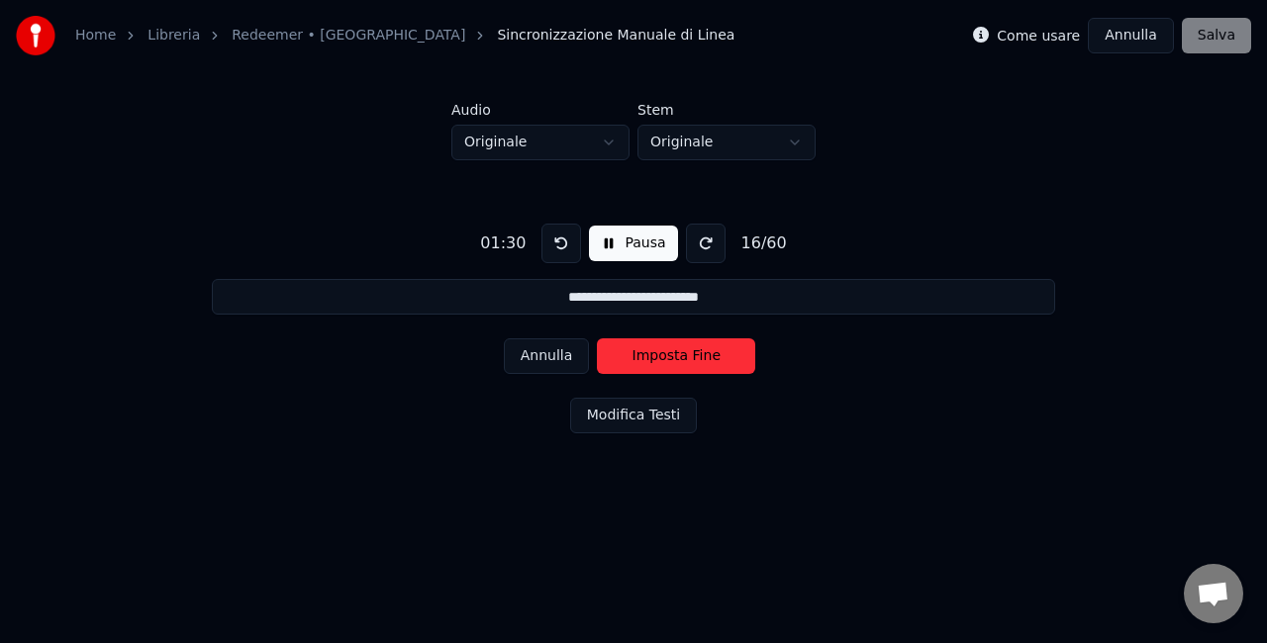
click at [574, 354] on button "Annulla" at bounding box center [547, 357] width 86 height 36
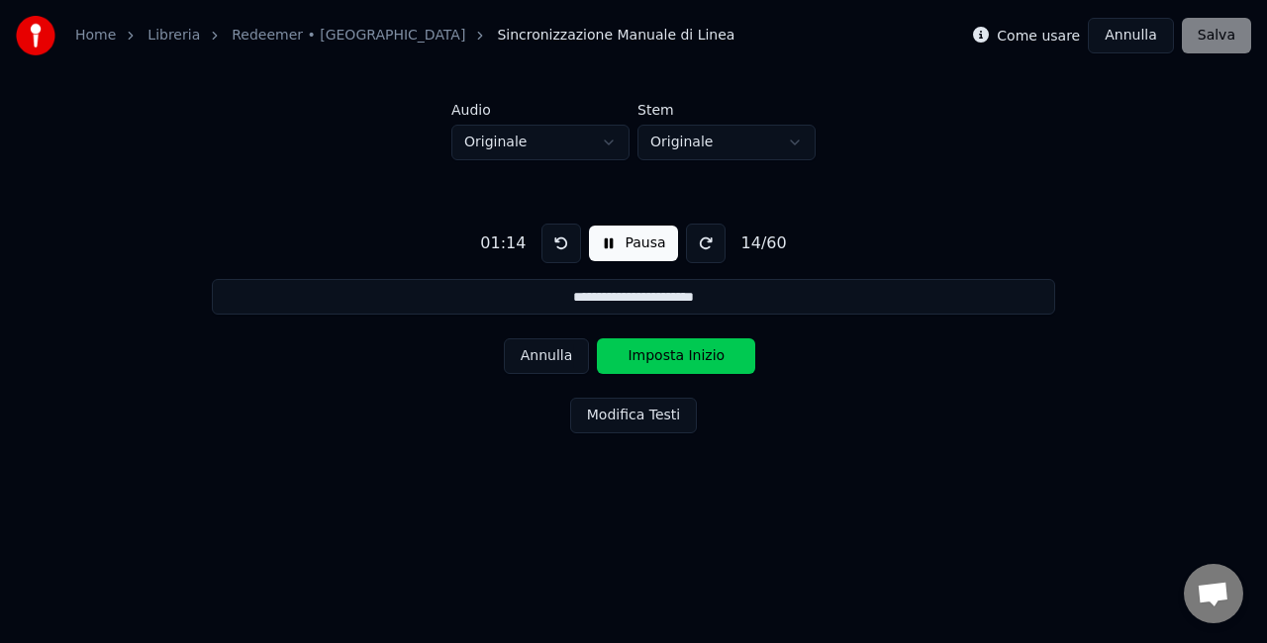
click at [574, 354] on button "Annulla" at bounding box center [547, 357] width 86 height 36
type input "**********"
click at [574, 354] on button "Annulla" at bounding box center [547, 357] width 86 height 36
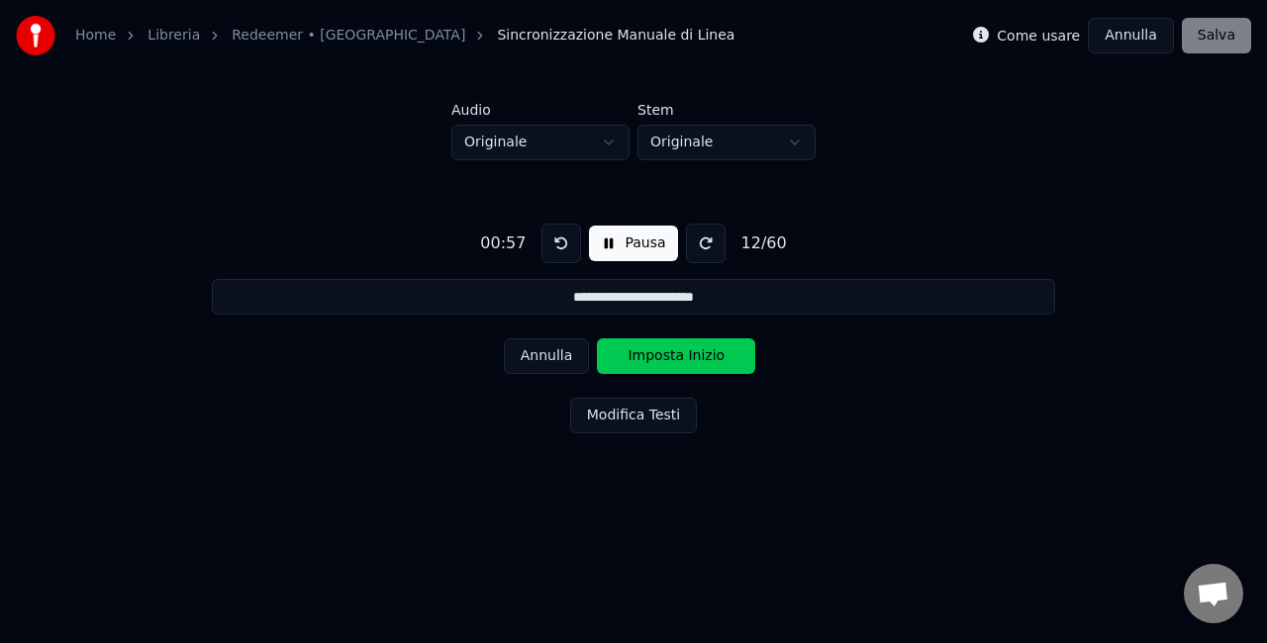
click at [574, 354] on button "Annulla" at bounding box center [547, 357] width 86 height 36
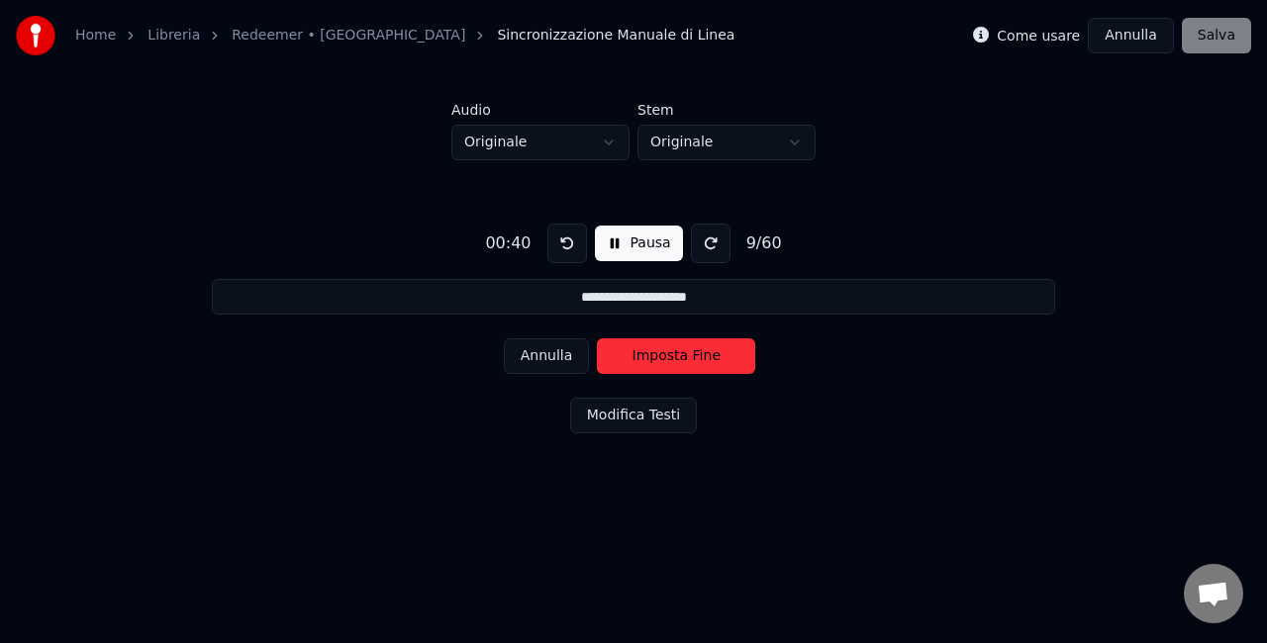
click at [574, 354] on button "Annulla" at bounding box center [547, 357] width 86 height 36
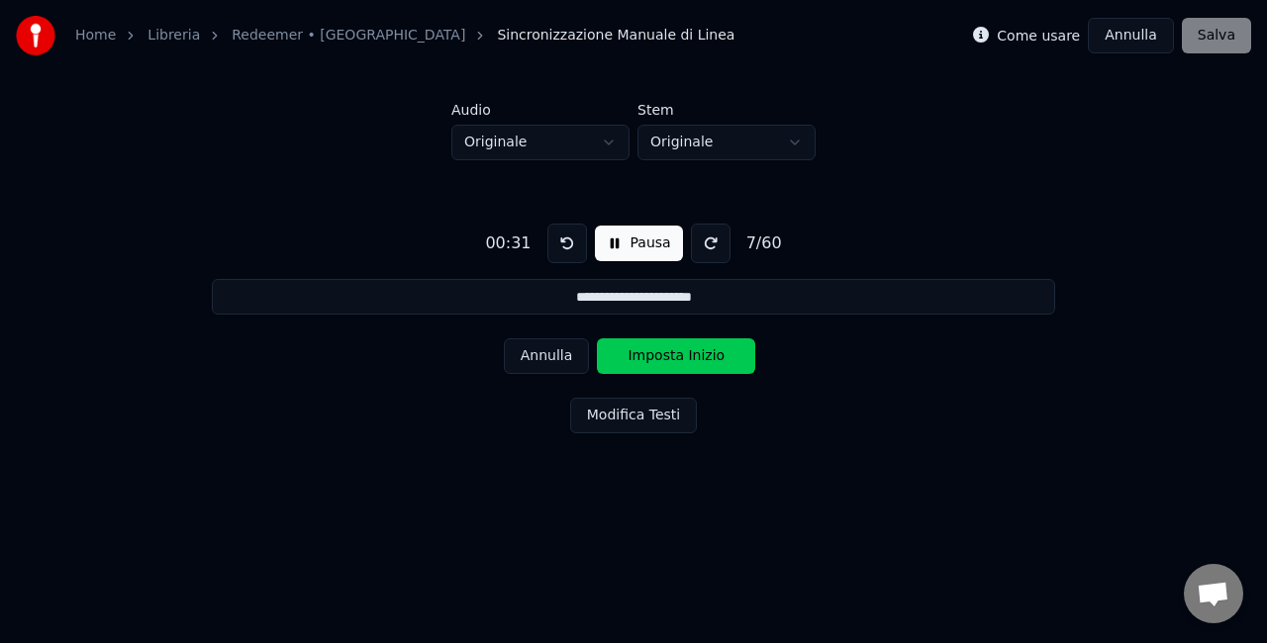
click at [574, 354] on button "Annulla" at bounding box center [547, 357] width 86 height 36
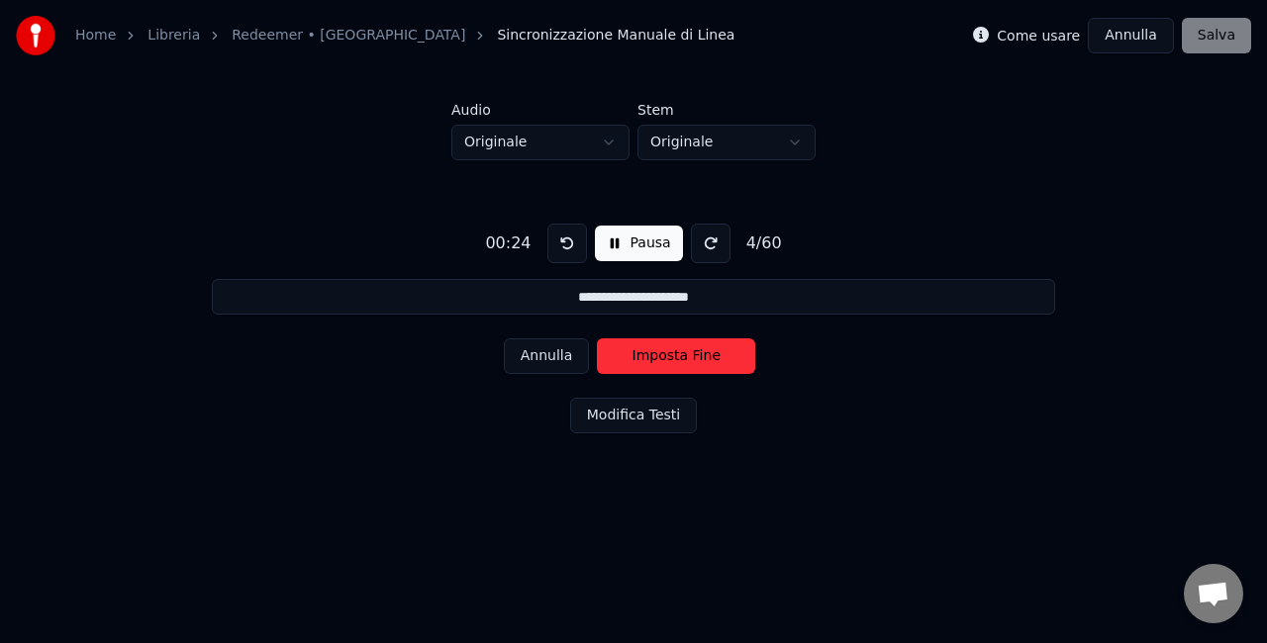
click at [574, 354] on button "Annulla" at bounding box center [547, 357] width 86 height 36
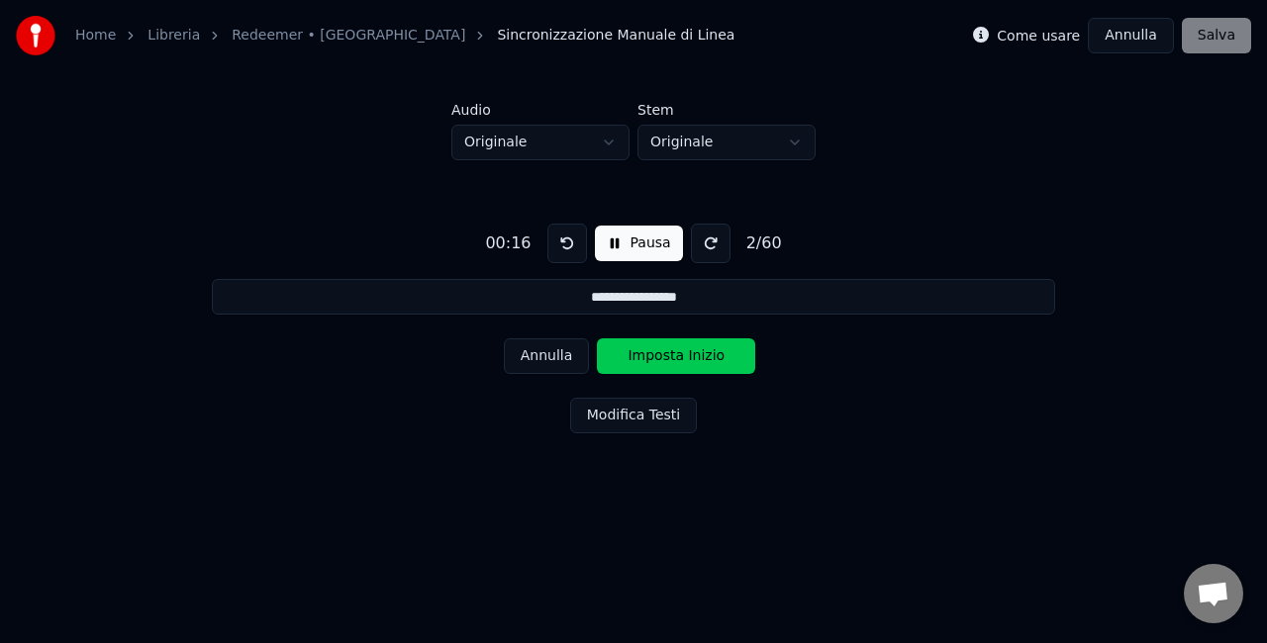
click at [574, 354] on button "Annulla" at bounding box center [547, 357] width 86 height 36
type input "**********"
click at [574, 354] on button "Annulla" at bounding box center [547, 357] width 86 height 36
click at [574, 354] on div "Annulla Imposta Inizio" at bounding box center [634, 356] width 260 height 51
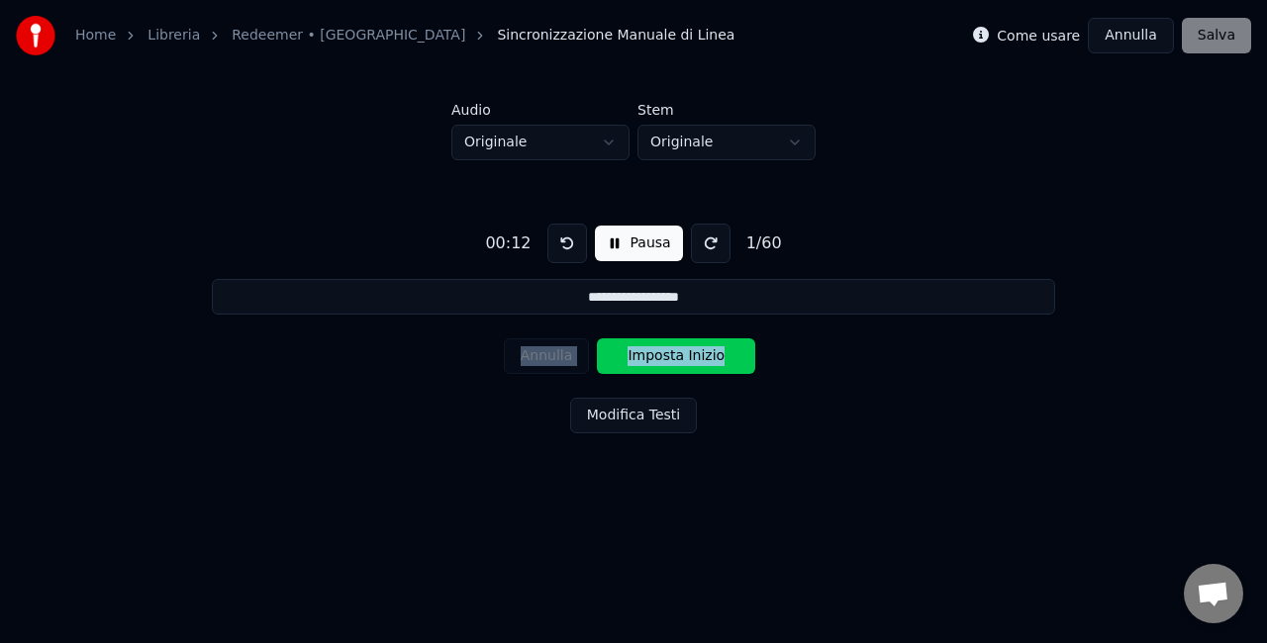
click at [523, 482] on div "**********" at bounding box center [634, 324] width 1204 height 329
